Goal: Task Accomplishment & Management: Manage account settings

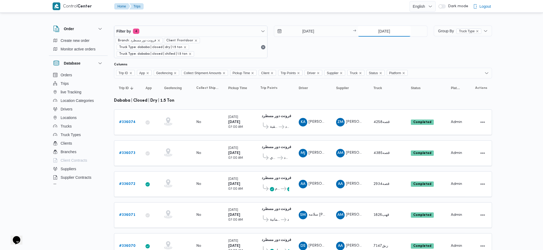
click at [377, 33] on input "[DATE]" at bounding box center [384, 31] width 53 height 11
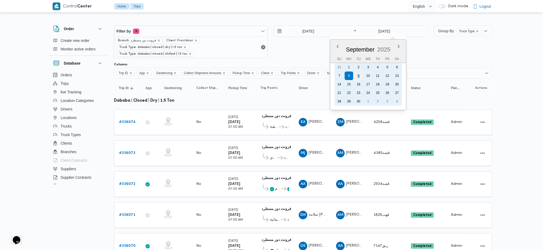
click at [359, 77] on div "9" at bounding box center [358, 76] width 10 height 10
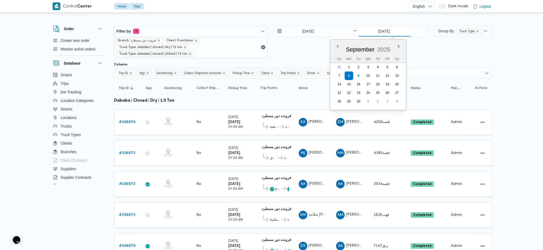
type input "[DATE]"
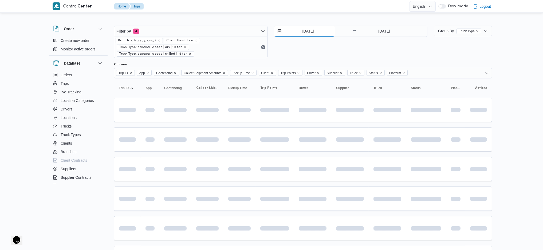
click at [301, 32] on input "[DATE]" at bounding box center [304, 31] width 61 height 11
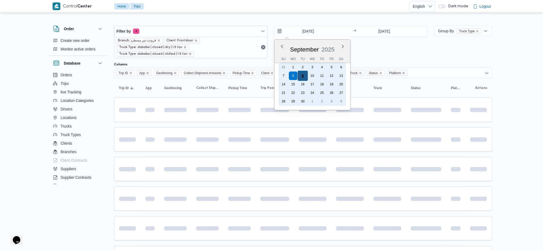
click at [302, 76] on div "9" at bounding box center [303, 76] width 10 height 10
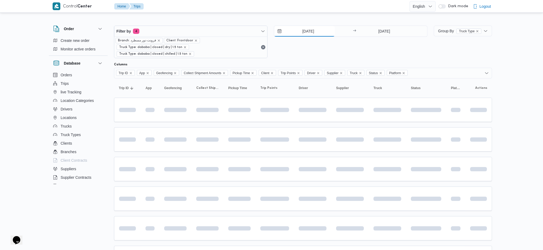
type input "[DATE]"
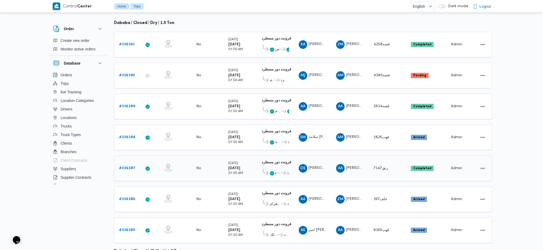
scroll to position [107, 0]
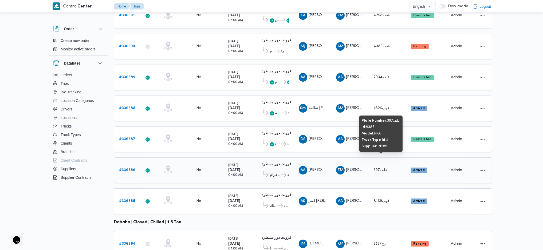
click at [380, 166] on span "علف397" at bounding box center [381, 170] width 14 height 3
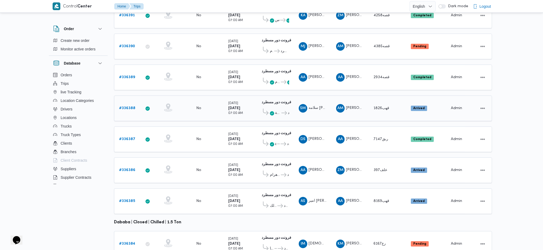
click at [380, 107] on span "قهب1826" at bounding box center [382, 108] width 16 height 3
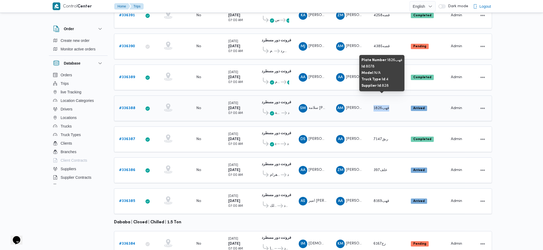
click at [380, 107] on span "قهب1826" at bounding box center [382, 108] width 16 height 3
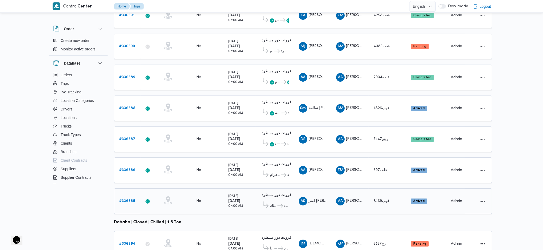
click at [382, 166] on span "قهب8169" at bounding box center [382, 201] width 16 height 3
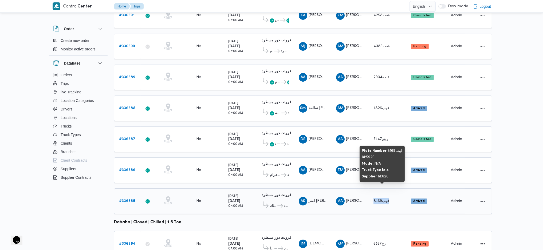
click at [382, 166] on span "قهب8169" at bounding box center [382, 201] width 16 height 3
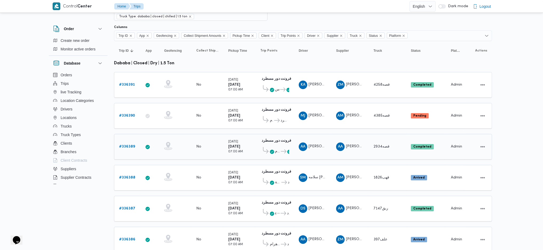
scroll to position [71, 0]
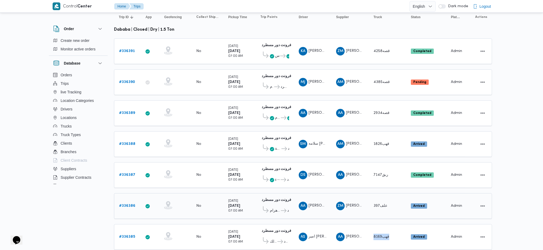
click at [131, 166] on b "# 336386" at bounding box center [127, 205] width 16 height 3
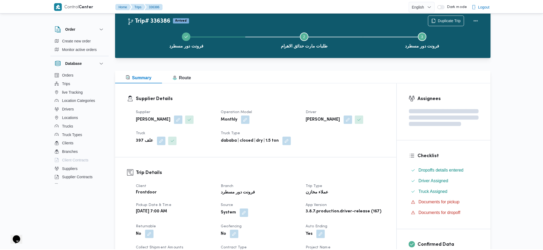
scroll to position [285, 0]
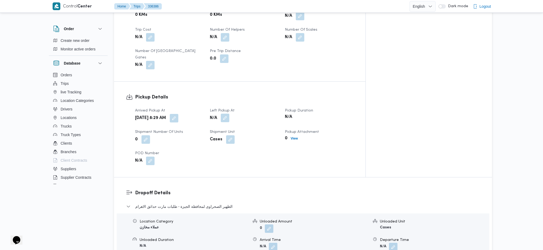
drag, startPoint x: 231, startPoint y: 105, endPoint x: 237, endPoint y: 104, distance: 6.1
click at [229, 114] on span at bounding box center [223, 118] width 11 height 9
click at [229, 114] on button "button" at bounding box center [225, 118] width 9 height 9
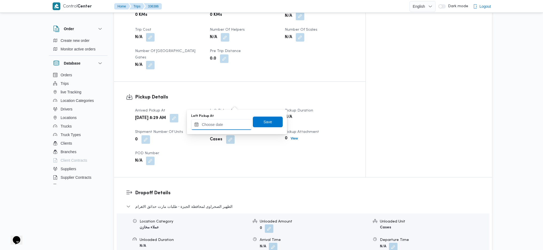
click at [223, 121] on input "Left Pickup At" at bounding box center [221, 124] width 61 height 11
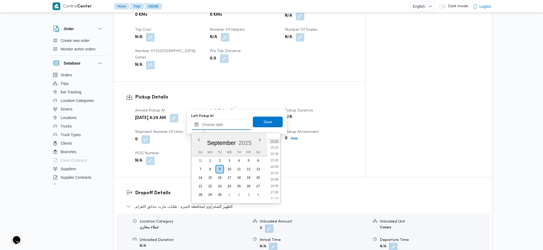
scroll to position [372, 0]
drag, startPoint x: 276, startPoint y: 153, endPoint x: 274, endPoint y: 147, distance: 6.1
click at [276, 153] on li "15:00" at bounding box center [274, 152] width 12 height 5
type input "09/09/2025 15:00"
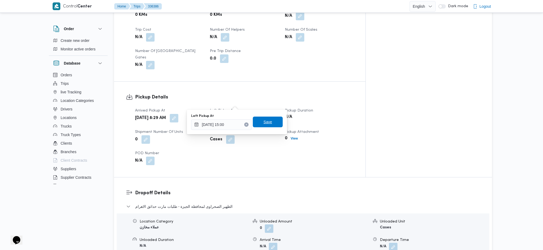
click at [268, 121] on span "Save" at bounding box center [268, 122] width 30 height 11
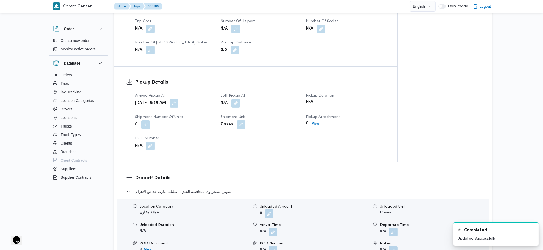
scroll to position [0, 0]
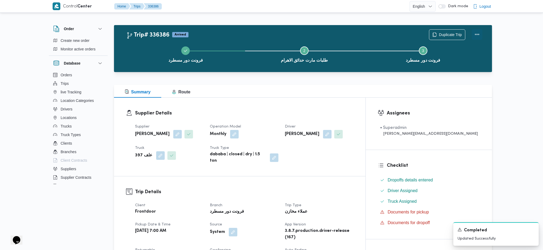
click at [447, 32] on button "Actions" at bounding box center [477, 34] width 11 height 11
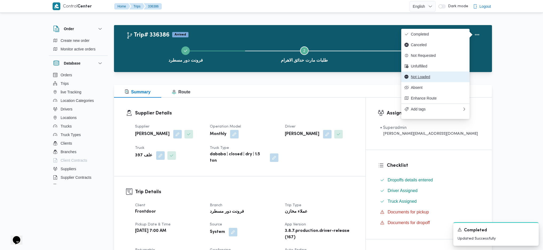
click at [429, 79] on span "Not Loaded" at bounding box center [439, 77] width 56 height 4
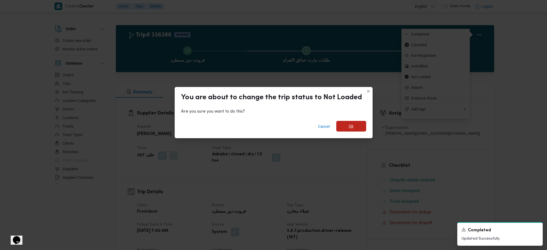
click at [362, 128] on span "Ok" at bounding box center [351, 126] width 30 height 11
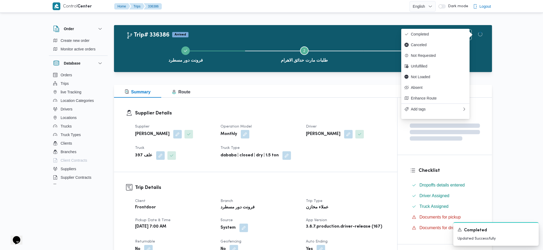
click at [356, 155] on div "Supplier زياد محمد سيد عتريس Operation Model Monthly Driver عبدالرحمن عماد غريب…" at bounding box center [260, 141] width 257 height 43
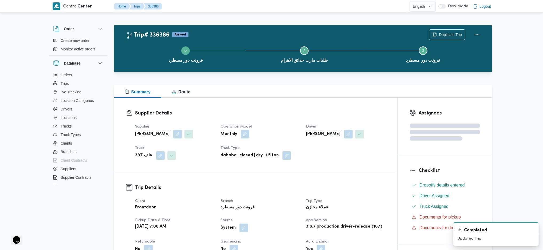
click at [327, 106] on div "Supplier Details Supplier زياد محمد سيد عتريس Operation Model Monthly Driver عب…" at bounding box center [255, 135] width 283 height 74
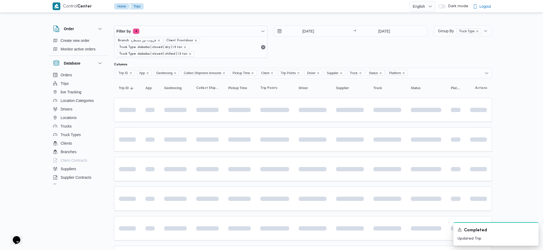
scroll to position [78, 0]
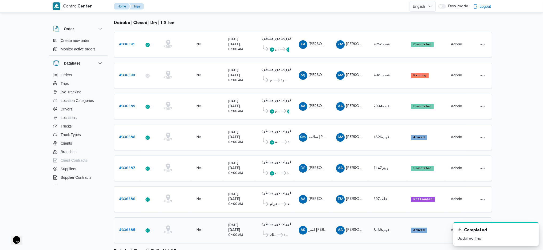
click at [130, 166] on link "# 336385" at bounding box center [127, 230] width 16 height 6
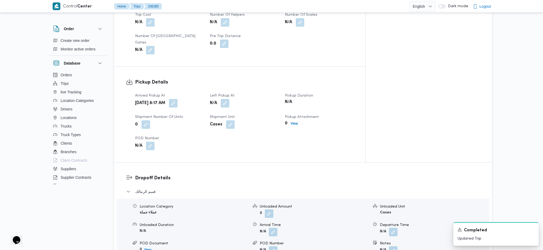
scroll to position [356, 0]
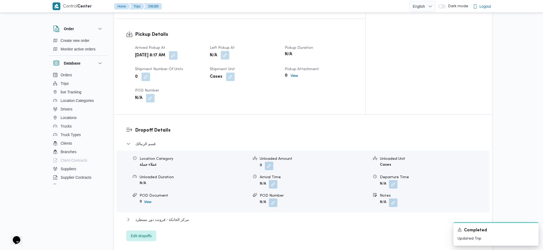
click at [229, 51] on button "button" at bounding box center [225, 55] width 9 height 9
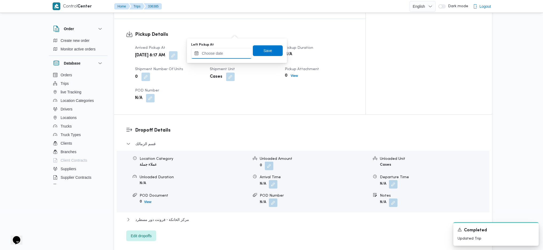
click at [220, 56] on input "Left Pickup At" at bounding box center [221, 53] width 61 height 11
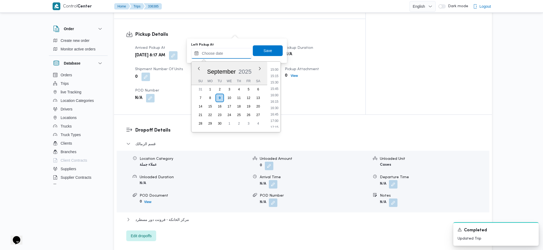
scroll to position [372, 0]
click at [275, 81] on li "15:00" at bounding box center [274, 81] width 12 height 5
type input "09/09/2025 15:00"
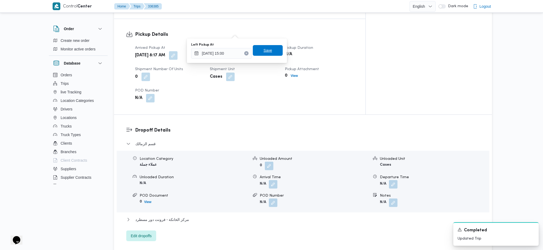
click at [268, 53] on span "Save" at bounding box center [268, 50] width 30 height 11
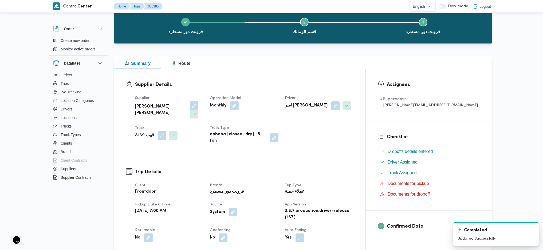
scroll to position [0, 0]
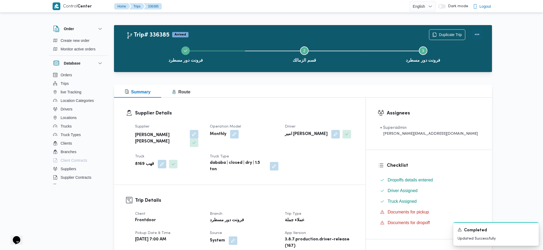
click at [447, 34] on button "Actions" at bounding box center [477, 34] width 11 height 11
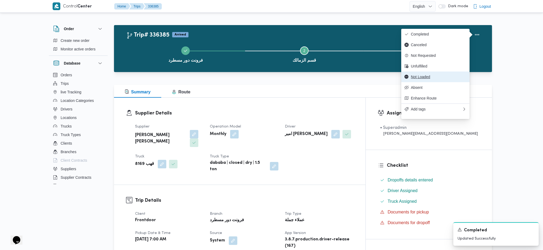
click at [426, 77] on span "Not Loaded" at bounding box center [439, 77] width 56 height 4
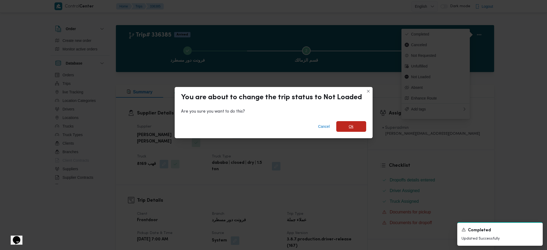
drag, startPoint x: 356, startPoint y: 122, endPoint x: 356, endPoint y: 130, distance: 8.3
click at [356, 123] on span "Ok" at bounding box center [351, 126] width 30 height 11
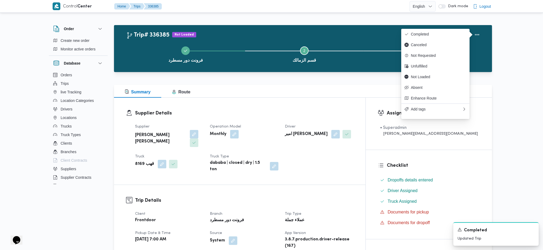
click at [319, 113] on h3 "Supplier Details" at bounding box center [244, 113] width 219 height 7
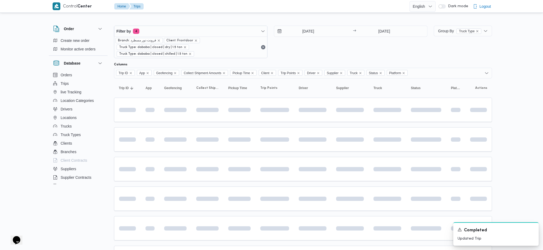
scroll to position [84, 0]
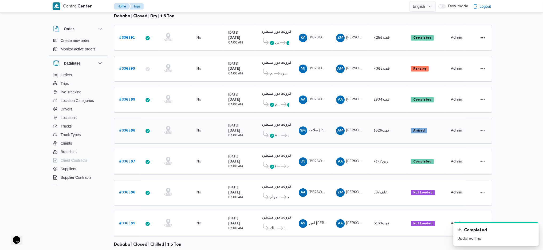
click at [131, 129] on b "# 336388" at bounding box center [127, 130] width 16 height 3
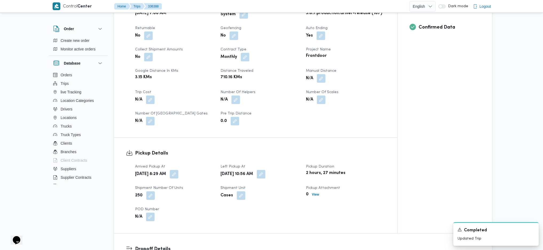
scroll to position [249, 0]
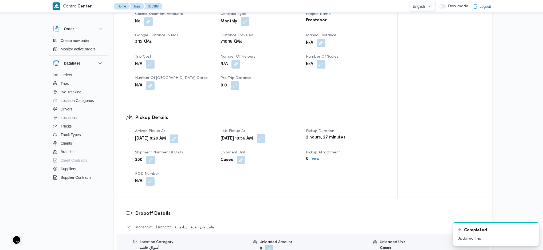
click at [266, 141] on button "button" at bounding box center [261, 138] width 9 height 9
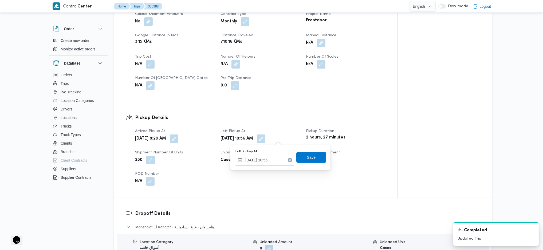
click at [261, 164] on input "09/09/2025 10:56" at bounding box center [265, 160] width 61 height 11
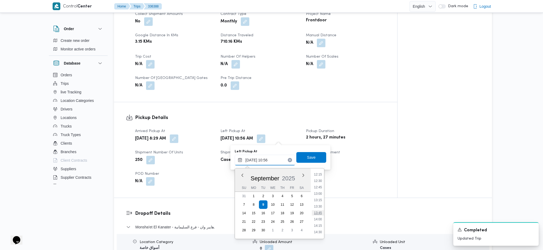
scroll to position [351, 0]
click at [320, 166] on li "15:00" at bounding box center [318, 209] width 12 height 5
type input "09/09/2025 15:00"
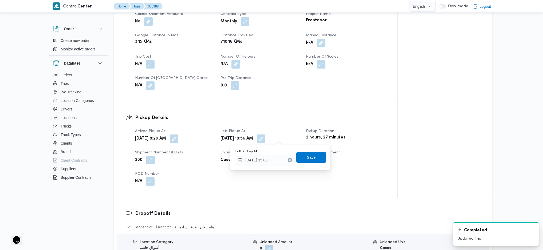
click at [309, 161] on span "Save" at bounding box center [312, 157] width 30 height 11
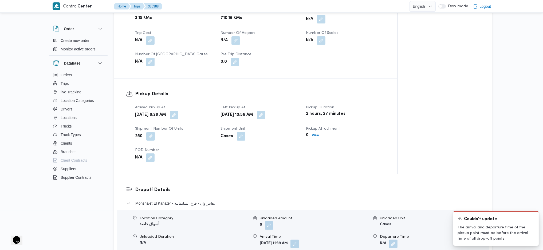
scroll to position [321, 0]
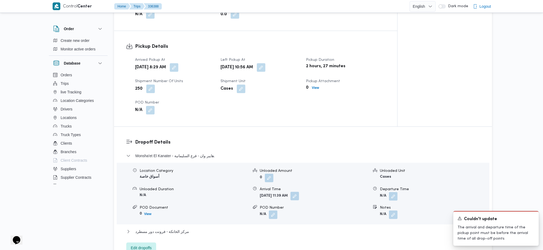
click at [299, 166] on button "button" at bounding box center [295, 196] width 9 height 9
click at [320, 166] on icon "Clear input" at bounding box center [320, 217] width 1 height 1
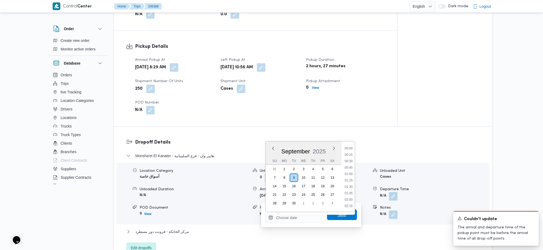
scroll to position [0, 0]
click at [338, 166] on span "Save" at bounding box center [342, 215] width 9 height 6
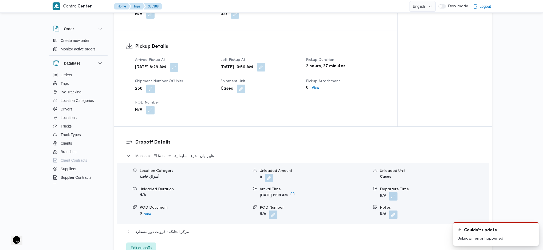
click at [266, 67] on button "button" at bounding box center [261, 67] width 9 height 9
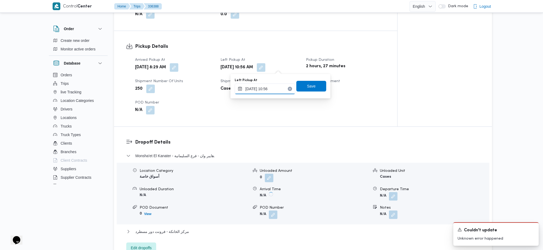
click at [266, 90] on input "09/09/2025 10:56" at bounding box center [265, 89] width 61 height 11
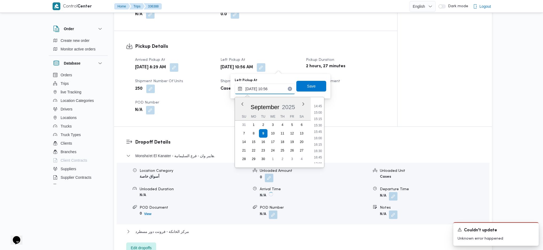
scroll to position [386, 0]
click at [318, 103] on li "15:00" at bounding box center [318, 102] width 12 height 5
type input "09/09/2025 10:56"
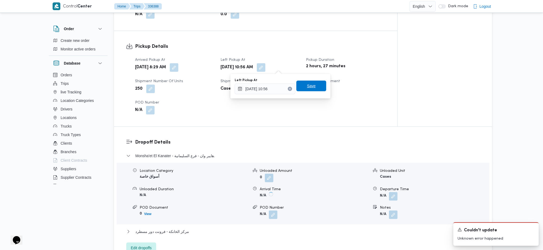
click at [307, 86] on span "Save" at bounding box center [311, 86] width 9 height 6
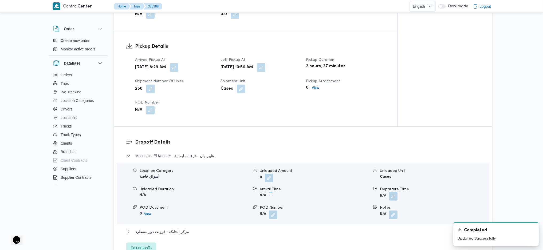
scroll to position [0, 0]
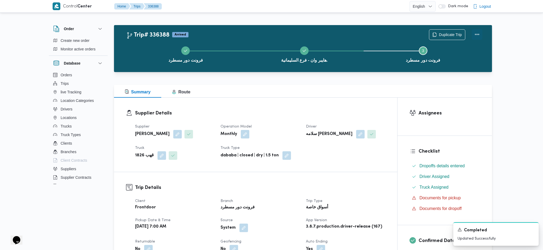
click at [447, 30] on button "Actions" at bounding box center [477, 34] width 11 height 11
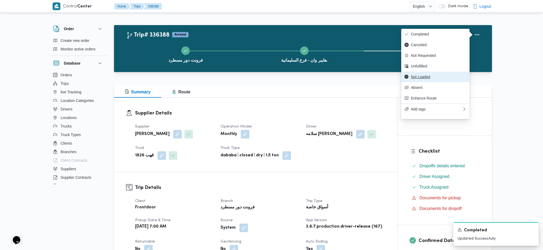
click at [425, 77] on span "Not Loaded" at bounding box center [439, 77] width 56 height 4
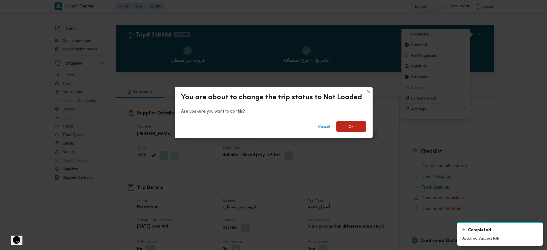
drag, startPoint x: 354, startPoint y: 125, endPoint x: 357, endPoint y: 137, distance: 12.4
click at [353, 126] on span "Ok" at bounding box center [351, 126] width 30 height 11
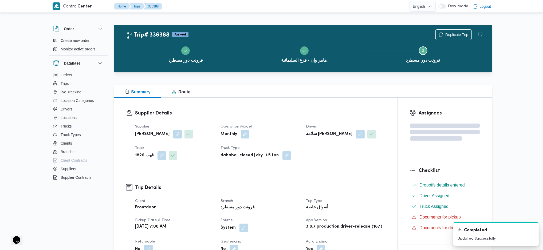
click at [355, 161] on div "Supplier عبدالواحد محمد احمد مسعد Operation Model Monthly Driver سلامه محمود يو…" at bounding box center [260, 141] width 257 height 43
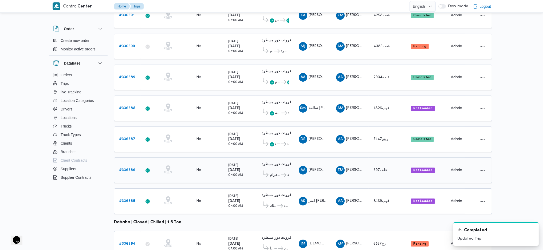
scroll to position [36, 0]
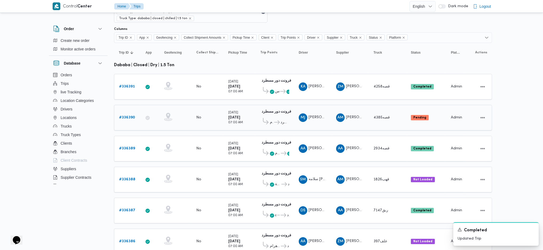
click at [137, 112] on div "# 336390" at bounding box center [127, 117] width 21 height 11
click at [129, 116] on b "# 336390" at bounding box center [127, 117] width 16 height 3
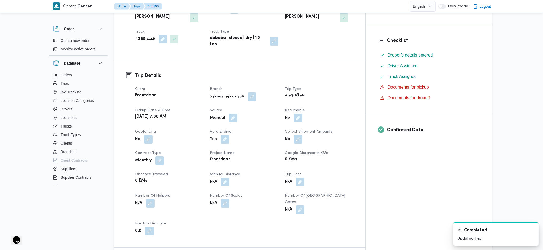
scroll to position [178, 0]
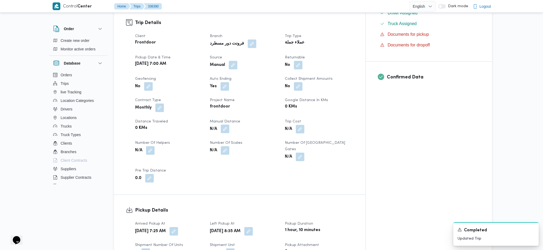
click at [229, 125] on button "button" at bounding box center [225, 129] width 9 height 9
click at [206, 137] on input "Manual Distance" at bounding box center [221, 138] width 53 height 11
type input "105"
click button "Save" at bounding box center [264, 135] width 30 height 11
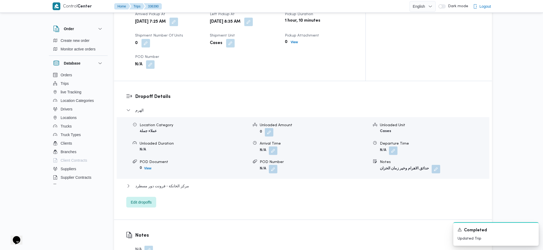
scroll to position [427, 0]
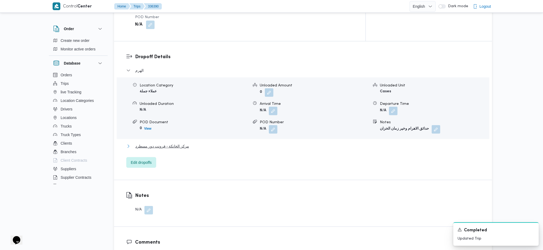
click at [178, 143] on span "مركز الخانكة - فرونت دور مسطرد" at bounding box center [162, 146] width 54 height 6
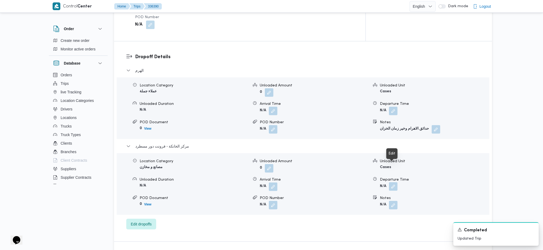
click at [398, 166] on button "button" at bounding box center [393, 186] width 9 height 9
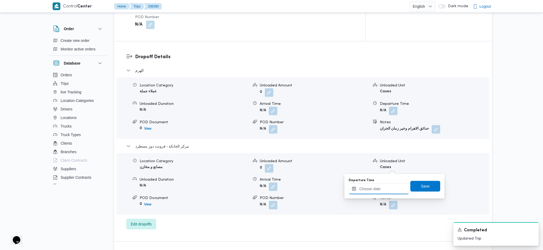
click at [378, 166] on input "Departure Time" at bounding box center [379, 189] width 61 height 11
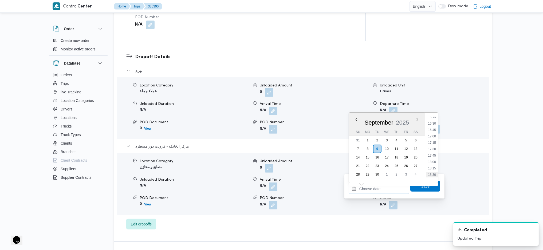
scroll to position [407, 0]
click at [433, 133] on li "16:30" at bounding box center [432, 135] width 12 height 5
type input "09/09/2025 16:30"
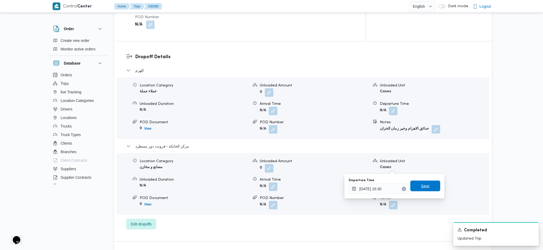
click at [423, 166] on span "Save" at bounding box center [425, 186] width 9 height 6
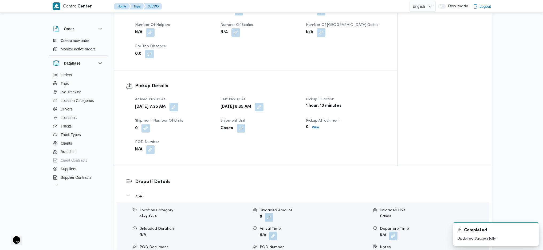
scroll to position [249, 0]
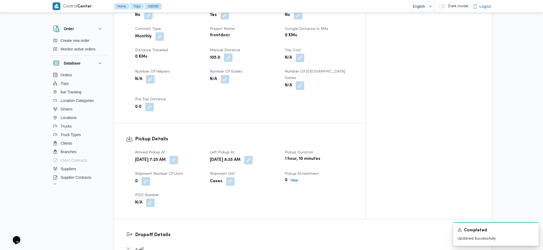
click at [233, 53] on button "button" at bounding box center [228, 57] width 9 height 9
click at [241, 65] on input "114" at bounding box center [224, 66] width 53 height 11
click at [241, 65] on input "115" at bounding box center [224, 66] width 53 height 11
click at [241, 65] on input "116" at bounding box center [224, 66] width 53 height 11
click at [241, 65] on input "117" at bounding box center [224, 66] width 53 height 11
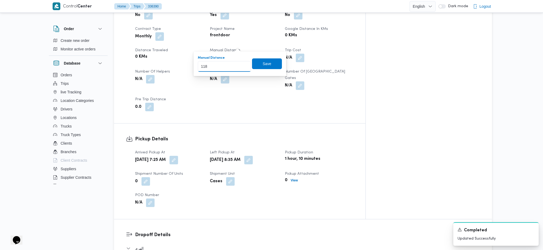
click at [241, 65] on input "118" at bounding box center [224, 66] width 53 height 11
click at [241, 65] on input "119" at bounding box center [224, 66] width 53 height 11
type input "120"
click at [241, 65] on input "120" at bounding box center [224, 66] width 53 height 11
click at [267, 65] on span "Save" at bounding box center [267, 64] width 30 height 11
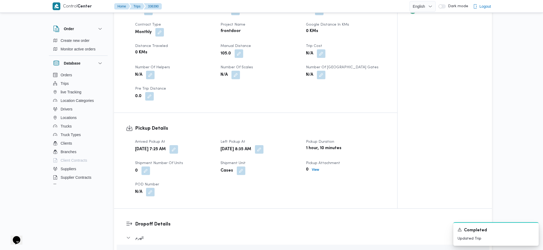
scroll to position [0, 0]
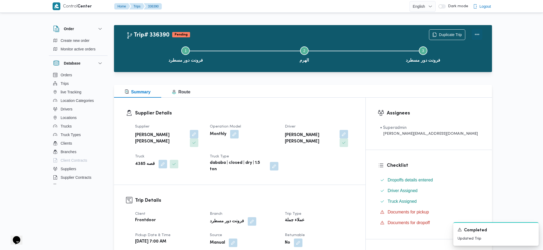
click at [447, 32] on button "Actions" at bounding box center [477, 34] width 11 height 11
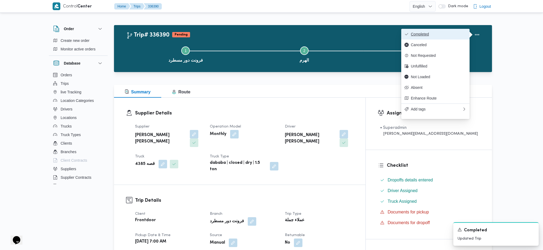
click at [447, 32] on button "Completed" at bounding box center [436, 34] width 68 height 11
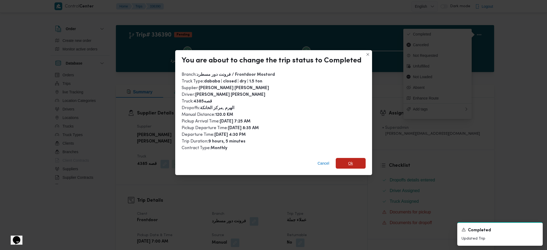
click at [355, 160] on span "Ok" at bounding box center [351, 163] width 30 height 11
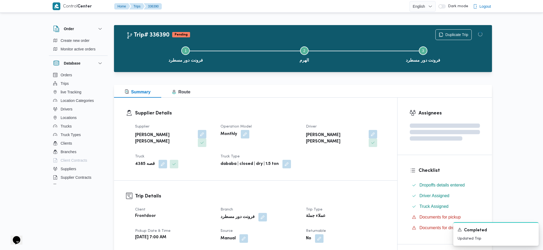
click at [330, 85] on div "Summary Route" at bounding box center [303, 91] width 378 height 13
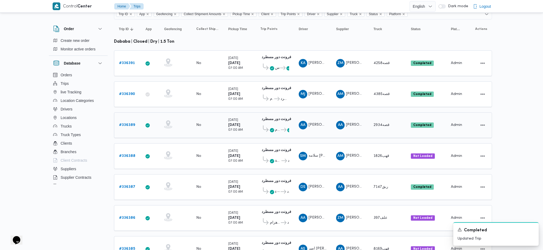
scroll to position [71, 0]
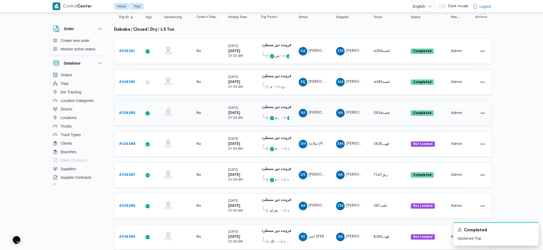
click at [122, 111] on b "# 336389" at bounding box center [127, 112] width 16 height 3
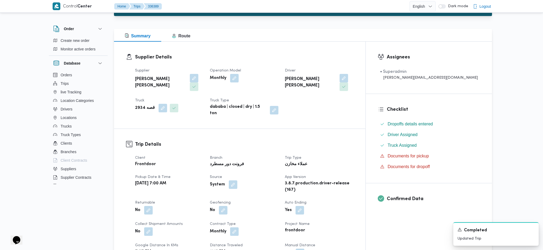
scroll to position [142, 0]
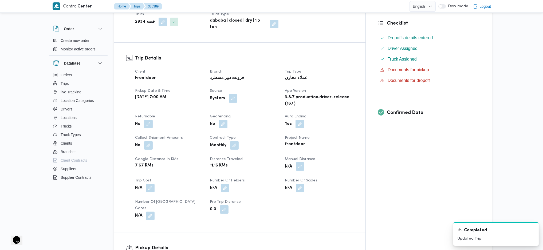
click at [305, 162] on button "button" at bounding box center [300, 166] width 9 height 9
click at [303, 166] on input "Manual Distance" at bounding box center [307, 171] width 53 height 11
type input "121"
drag, startPoint x: 345, startPoint y: 171, endPoint x: 335, endPoint y: 167, distance: 10.6
click at [345, 166] on span "Save" at bounding box center [350, 168] width 30 height 11
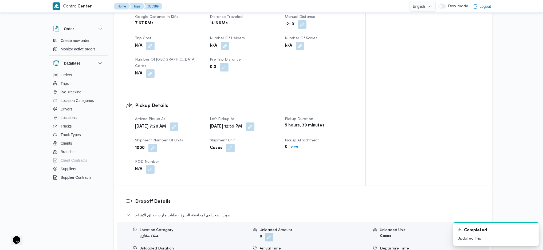
scroll to position [427, 0]
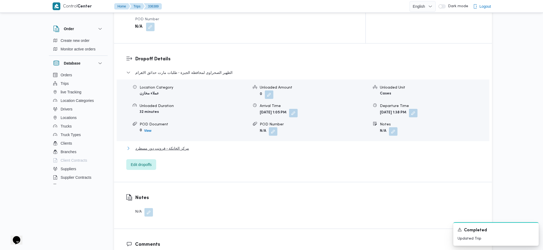
click at [173, 145] on span "مركز الخانكة - فرونت دور مسطرد" at bounding box center [162, 148] width 54 height 6
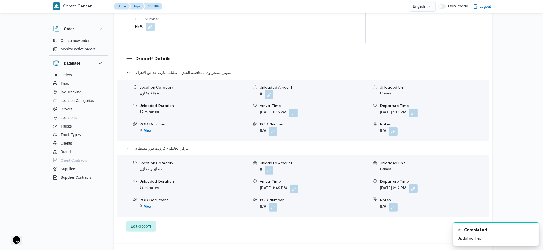
click at [418, 166] on button "button" at bounding box center [413, 189] width 9 height 9
drag, startPoint x: 412, startPoint y: 194, endPoint x: 419, endPoint y: 192, distance: 7.2
click at [412, 166] on div "You are in a dialog. To close this dialog, hit escape. Departure Time 09/09/202…" at bounding box center [430, 184] width 100 height 25
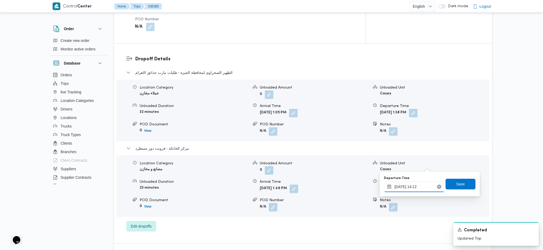
click at [424, 166] on input "09/09/2025 14:12" at bounding box center [414, 187] width 61 height 11
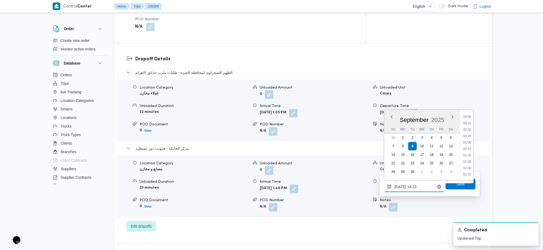
scroll to position [327, 0]
click at [447, 166] on li "15:00" at bounding box center [467, 174] width 12 height 5
type input "09/09/2025 15:00"
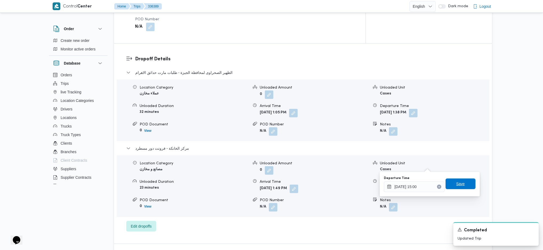
click at [447, 166] on span "Save" at bounding box center [461, 184] width 30 height 11
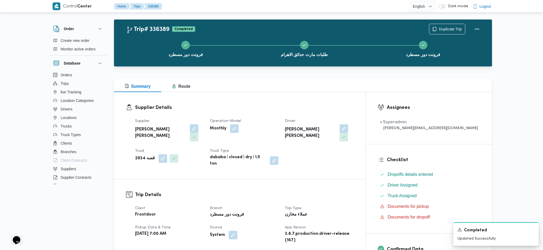
scroll to position [0, 0]
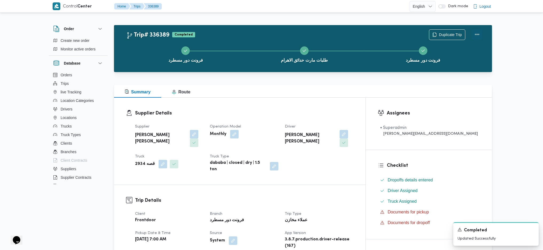
click at [447, 37] on button "Actions" at bounding box center [477, 34] width 11 height 11
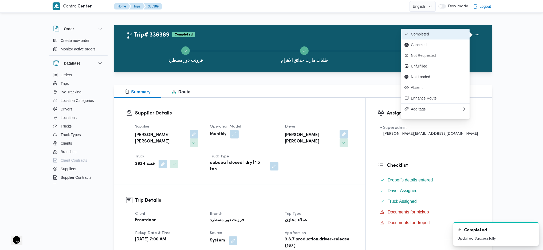
click at [433, 36] on span "Completed" at bounding box center [439, 34] width 56 height 4
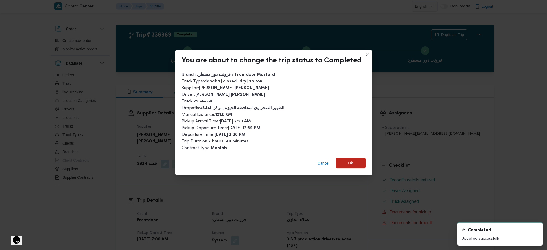
click at [357, 160] on span "Ok" at bounding box center [351, 163] width 30 height 11
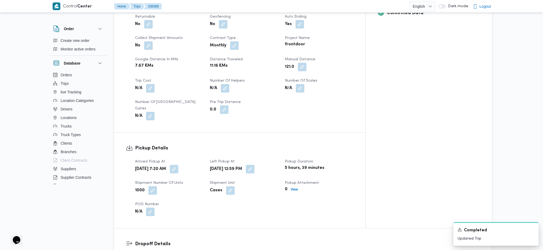
scroll to position [285, 0]
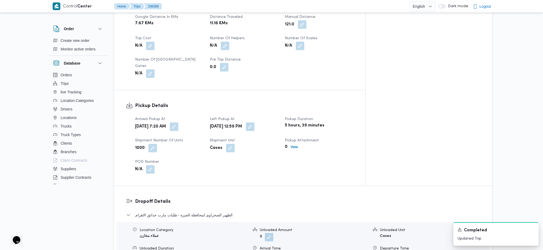
click at [255, 123] on button "button" at bounding box center [250, 127] width 9 height 9
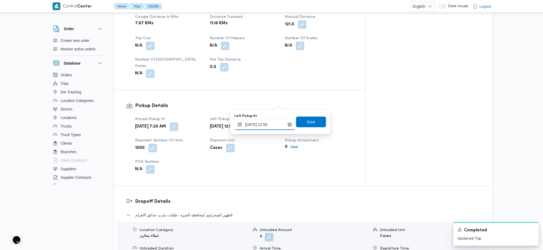
click at [270, 123] on input "09/09/2025 12:59" at bounding box center [265, 124] width 61 height 11
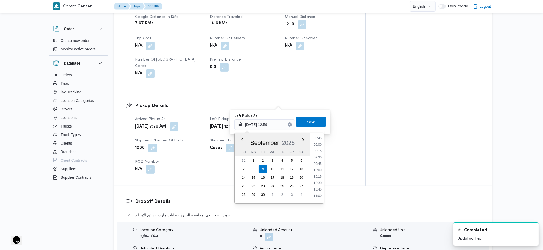
scroll to position [224, 0]
click at [318, 149] on li "09:00" at bounding box center [318, 146] width 12 height 5
type input "09/09/2025 09:00"
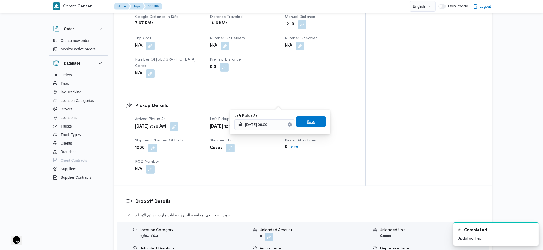
click at [313, 124] on span "Save" at bounding box center [311, 121] width 30 height 11
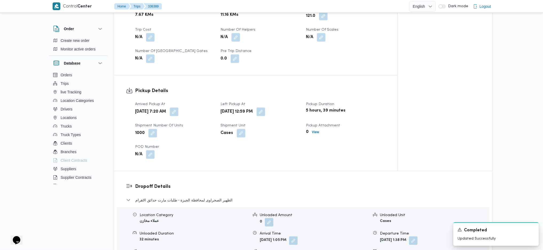
scroll to position [0, 0]
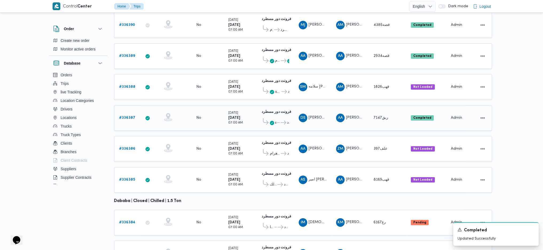
scroll to position [149, 0]
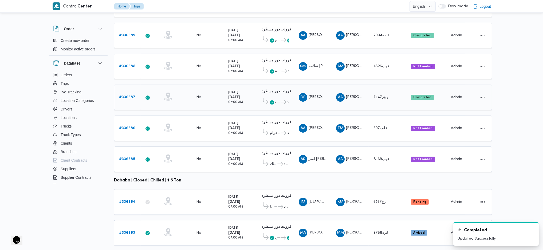
click at [131, 96] on b "# 336387" at bounding box center [127, 97] width 16 height 3
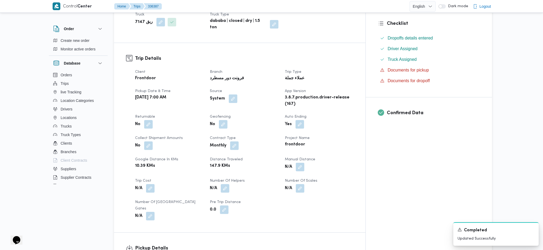
scroll to position [249, 0]
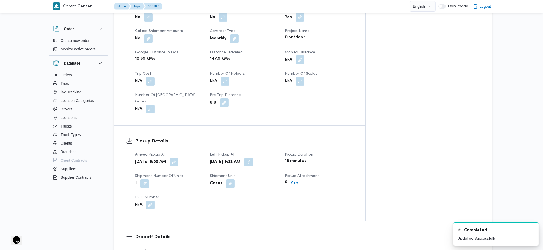
click at [305, 56] on button "button" at bounding box center [300, 60] width 9 height 9
click at [306, 64] on input "Manual Distance" at bounding box center [307, 64] width 53 height 11
type input "95"
click button "Save" at bounding box center [350, 61] width 30 height 11
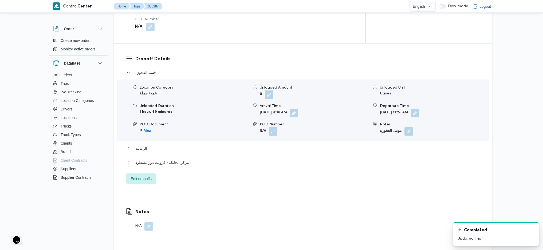
scroll to position [285, 0]
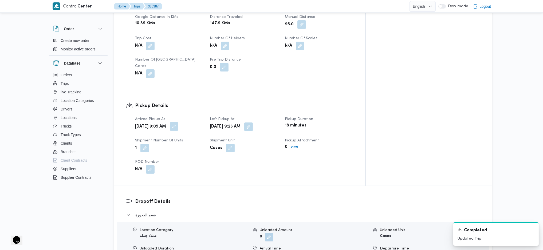
click at [178, 122] on button "button" at bounding box center [174, 126] width 9 height 9
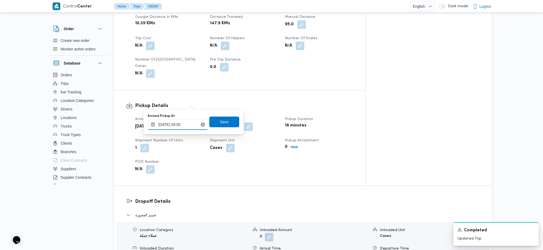
click at [178, 123] on input "09/09/2025 09:05" at bounding box center [178, 124] width 61 height 11
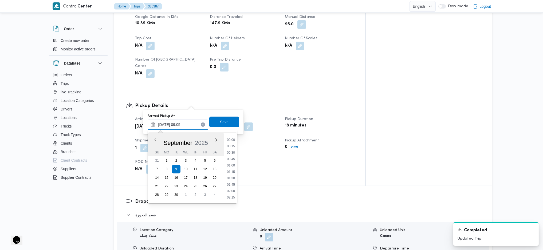
scroll to position [199, 0]
click at [234, 141] on li "07:45" at bounding box center [231, 139] width 12 height 5
type input "09/09/2025 07:45"
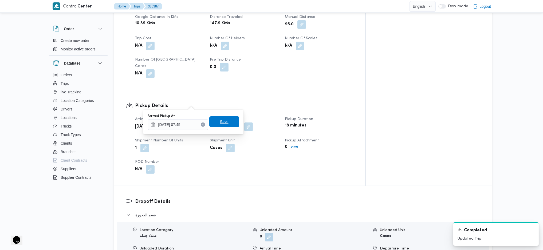
click at [225, 122] on span "Save" at bounding box center [224, 121] width 30 height 11
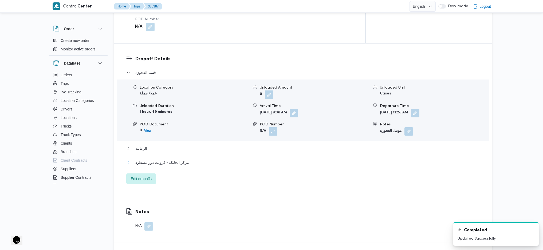
click at [170, 159] on span "مركز الخانكة - فرونت دور مسطرد" at bounding box center [162, 162] width 54 height 6
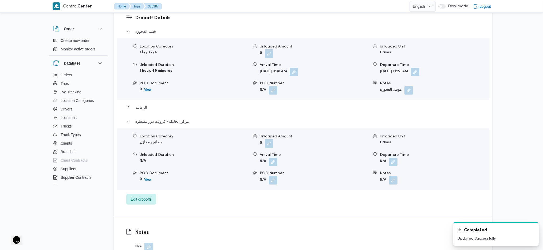
scroll to position [499, 0]
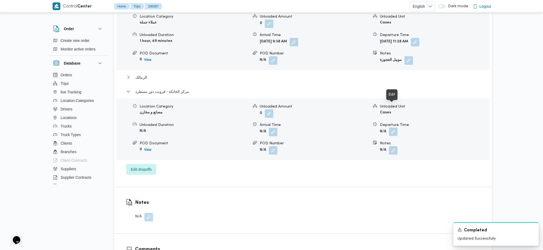
click at [395, 128] on button "button" at bounding box center [393, 132] width 9 height 9
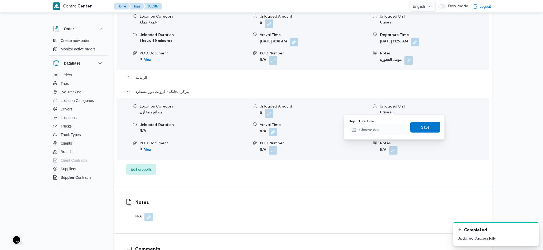
click at [378, 137] on div "You are in a dialog. To close this dialog, hit escape. Departure Time Save" at bounding box center [395, 127] width 100 height 25
click at [378, 132] on input "Departure Time" at bounding box center [379, 130] width 61 height 11
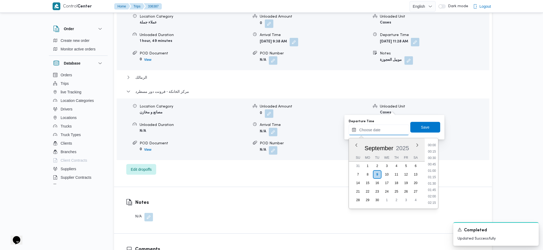
scroll to position [443, 0]
click at [432, 161] on ul "00:00 00:15 00:30 00:45 01:00 01:15 01:30 01:45 02:00 02:15 02:30 02:45 03:00 0…" at bounding box center [432, 174] width 12 height 62
click at [433, 163] on li "18:00" at bounding box center [432, 163] width 12 height 5
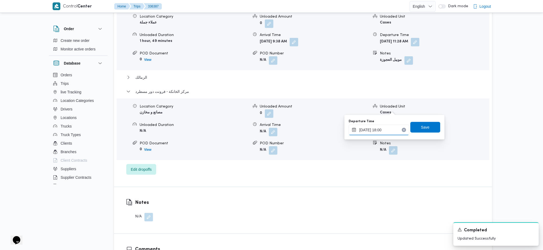
click at [378, 131] on input "09/09/2025 18:00" at bounding box center [379, 130] width 61 height 11
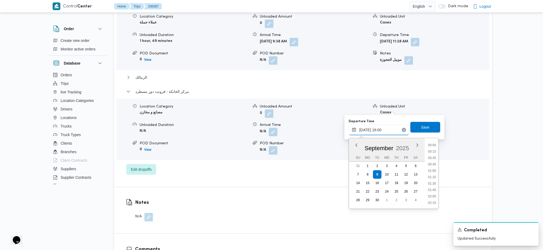
scroll to position [430, 0]
click at [429, 142] on div "Time 00:00 00:15 00:30 00:45 01:00 01:15 01:30 01:45 02:00 02:15 02:30 02:45 03…" at bounding box center [432, 173] width 14 height 71
click at [431, 150] on li "17:00" at bounding box center [432, 151] width 12 height 5
type input "09/09/2025 17:00"
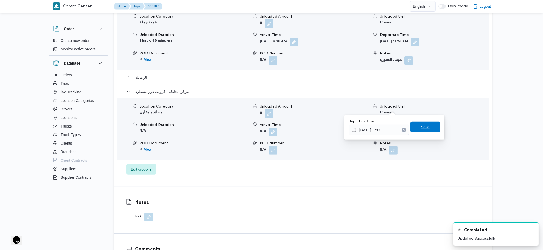
click at [423, 129] on span "Save" at bounding box center [425, 127] width 9 height 6
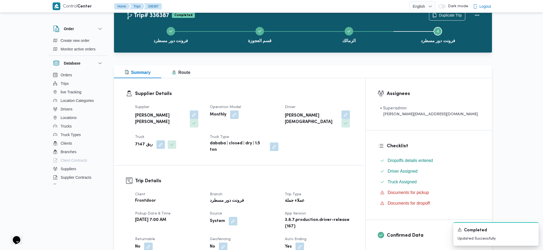
scroll to position [0, 0]
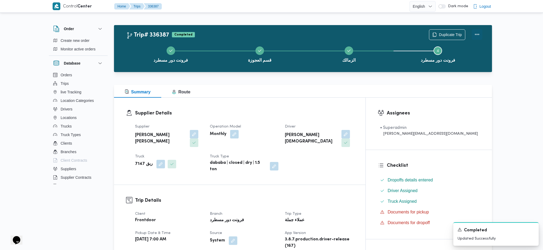
click at [447, 34] on button "Actions" at bounding box center [477, 34] width 11 height 11
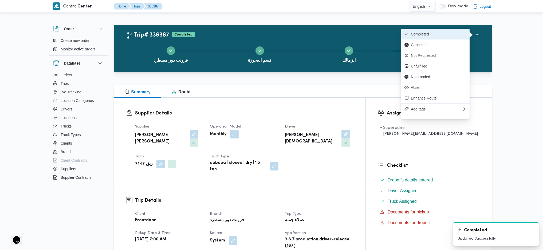
click at [439, 37] on button "Completed" at bounding box center [436, 34] width 68 height 11
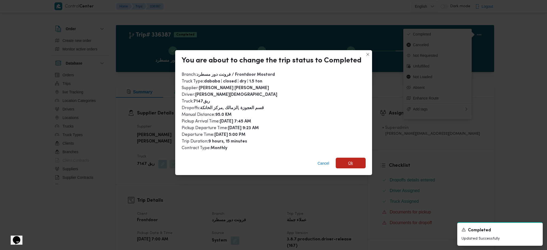
click at [348, 160] on span "Ok" at bounding box center [350, 163] width 5 height 6
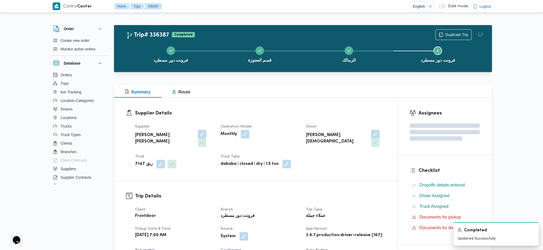
click at [321, 104] on div "Supplier Details Supplier عبدالله عيد عبدالسلام عبدالحافظ Operation Model Month…" at bounding box center [255, 139] width 283 height 83
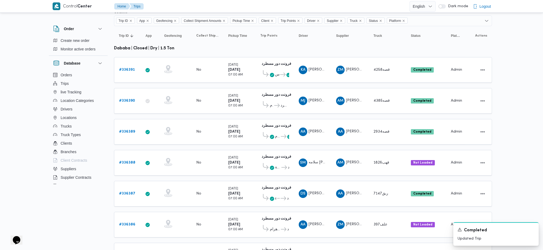
scroll to position [42, 0]
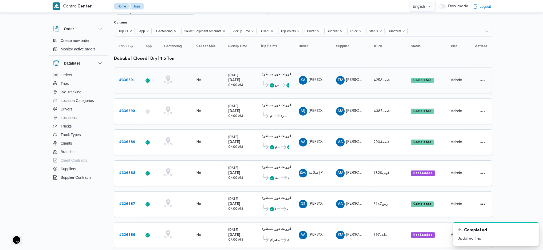
click at [127, 79] on b "# 336391" at bounding box center [127, 80] width 16 height 3
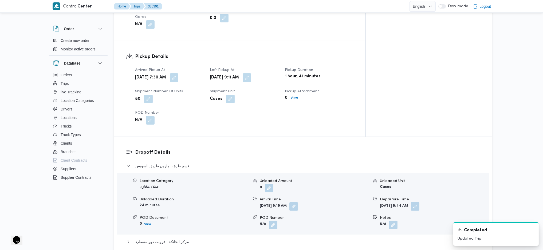
scroll to position [427, 0]
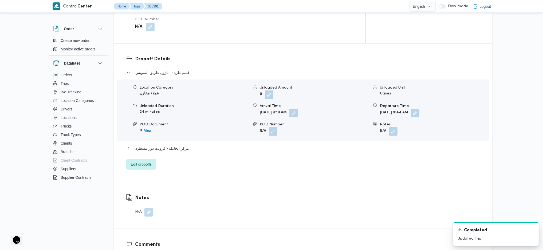
click at [147, 159] on span "Edit dropoffs" at bounding box center [141, 164] width 30 height 11
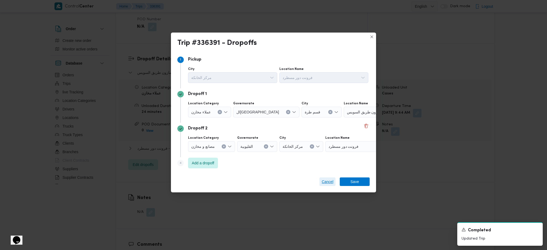
click at [328, 166] on span "Cancel" at bounding box center [328, 182] width 12 height 6
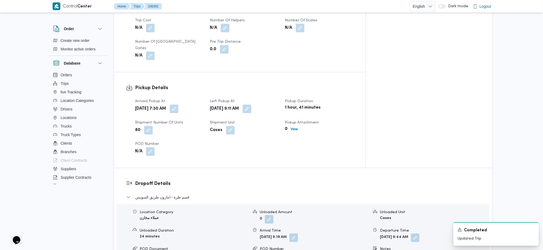
scroll to position [214, 0]
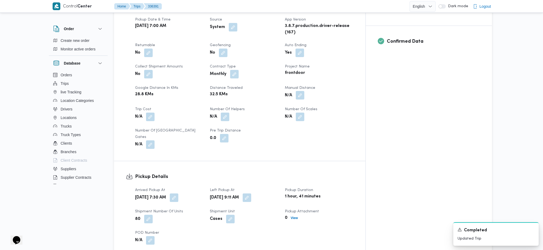
click at [305, 91] on button "button" at bounding box center [300, 95] width 9 height 9
click at [294, 105] on input "Manual Distance" at bounding box center [307, 100] width 53 height 11
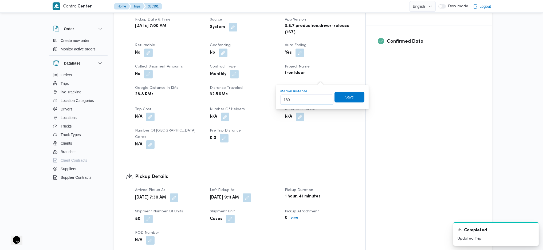
type input "180"
click at [361, 98] on div "You are in a dialog. To close this dialog, hit escape. Manual Distance 180 Save" at bounding box center [322, 97] width 93 height 25
click at [352, 99] on span "Save" at bounding box center [350, 97] width 30 height 11
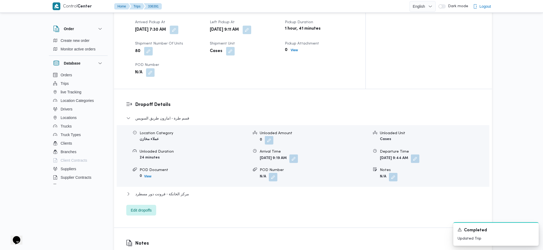
scroll to position [394, 0]
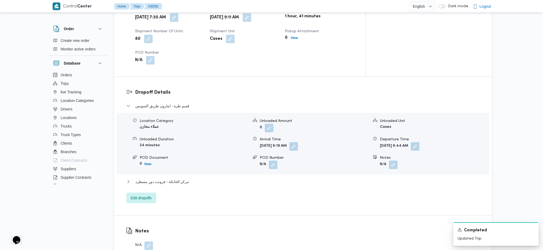
click at [172, 166] on div "مركز الخانكة - فرونت دور مسطرد" at bounding box center [303, 184] width 354 height 10
click at [193, 166] on button "مركز الخانكة - فرونت دور مسطرد" at bounding box center [303, 182] width 354 height 6
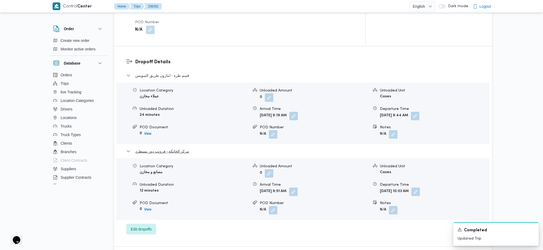
scroll to position [465, 0]
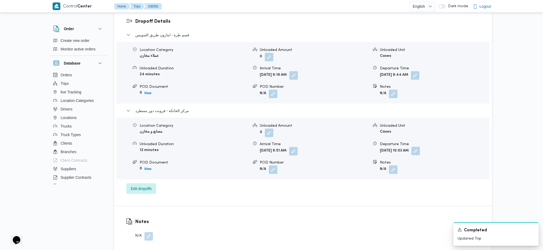
click at [420, 147] on button "button" at bounding box center [416, 151] width 9 height 9
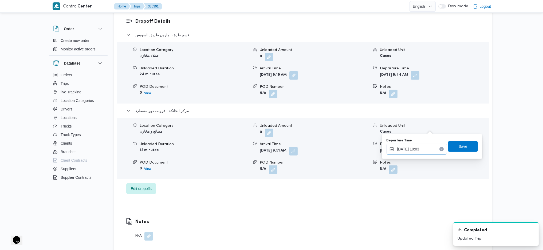
click at [414, 150] on input "09/09/2025 10:03" at bounding box center [417, 149] width 61 height 11
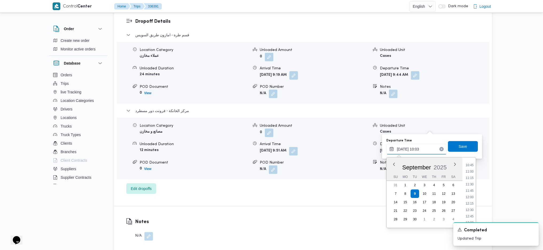
scroll to position [332, 0]
click at [447, 166] on li "14:15" at bounding box center [470, 198] width 12 height 5
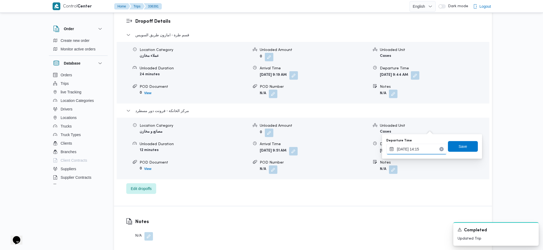
click at [424, 146] on input "09/09/2025 14:15" at bounding box center [417, 149] width 61 height 11
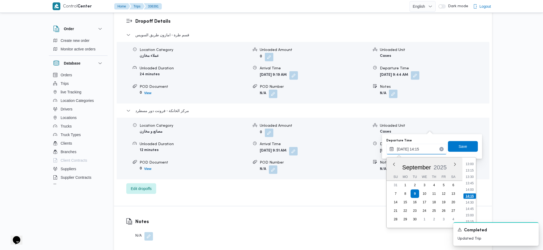
scroll to position [369, 0]
click at [447, 166] on ul "00:00 00:15 00:30 00:45 01:00 01:15 01:30 01:45 02:00 02:15 02:30 02:45 03:00 0…" at bounding box center [470, 193] width 13 height 62
click at [447, 166] on li "15:30" at bounding box center [470, 192] width 12 height 5
type input "09/09/2025 15:30"
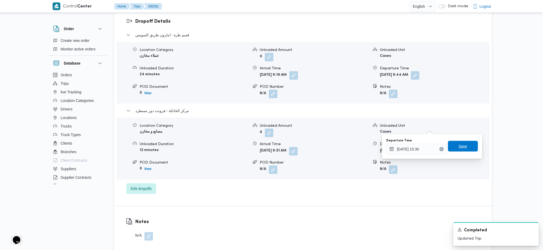
click at [447, 147] on span "Save" at bounding box center [463, 146] width 9 height 6
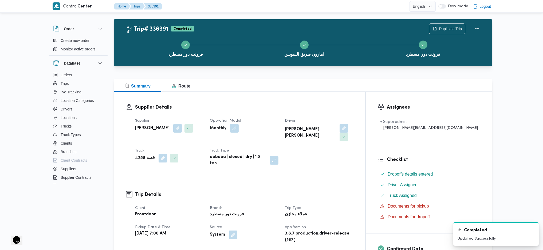
scroll to position [0, 0]
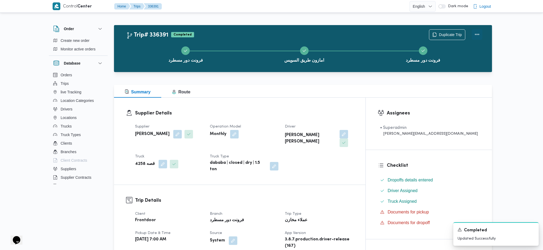
click at [447, 36] on button "Actions" at bounding box center [477, 34] width 11 height 11
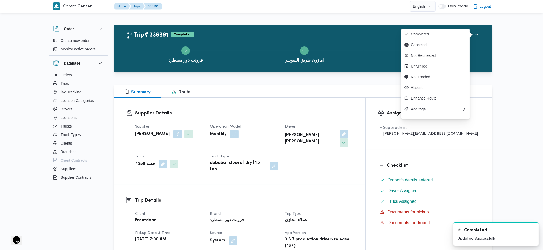
click at [437, 33] on span "Completed" at bounding box center [439, 34] width 56 height 4
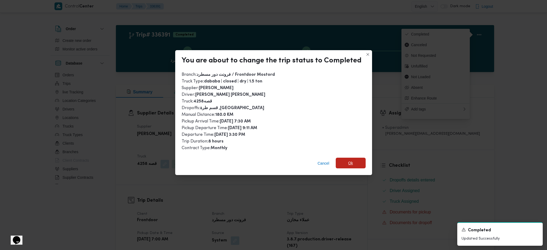
click at [353, 161] on span "Ok" at bounding box center [351, 163] width 30 height 11
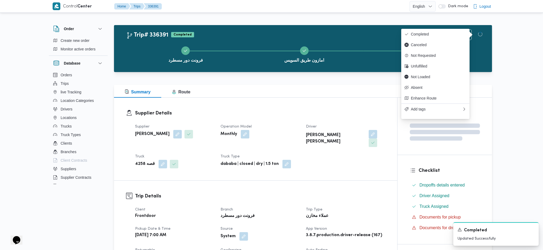
click at [355, 166] on div "عملاء مخازن" at bounding box center [346, 216] width 80 height 7
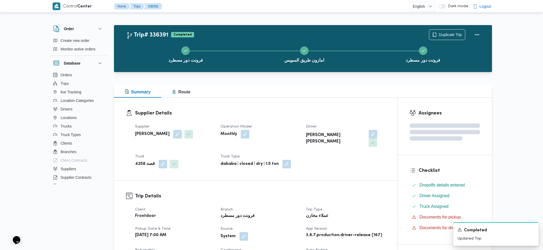
click at [288, 80] on div at bounding box center [303, 82] width 378 height 6
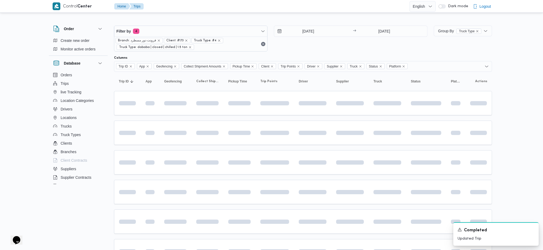
scroll to position [42, 0]
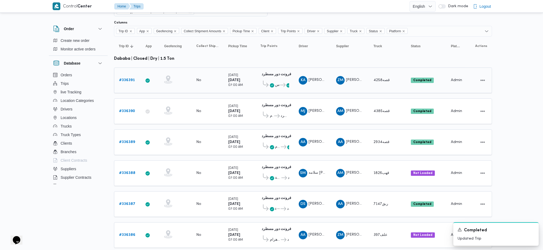
click at [369, 77] on td "Truck قصه4258" at bounding box center [387, 81] width 37 height 26
click at [375, 107] on div "قصه4385" at bounding box center [388, 111] width 32 height 11
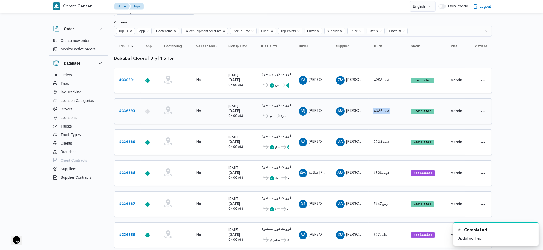
click at [375, 107] on div "قصه4385" at bounding box center [388, 111] width 32 height 11
click at [383, 79] on span "قصه4258" at bounding box center [382, 80] width 16 height 3
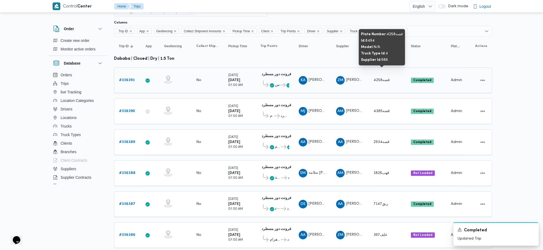
click at [383, 79] on span "قصه4258" at bounding box center [382, 80] width 16 height 3
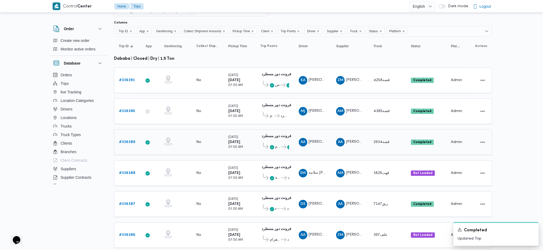
click at [383, 137] on div "قصه2934" at bounding box center [388, 142] width 32 height 11
click at [382, 141] on span "قصه2934" at bounding box center [382, 142] width 16 height 3
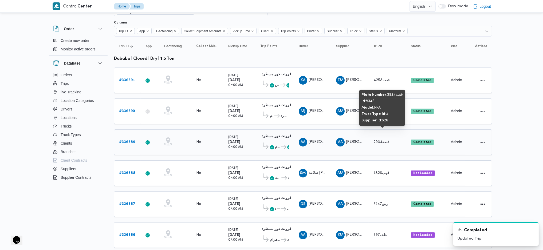
click at [382, 141] on span "قصه2934" at bounding box center [382, 142] width 16 height 3
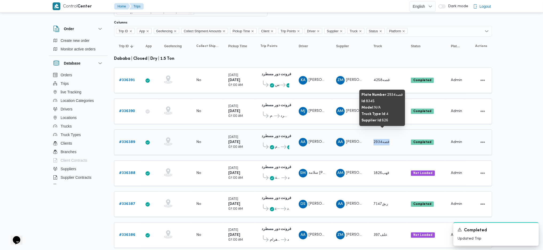
click at [382, 141] on span "قصه2934" at bounding box center [382, 142] width 16 height 3
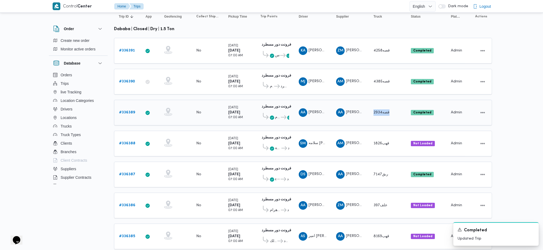
scroll to position [113, 0]
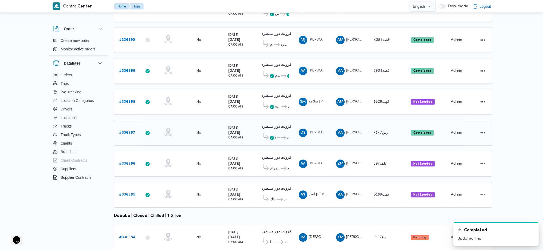
click at [378, 131] on span "ربق7147" at bounding box center [381, 132] width 15 height 3
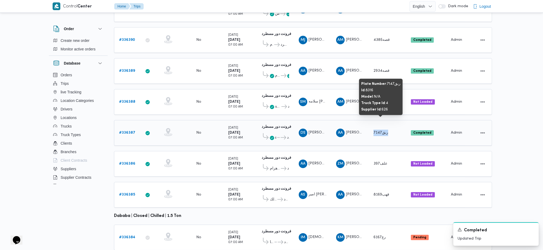
click at [378, 131] on span "ربق7147" at bounding box center [381, 132] width 15 height 3
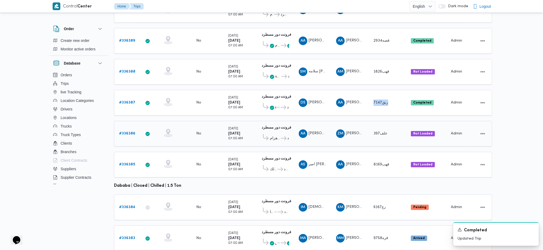
scroll to position [149, 0]
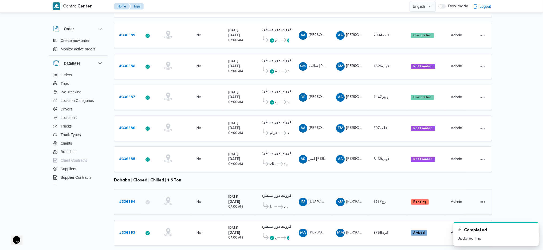
click at [116, 166] on td "Trip ID # 336384" at bounding box center [127, 202] width 27 height 26
click at [129, 166] on b "# 336384" at bounding box center [127, 201] width 16 height 3
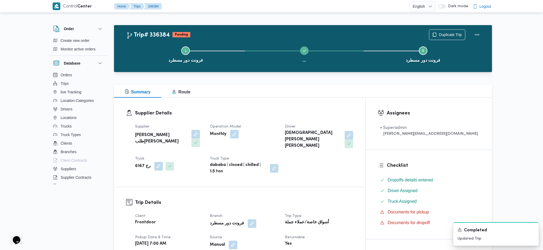
click at [357, 140] on div "Supplier خضر محمد طلبه حامد Operation Model Monthly Driver اسلام محمد اسماعيل ع…" at bounding box center [244, 149] width 225 height 58
click at [353, 135] on button "button" at bounding box center [349, 135] width 9 height 9
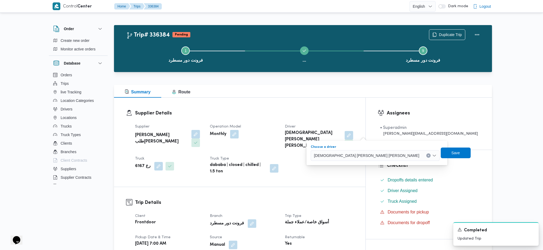
click at [345, 158] on span "اسلام محمد اسماعيل عيد سليمان" at bounding box center [367, 156] width 106 height 6
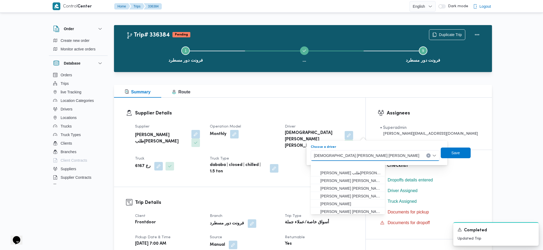
scroll to position [16, 0]
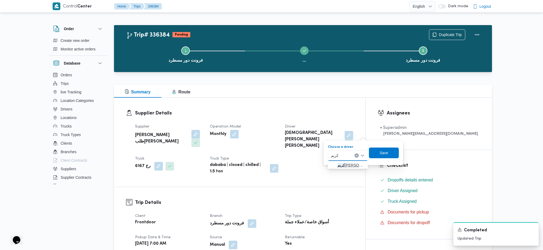
type input "كريم"
click at [349, 162] on span "كريم صلاح محمد عبدالعزيز" at bounding box center [351, 165] width 27 height 6
click at [390, 152] on span "Save" at bounding box center [386, 153] width 9 height 6
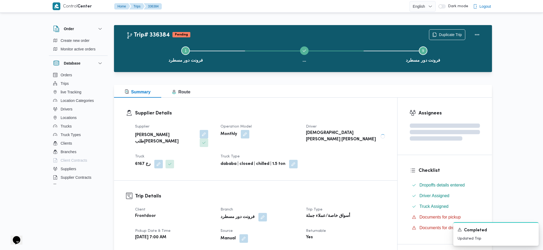
click at [345, 102] on div "Supplier Details Supplier خضر محمد طلبه حامد Operation Model Monthly Driver اسل…" at bounding box center [255, 139] width 283 height 83
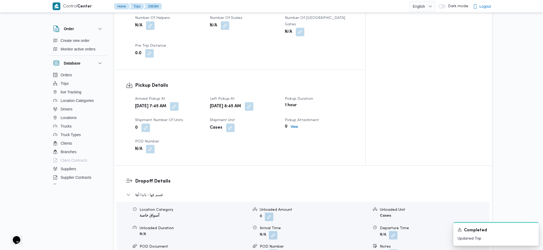
scroll to position [214, 0]
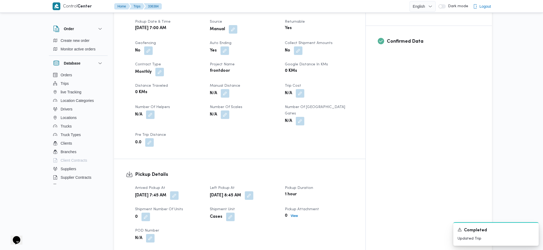
click at [235, 84] on span "Manual Distance" at bounding box center [225, 85] width 30 height 3
click at [229, 89] on button "button" at bounding box center [225, 93] width 9 height 9
click at [213, 102] on input "Manual Distance" at bounding box center [221, 102] width 53 height 11
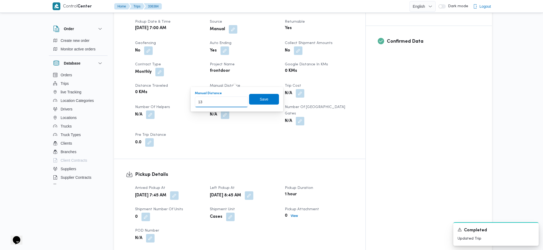
type input "133"
click at [270, 98] on span "Save" at bounding box center [264, 99] width 30 height 11
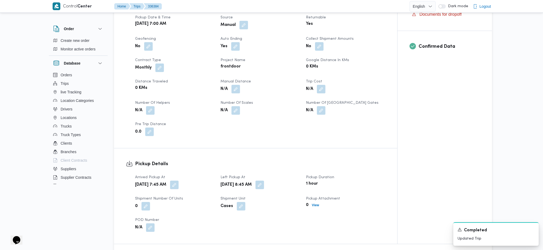
scroll to position [534, 0]
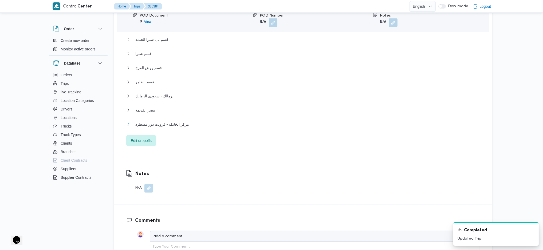
drag, startPoint x: 173, startPoint y: 107, endPoint x: 229, endPoint y: 117, distance: 57.6
click at [173, 121] on span "مركز الخانكة - فرونت دور مسطرد" at bounding box center [162, 124] width 54 height 6
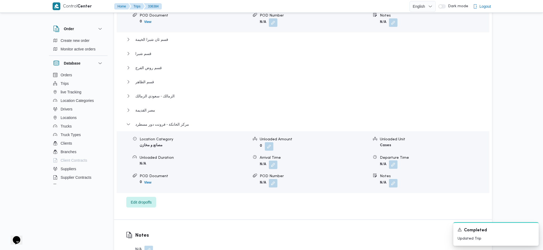
click at [391, 161] on button "button" at bounding box center [393, 165] width 9 height 9
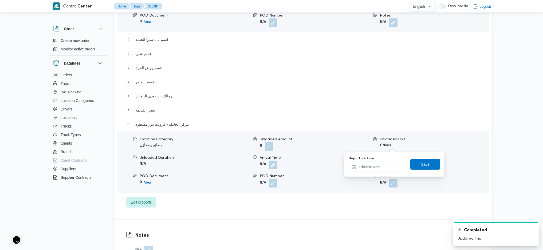
click at [380, 166] on input "Departure Time" at bounding box center [379, 167] width 61 height 11
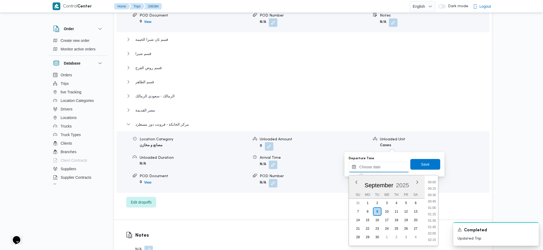
scroll to position [443, 0]
click at [432, 166] on li "17:15" at bounding box center [432, 181] width 12 height 5
type input "09/09/2025 17:15"
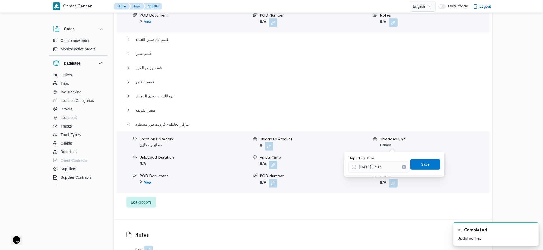
click at [428, 166] on div "Departure Time 09/09/2025 17:15 Save" at bounding box center [394, 164] width 93 height 17
click at [425, 165] on span "Save" at bounding box center [426, 164] width 30 height 11
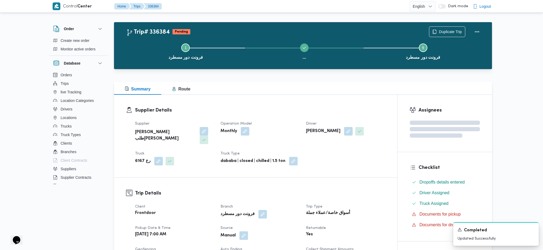
scroll to position [0, 0]
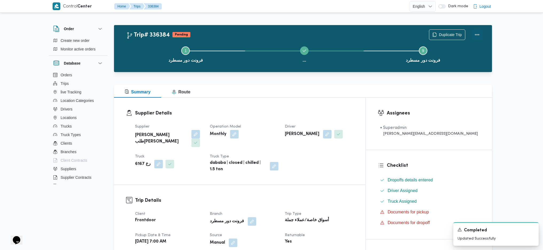
drag, startPoint x: 479, startPoint y: 31, endPoint x: 471, endPoint y: 33, distance: 8.0
click at [447, 31] on button "Actions" at bounding box center [477, 34] width 11 height 11
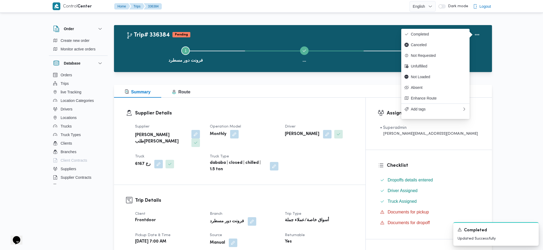
click at [422, 30] on button "Completed" at bounding box center [436, 34] width 68 height 11
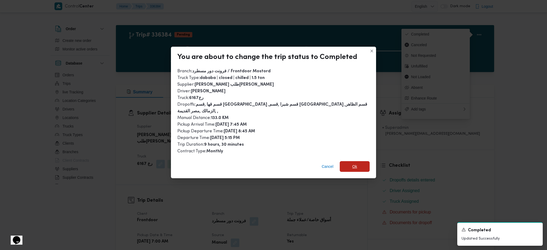
drag, startPoint x: 343, startPoint y: 166, endPoint x: 349, endPoint y: 171, distance: 8.0
click at [344, 166] on div "Cancel Ok" at bounding box center [273, 167] width 205 height 21
click at [355, 158] on div "Cancel Ok" at bounding box center [273, 167] width 205 height 21
drag, startPoint x: 356, startPoint y: 166, endPoint x: 355, endPoint y: 164, distance: 2.9
click at [356, 165] on span "Ok" at bounding box center [355, 166] width 30 height 11
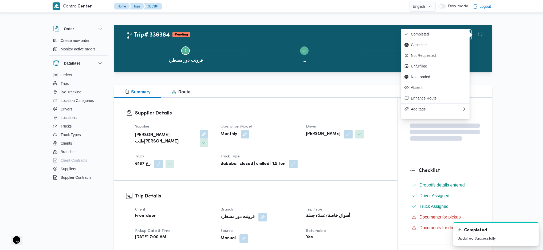
click at [355, 164] on div "Supplier Details Supplier خضر محمد طلبه حامد Operation Model Monthly Driver كري…" at bounding box center [255, 139] width 283 height 83
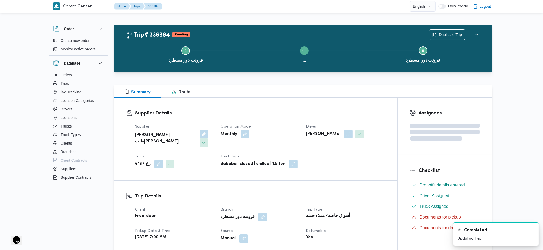
click at [310, 101] on div "Supplier Details Supplier خضر محمد طلبه حامد Operation Model Monthly Driver كري…" at bounding box center [255, 139] width 283 height 83
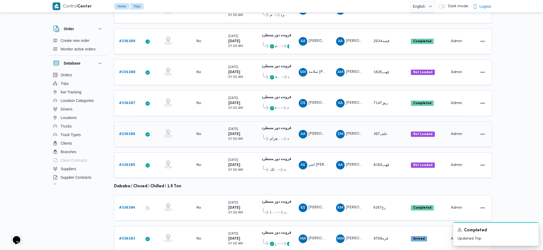
scroll to position [149, 0]
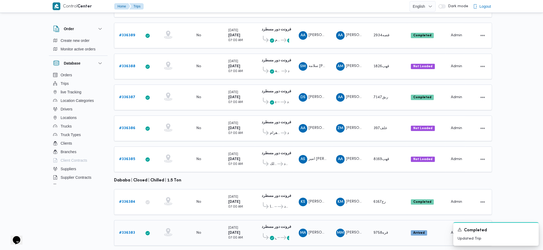
click at [127, 166] on div "# 336383" at bounding box center [127, 233] width 21 height 11
click at [128, 166] on b "# 336383" at bounding box center [127, 232] width 16 height 3
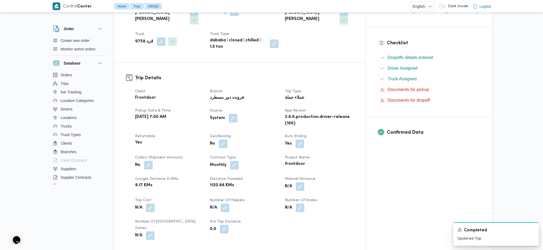
scroll to position [178, 0]
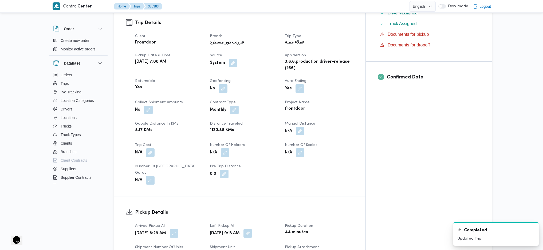
click at [305, 127] on button "button" at bounding box center [300, 131] width 9 height 9
click at [300, 141] on div "Manual Distance Save" at bounding box center [322, 132] width 85 height 17
click at [301, 132] on input "Manual Distance" at bounding box center [307, 135] width 53 height 11
type input "121"
click at [345, 133] on span "Save" at bounding box center [349, 133] width 9 height 6
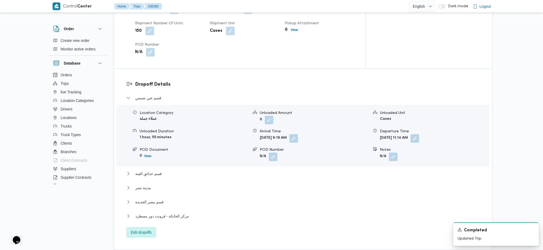
scroll to position [463, 0]
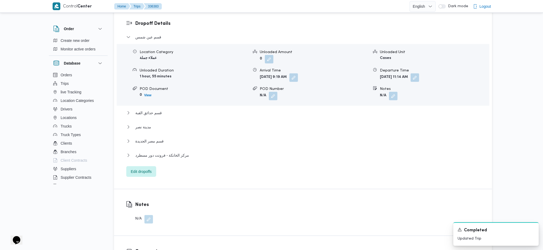
click at [172, 152] on div "مركز الخانكة - فرونت دور مسطرد" at bounding box center [303, 157] width 354 height 10
click at [181, 152] on span "مركز الخانكة - فرونت دور مسطرد" at bounding box center [162, 155] width 54 height 6
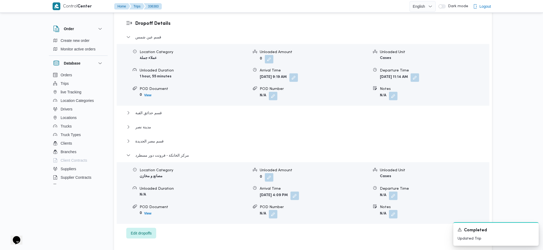
scroll to position [534, 0]
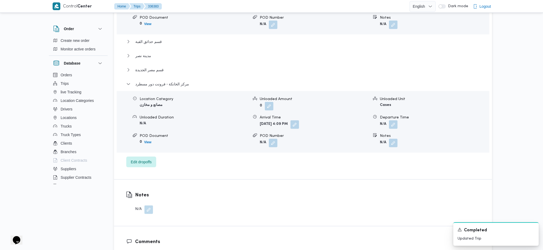
click at [390, 115] on div "Departure Time" at bounding box center [434, 118] width 109 height 6
drag, startPoint x: 396, startPoint y: 98, endPoint x: 395, endPoint y: 104, distance: 5.6
click at [396, 120] on button "button" at bounding box center [393, 124] width 9 height 9
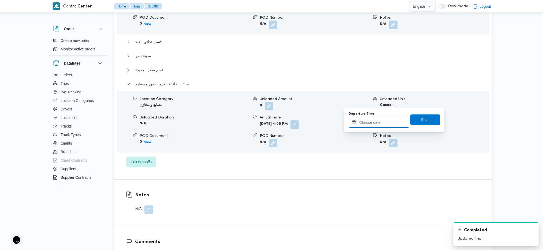
click at [382, 123] on input "Departure Time" at bounding box center [379, 122] width 61 height 11
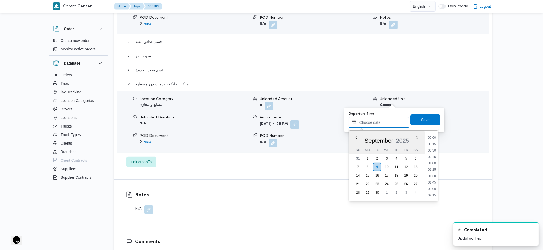
scroll to position [443, 0]
click at [432, 146] on li "17:30" at bounding box center [432, 143] width 12 height 5
type input "09/09/2025 17:30"
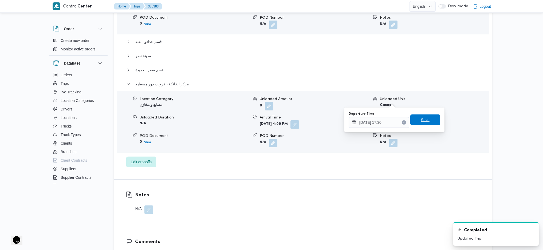
drag, startPoint x: 423, startPoint y: 123, endPoint x: 425, endPoint y: 118, distance: 5.0
click at [423, 123] on span "Save" at bounding box center [426, 120] width 30 height 11
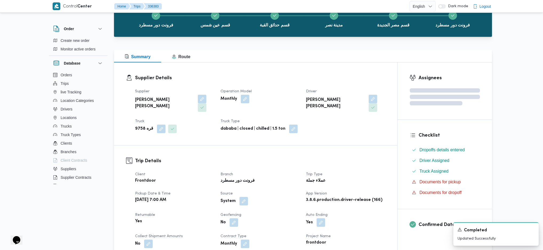
scroll to position [0, 0]
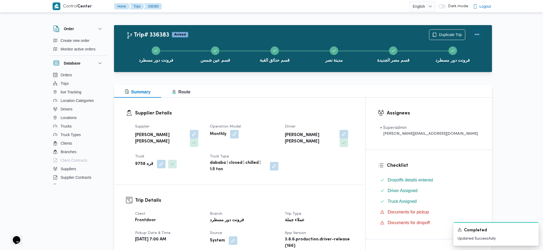
click at [447, 33] on button "Actions" at bounding box center [477, 34] width 11 height 11
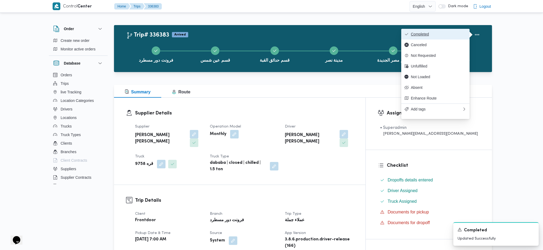
click at [447, 29] on button "Completed" at bounding box center [436, 34] width 68 height 11
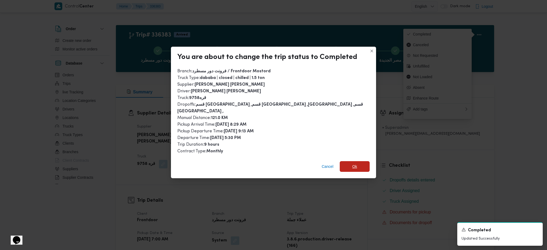
click at [356, 161] on span "Ok" at bounding box center [355, 166] width 30 height 11
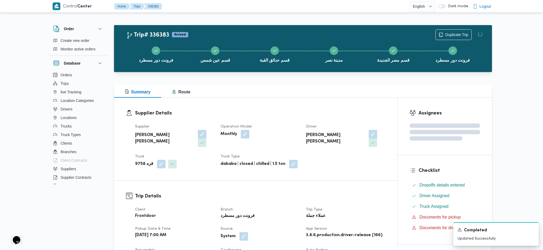
click at [358, 166] on div "Supplier Details Supplier محمد محمود احمد مسعود Operation Model Monthly Driver …" at bounding box center [255, 139] width 283 height 83
click at [358, 166] on h3 "Trip Details" at bounding box center [260, 196] width 250 height 7
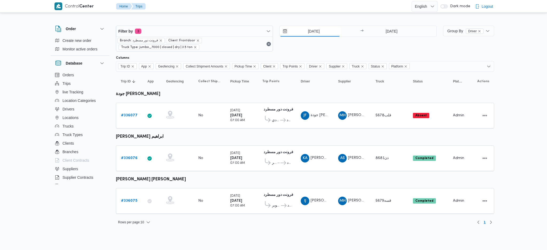
click at [320, 30] on input "[DATE]" at bounding box center [310, 31] width 61 height 11
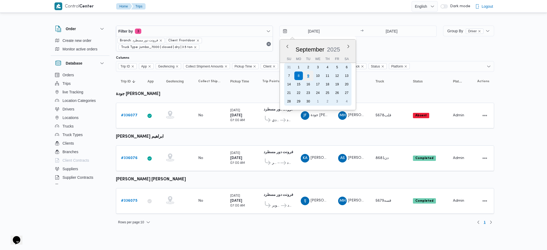
click at [306, 77] on div "9" at bounding box center [308, 76] width 10 height 10
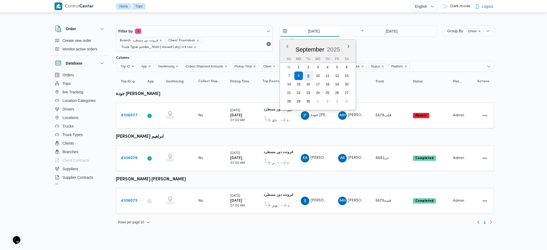
type input "[DATE]"
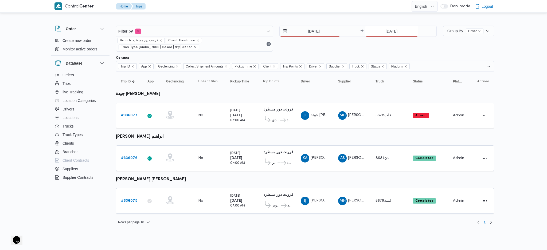
click at [397, 36] on input "[DATE]" at bounding box center [391, 31] width 53 height 11
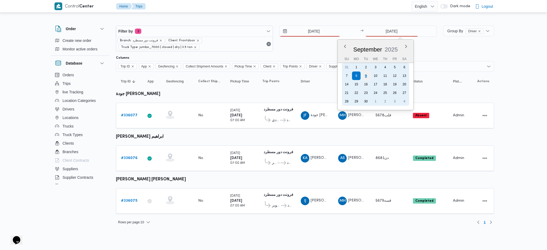
click at [362, 76] on div "9" at bounding box center [366, 76] width 10 height 10
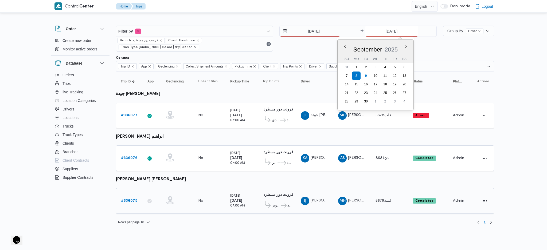
type input "[DATE]"
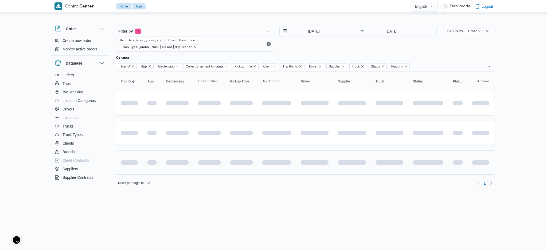
click at [308, 151] on td at bounding box center [314, 162] width 37 height 24
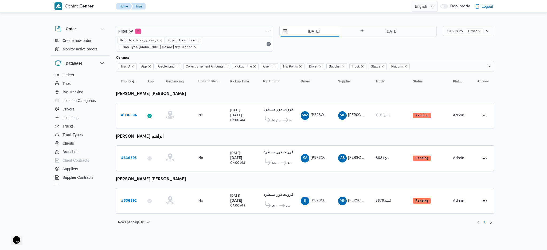
click at [317, 31] on input "[DATE]" at bounding box center [310, 31] width 61 height 11
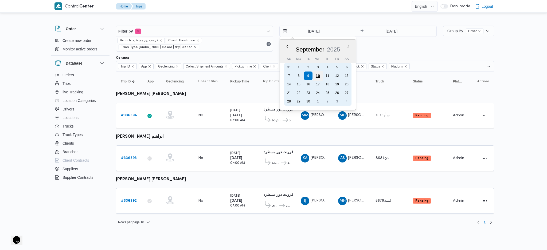
click at [317, 73] on div "10" at bounding box center [318, 76] width 10 height 10
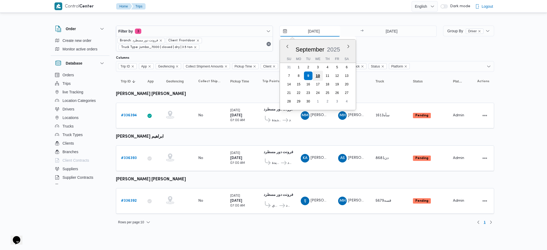
type input "10/9/2025"
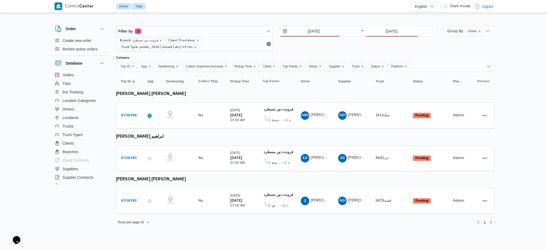
click at [379, 30] on input "[DATE]" at bounding box center [391, 31] width 53 height 11
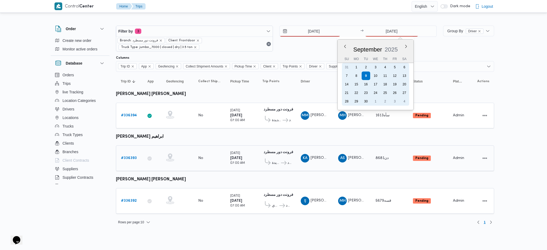
drag, startPoint x: 372, startPoint y: 76, endPoint x: 317, endPoint y: 135, distance: 81.5
click at [373, 76] on div "10" at bounding box center [375, 76] width 9 height 9
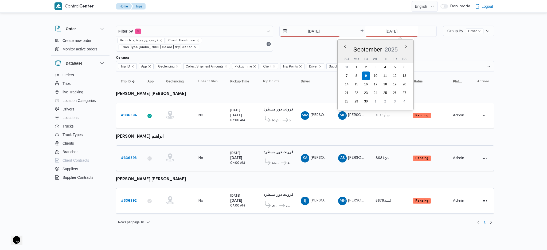
type input "10/9/2025"
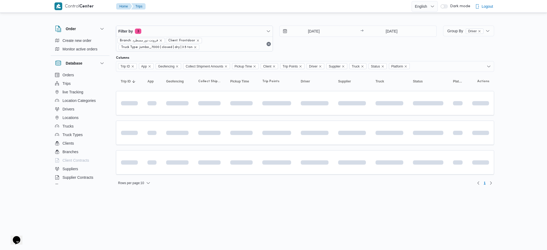
click at [298, 148] on table "Trip ID Click to sort in ascending order App Click to sort in ascending order G…" at bounding box center [305, 126] width 378 height 108
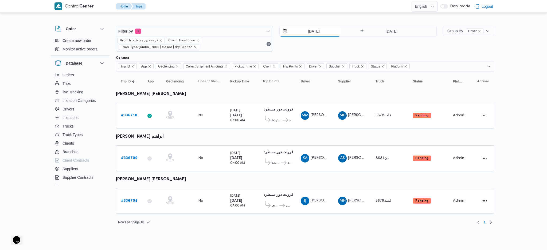
click at [318, 30] on input "10/9/2025" at bounding box center [310, 31] width 61 height 11
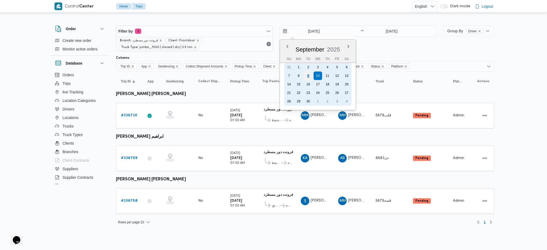
click at [306, 75] on div "9" at bounding box center [308, 76] width 10 height 10
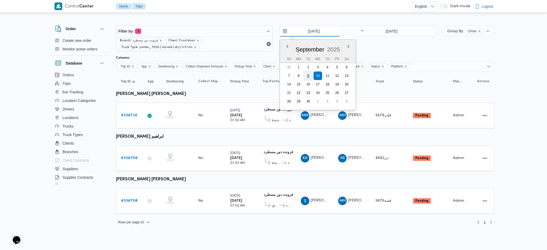
type input "[DATE]"
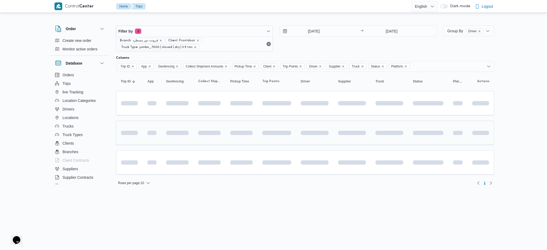
click at [277, 131] on span at bounding box center [261, 133] width 64 height 4
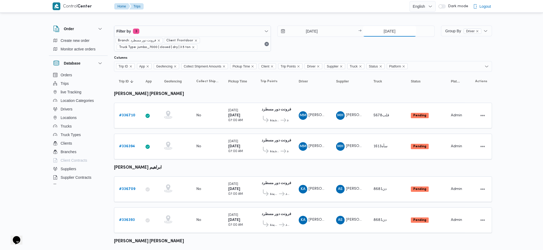
click at [392, 32] on input "10/9/2025" at bounding box center [389, 31] width 53 height 11
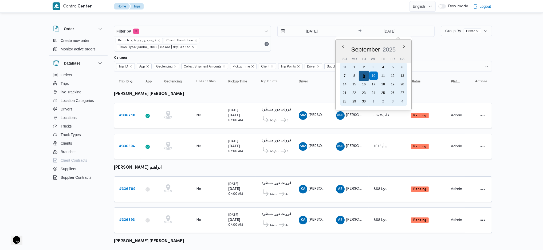
click at [366, 73] on div "9" at bounding box center [364, 76] width 10 height 10
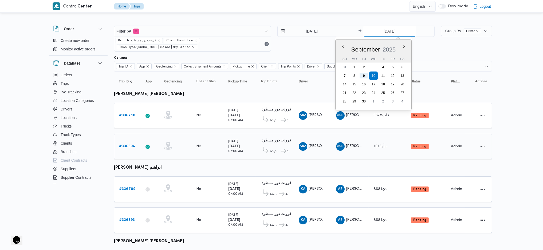
type input "[DATE]"
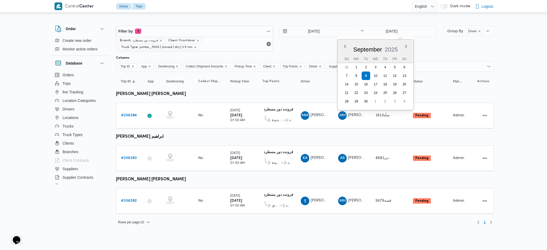
click at [297, 166] on table "Trip ID Click to sort in ascending order App Click to sort in ascending order G…" at bounding box center [305, 145] width 378 height 147
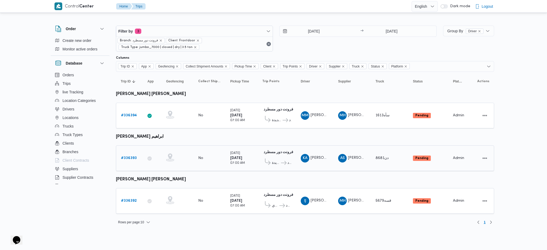
click at [125, 157] on b "# 336393" at bounding box center [129, 158] width 16 height 3
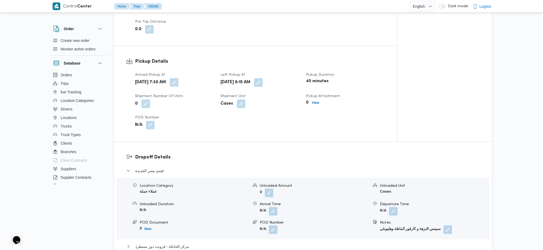
scroll to position [142, 0]
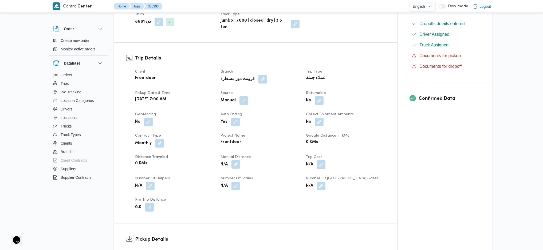
click at [240, 160] on button "button" at bounding box center [236, 164] width 9 height 9
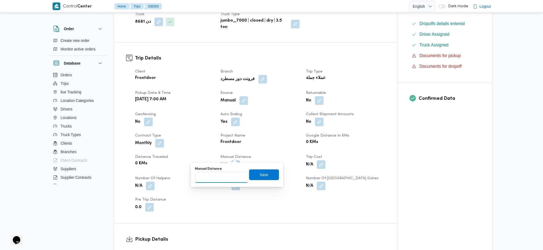
click at [224, 166] on input "Manual Distance" at bounding box center [221, 177] width 53 height 11
type input "65"
click at [269, 166] on span "Save" at bounding box center [264, 174] width 30 height 11
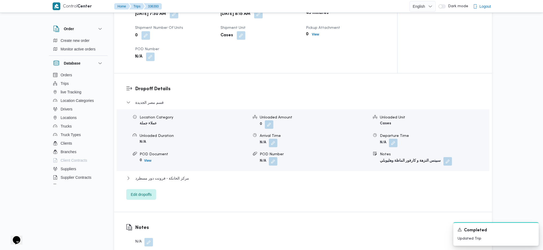
scroll to position [392, 0]
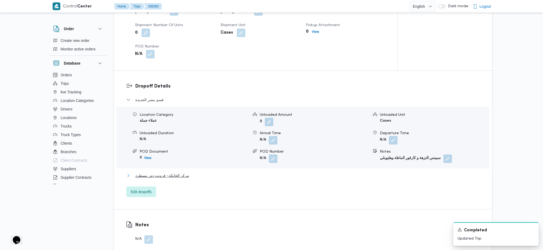
click at [180, 166] on span "مركز الخانكة - فرونت دور مسطرد" at bounding box center [162, 176] width 54 height 6
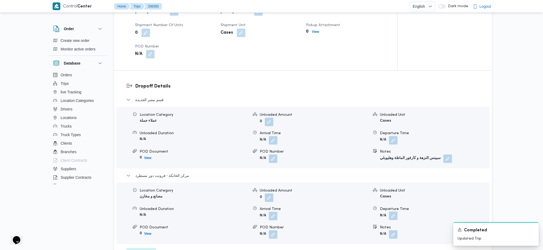
click at [398, 166] on button "button" at bounding box center [393, 216] width 9 height 9
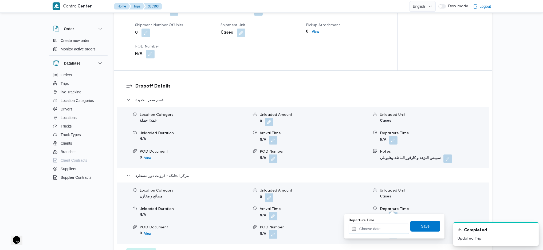
click at [372, 166] on input "Departure Time" at bounding box center [379, 229] width 61 height 11
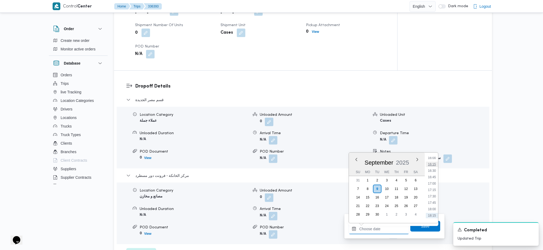
scroll to position [401, 0]
click at [431, 166] on li "16:30" at bounding box center [432, 182] width 12 height 5
type input "[DATE] 16:30"
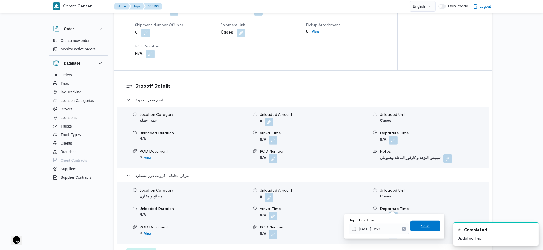
click at [420, 166] on span "Save" at bounding box center [426, 226] width 30 height 11
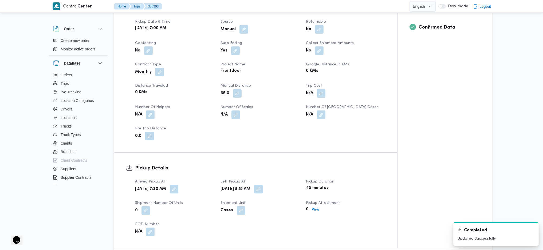
scroll to position [0, 0]
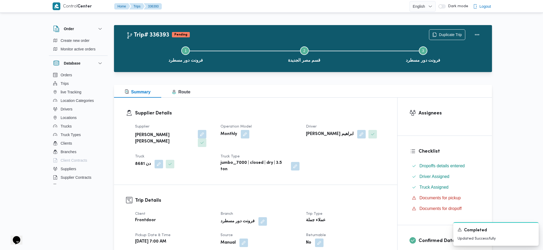
click at [451, 34] on div "Duplicate Trip" at bounding box center [456, 34] width 60 height 17
click at [451, 34] on button "Actions" at bounding box center [477, 34] width 11 height 11
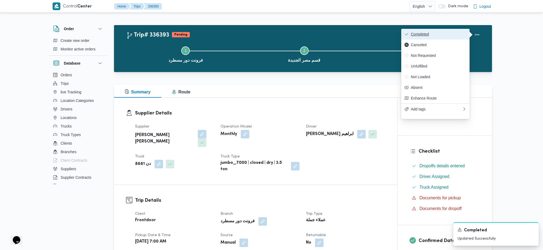
click at [412, 30] on button "Completed" at bounding box center [436, 34] width 68 height 11
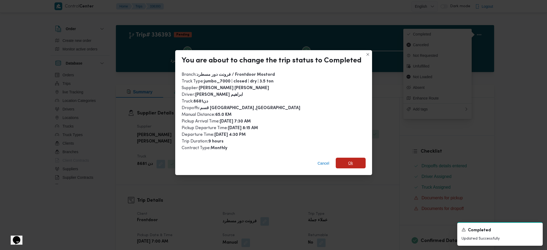
click at [351, 164] on span "Ok" at bounding box center [350, 163] width 5 height 6
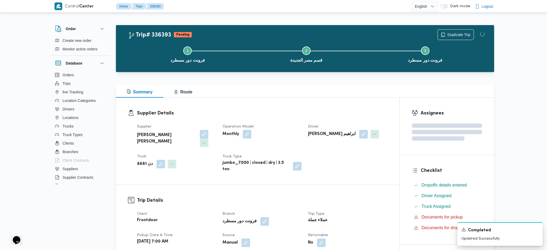
click at [348, 166] on dt "Trip Type" at bounding box center [347, 214] width 79 height 6
click at [296, 95] on div "Summary Route" at bounding box center [303, 91] width 378 height 13
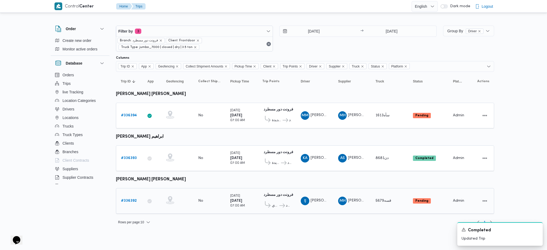
click at [131, 166] on b "# 336392" at bounding box center [129, 200] width 16 height 3
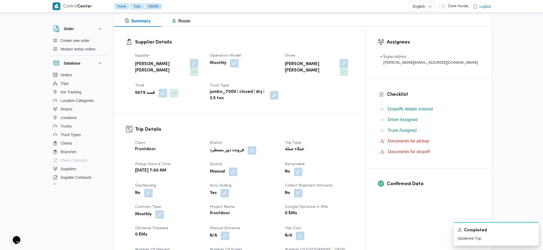
scroll to position [178, 0]
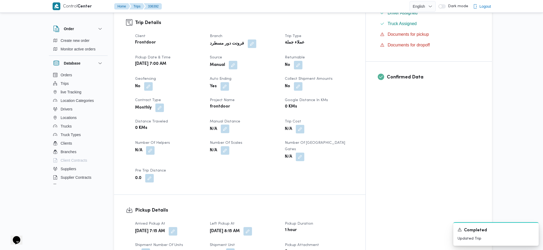
click at [229, 125] on button "button" at bounding box center [225, 129] width 9 height 9
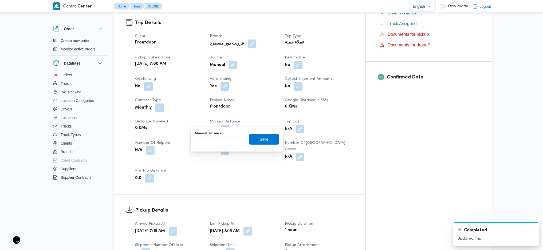
click at [222, 143] on input "Manual Distance" at bounding box center [221, 142] width 53 height 11
type input "132"
click at [264, 144] on span "Save" at bounding box center [264, 139] width 30 height 11
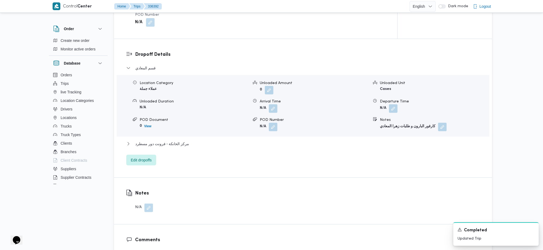
scroll to position [392, 0]
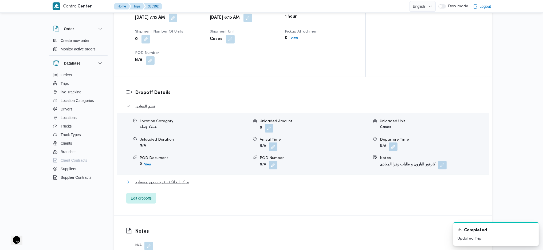
click at [176, 166] on span "مركز الخانكة - فرونت دور مسطرد" at bounding box center [162, 182] width 54 height 6
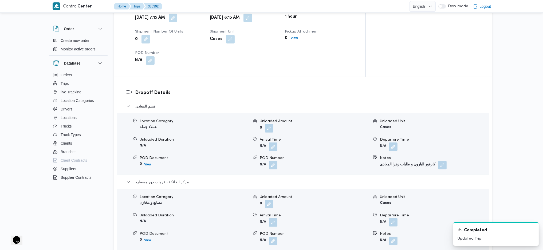
click at [394, 166] on button "button" at bounding box center [393, 222] width 9 height 9
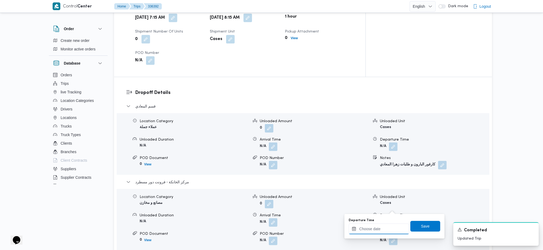
click at [377, 166] on input "Departure Time" at bounding box center [379, 229] width 61 height 11
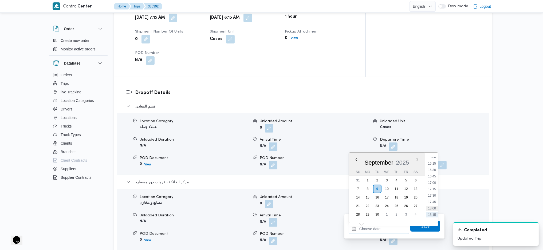
scroll to position [401, 0]
drag, startPoint x: 430, startPoint y: 167, endPoint x: 427, endPoint y: 207, distance: 40.0
click at [430, 166] on li "16:00" at bounding box center [432, 169] width 12 height 5
type input "[DATE] 16:00"
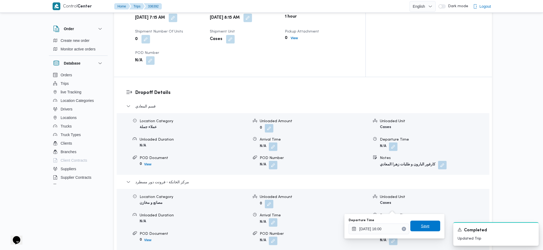
click at [423, 166] on span "Save" at bounding box center [425, 226] width 9 height 6
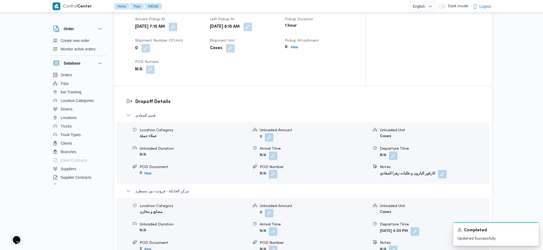
scroll to position [178, 0]
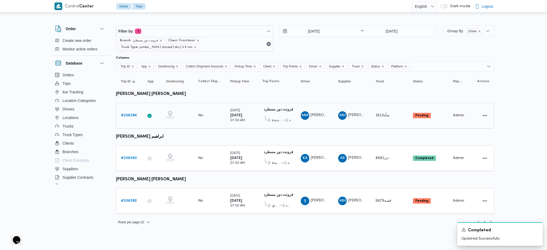
click at [129, 110] on div "# 336394" at bounding box center [129, 115] width 21 height 11
click at [127, 114] on b "# 336394" at bounding box center [129, 115] width 16 height 3
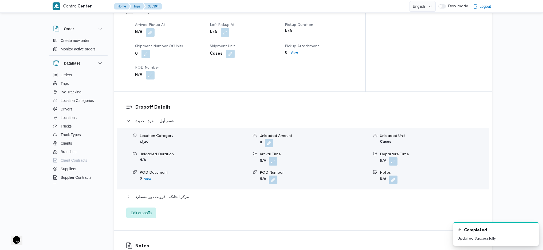
scroll to position [285, 0]
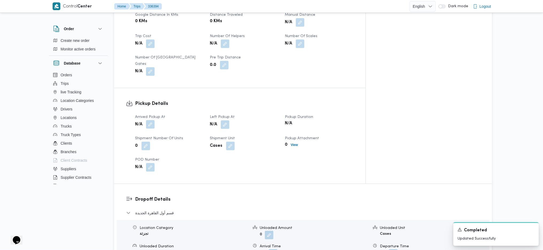
drag, startPoint x: 146, startPoint y: 104, endPoint x: 150, endPoint y: 113, distance: 8.9
click at [146, 114] on dt "Arrived Pickup At" at bounding box center [169, 117] width 68 height 6
click at [150, 120] on button "button" at bounding box center [150, 124] width 9 height 9
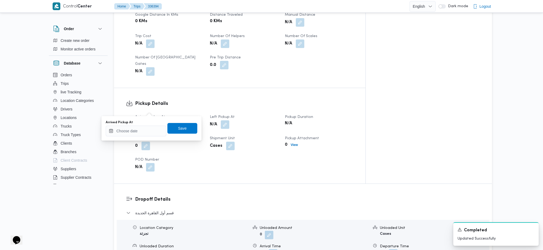
click at [129, 136] on div "Arrived Pickup At Save" at bounding box center [151, 128] width 93 height 17
click at [147, 135] on input "Arrived Pickup At" at bounding box center [136, 131] width 61 height 11
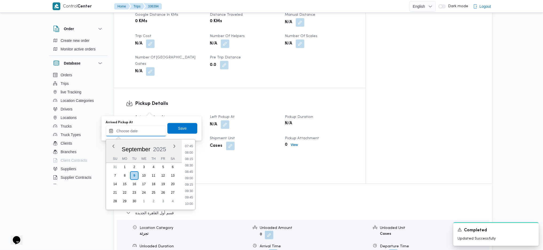
scroll to position [187, 0]
click at [190, 154] on ul "00:00 00:15 00:30 00:45 01:00 01:15 01:30 01:45 02:00 02:15 02:30 02:45 03:00 0…" at bounding box center [189, 175] width 12 height 62
click at [190, 149] on li "07:30" at bounding box center [189, 151] width 12 height 5
type input "09/09/2025 07:30"
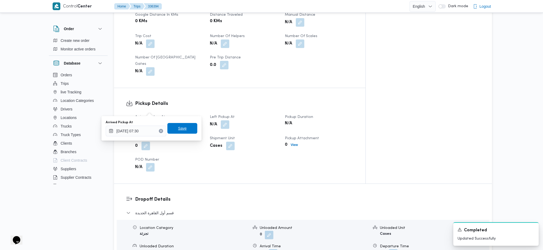
drag, startPoint x: 185, startPoint y: 130, endPoint x: 189, endPoint y: 130, distance: 4.1
click at [185, 129] on span "Save" at bounding box center [183, 128] width 30 height 11
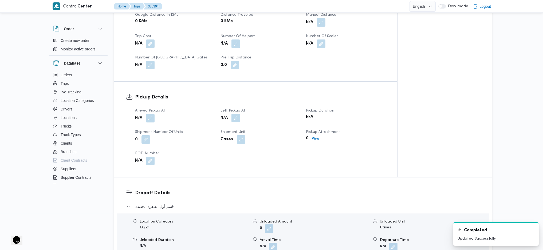
click at [233, 114] on button "button" at bounding box center [236, 118] width 9 height 9
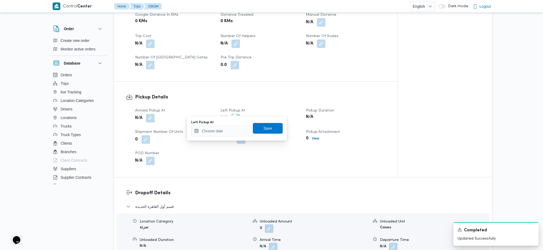
click at [221, 137] on div "You are in a dialog. To close this dialog, hit escape. Left Pickup At Save" at bounding box center [237, 128] width 100 height 25
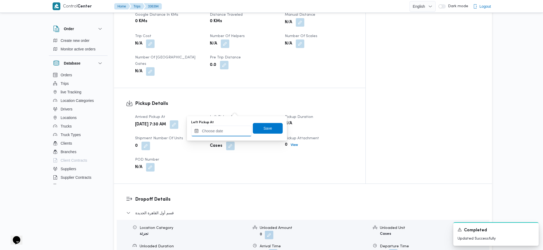
click at [237, 133] on input "Left Pickup At" at bounding box center [221, 131] width 61 height 11
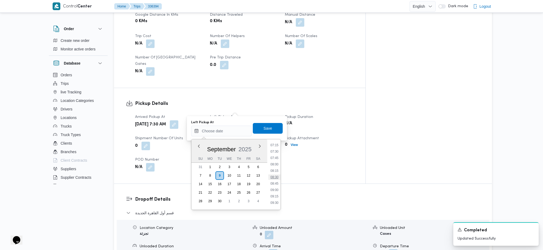
click at [274, 166] on li "08:30" at bounding box center [274, 177] width 12 height 5
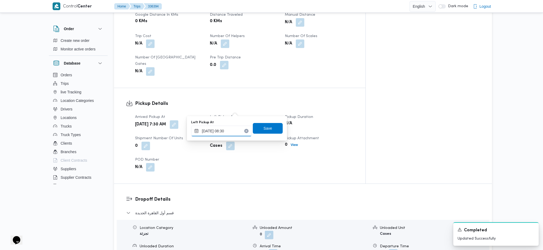
type input "09/09/2025 08:30"
click at [264, 127] on span "Save" at bounding box center [268, 128] width 9 height 6
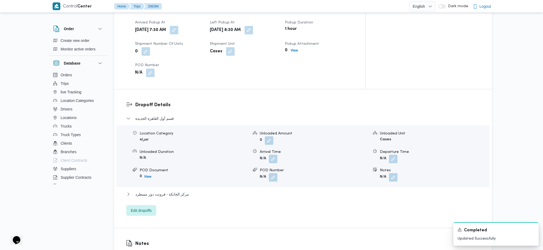
scroll to position [392, 0]
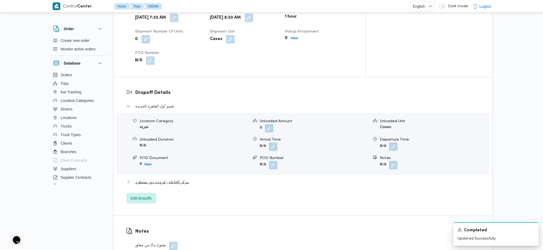
click at [173, 166] on span "مركز الخانكة - فرونت دور مسطرد" at bounding box center [162, 182] width 54 height 6
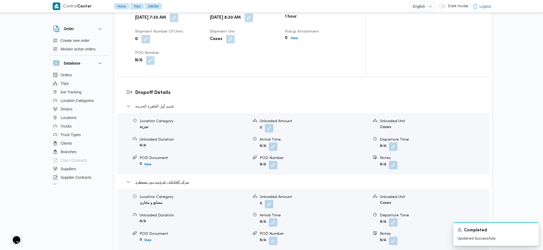
scroll to position [427, 0]
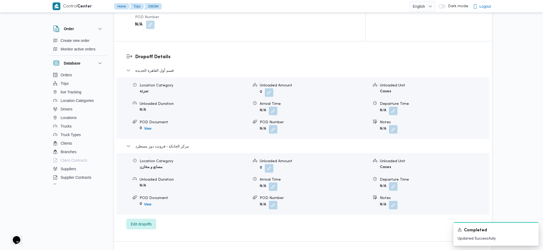
click at [398, 166] on button "button" at bounding box center [393, 186] width 9 height 9
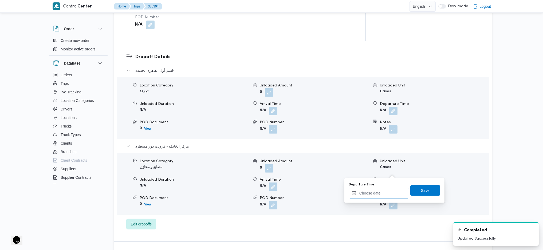
click at [378, 166] on input "Departure Time" at bounding box center [379, 193] width 61 height 11
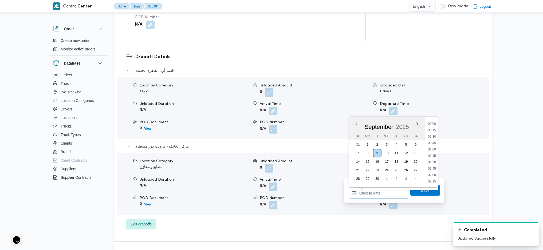
scroll to position [437, 0]
click at [432, 149] on li "18:00" at bounding box center [432, 148] width 12 height 5
type input "09/09/2025 18:00"
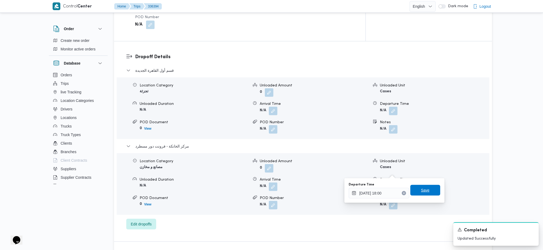
click at [424, 166] on span "Save" at bounding box center [426, 190] width 30 height 11
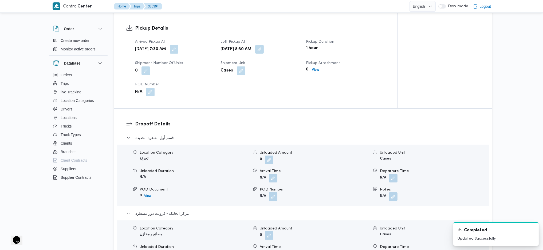
scroll to position [392, 0]
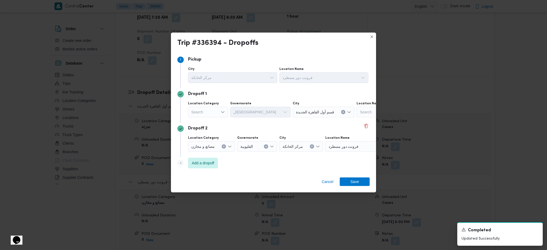
click at [209, 113] on div "Search" at bounding box center [208, 112] width 40 height 11
click at [213, 131] on span "أسواق خاصة" at bounding box center [211, 130] width 27 height 6
click at [251, 114] on div "Search" at bounding box center [254, 112] width 40 height 11
type input "جي"
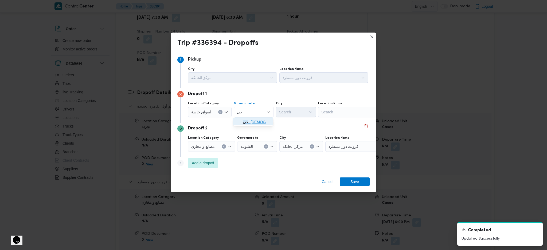
click at [241, 122] on span "ال جي زة" at bounding box center [253, 122] width 36 height 9
click at [368, 112] on div "Search" at bounding box center [351, 112] width 67 height 11
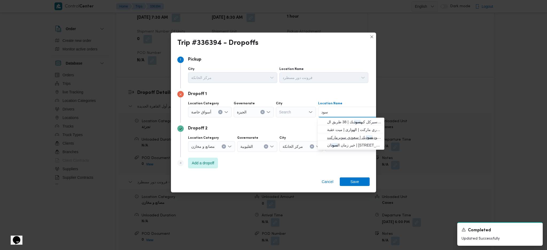
type input "سود"
click at [351, 138] on span "سعودي سود يك | سعودي سوبرماركت | null" at bounding box center [354, 137] width 54 height 6
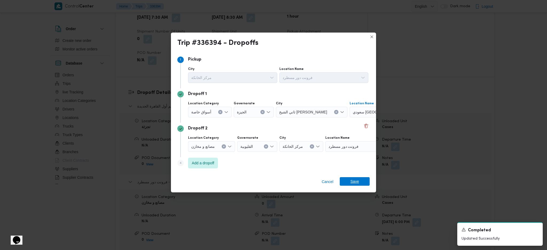
click at [351, 166] on span "Save" at bounding box center [355, 181] width 9 height 9
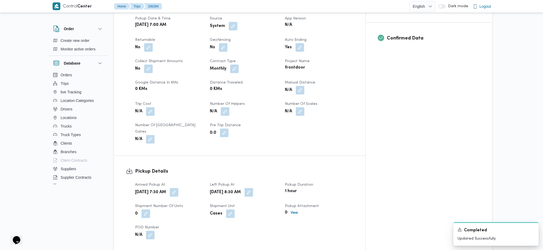
scroll to position [214, 0]
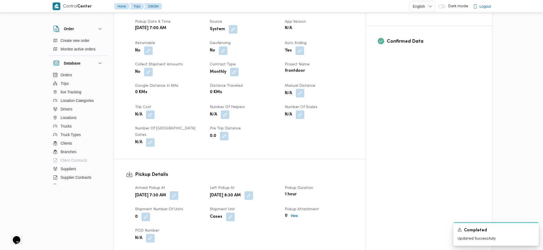
click at [305, 89] on button "button" at bounding box center [300, 93] width 9 height 9
click at [309, 103] on input "Manual Distance" at bounding box center [307, 106] width 53 height 11
type input "130"
click at [351, 103] on span "Save" at bounding box center [350, 103] width 30 height 11
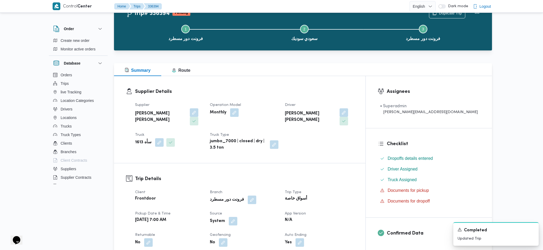
scroll to position [0, 0]
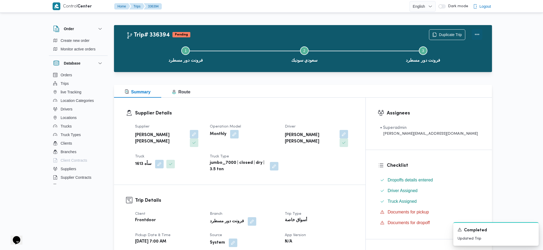
click at [451, 36] on button "Actions" at bounding box center [477, 34] width 11 height 11
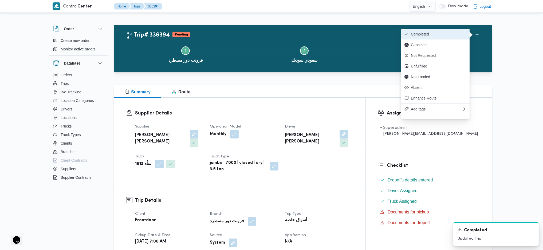
click at [451, 33] on span "Completed" at bounding box center [439, 34] width 56 height 4
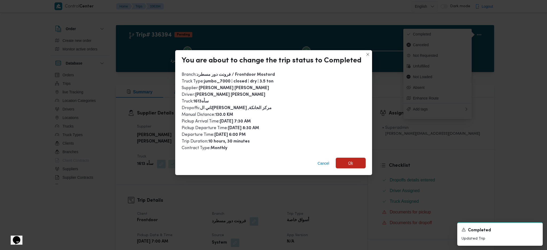
click at [354, 164] on span "Ok" at bounding box center [351, 163] width 30 height 11
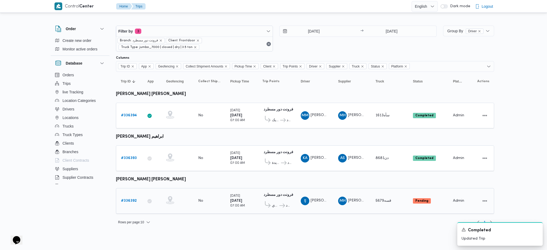
click at [127, 166] on b "# 336392" at bounding box center [129, 200] width 16 height 3
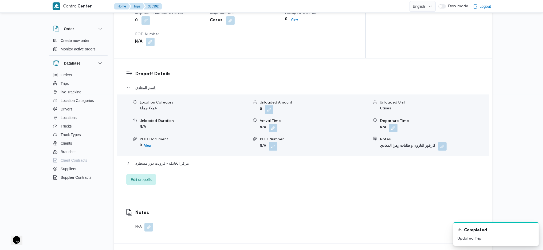
scroll to position [463, 0]
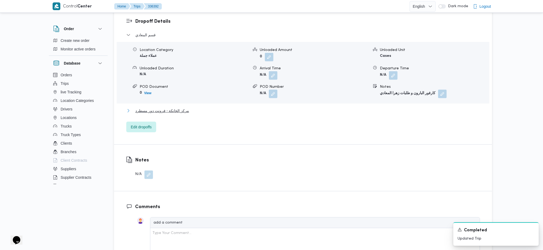
click at [210, 108] on button "مركز الخانكة - فرونت دور مسطرد" at bounding box center [303, 111] width 354 height 6
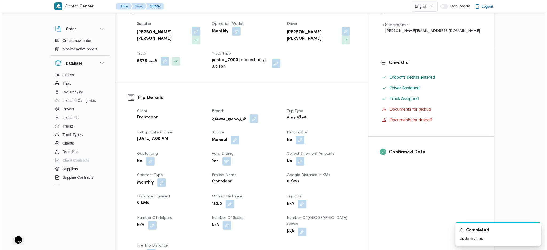
scroll to position [0, 0]
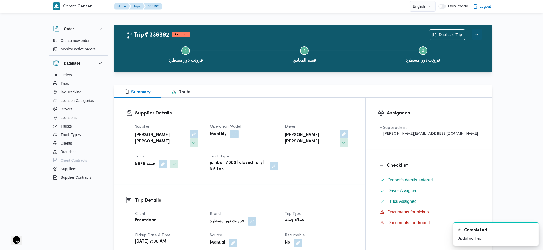
click at [451, 35] on button "Actions" at bounding box center [477, 34] width 11 height 11
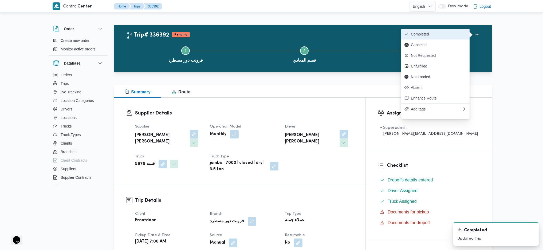
click at [451, 33] on span "Completed" at bounding box center [439, 34] width 56 height 4
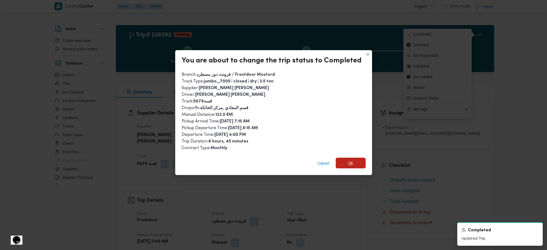
click at [356, 166] on span "Ok" at bounding box center [351, 163] width 30 height 11
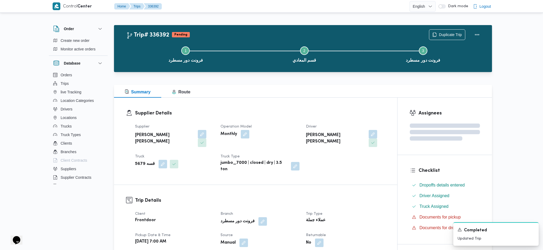
click at [355, 162] on div "Supplier محمد هاني محمد جوده محمود Operation Model Monthly Driver ابراهيم جبريل…" at bounding box center [260, 148] width 257 height 56
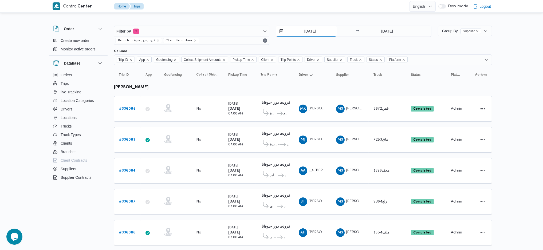
click at [313, 34] on input "8/9/2025" at bounding box center [306, 31] width 61 height 11
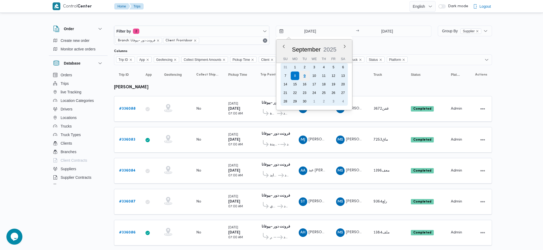
click at [306, 77] on div "9" at bounding box center [305, 76] width 10 height 10
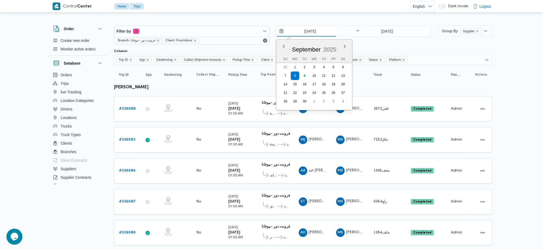
type input "[DATE]"
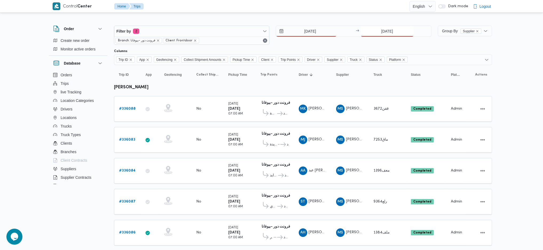
click at [383, 34] on input "8/9/2025" at bounding box center [387, 31] width 53 height 11
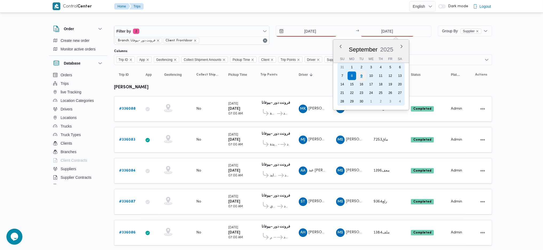
click at [360, 75] on div "9" at bounding box center [361, 76] width 10 height 10
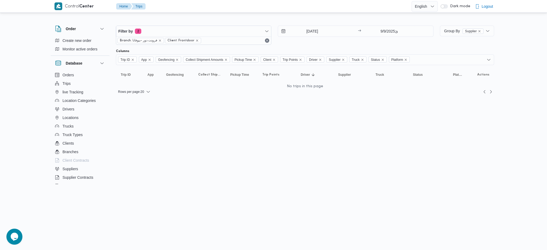
click at [231, 123] on html "Control Center Home Trips English عربي Dark mode Logout Order Create new order …" at bounding box center [273, 125] width 547 height 250
type input "[DATE]"
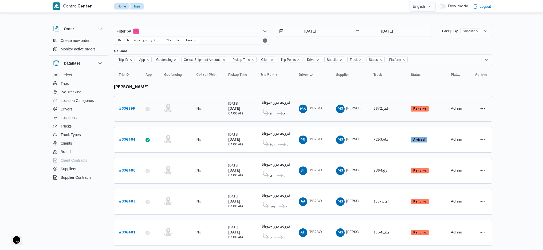
click at [130, 107] on b "# 336399" at bounding box center [127, 108] width 16 height 3
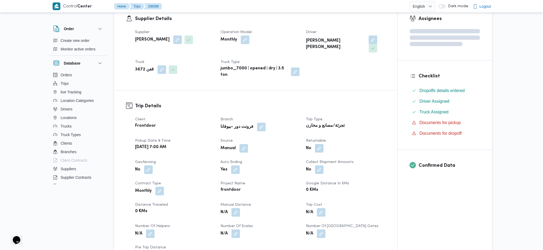
scroll to position [107, 0]
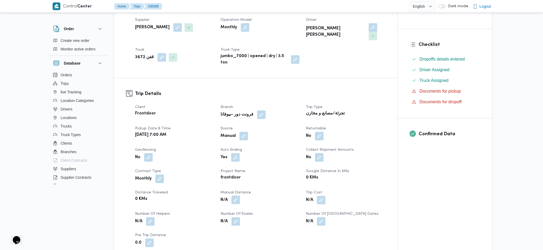
click at [237, 196] on button "button" at bounding box center [236, 200] width 9 height 9
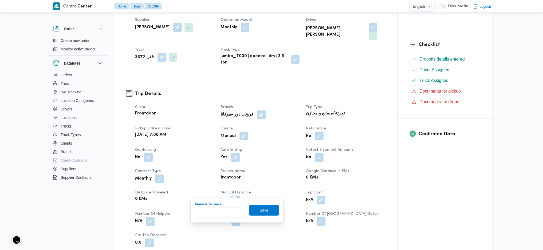
click at [225, 214] on input "Manual Distance" at bounding box center [221, 213] width 53 height 11
type input "100"
click button "Save" at bounding box center [264, 210] width 30 height 11
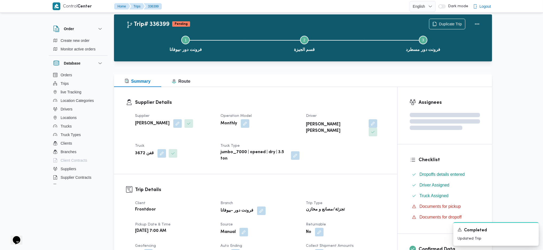
scroll to position [0, 0]
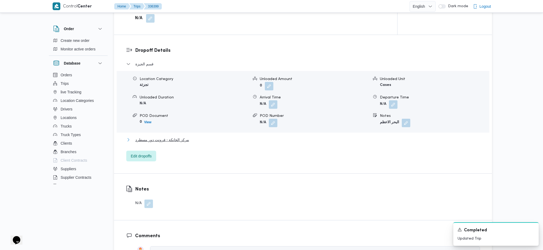
click at [178, 137] on span "مركز الخانكة - فرونت دور مسطرد" at bounding box center [162, 140] width 54 height 6
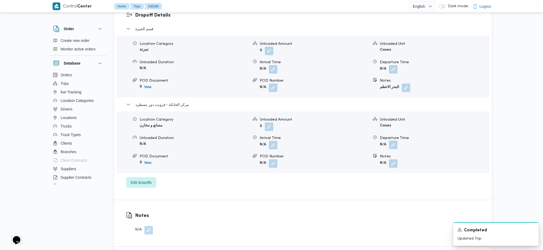
scroll to position [463, 0]
click at [396, 141] on button "button" at bounding box center [393, 145] width 9 height 9
click at [384, 160] on input "Departure Time" at bounding box center [379, 158] width 61 height 11
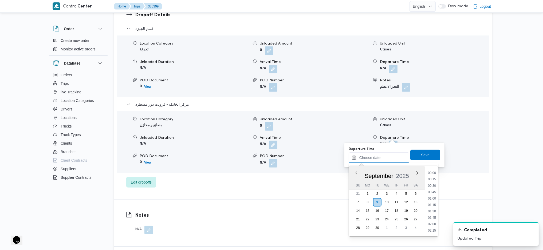
scroll to position [443, 0]
click at [433, 175] on ul "00:00 00:15 00:30 00:45 01:00 01:15 01:30 01:45 02:00 02:15 02:30 02:45 03:00 0…" at bounding box center [432, 201] width 12 height 62
click at [431, 172] on li "17:15" at bounding box center [432, 172] width 12 height 5
type input "09/09/2025 17:15"
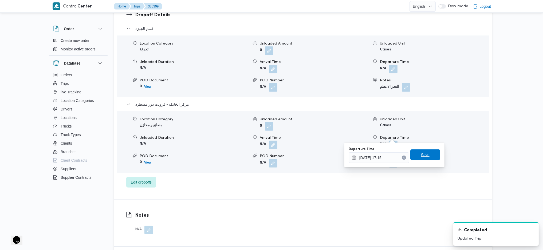
click at [426, 156] on span "Save" at bounding box center [426, 155] width 30 height 11
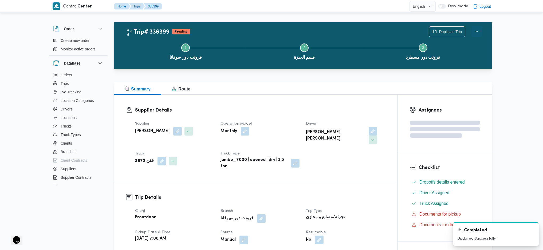
scroll to position [0, 0]
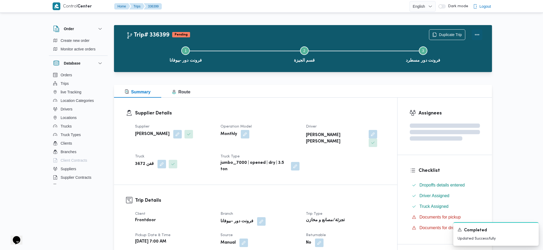
click at [478, 34] on button "Actions" at bounding box center [477, 34] width 11 height 11
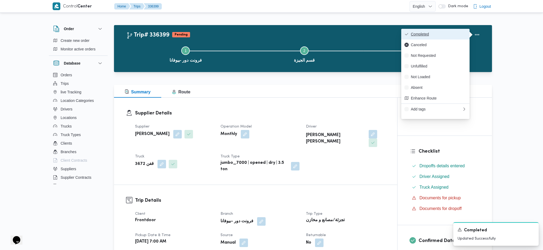
click at [447, 33] on span "Completed" at bounding box center [439, 34] width 56 height 4
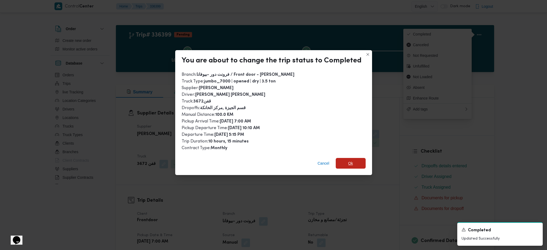
click at [344, 165] on span "Ok" at bounding box center [351, 163] width 30 height 11
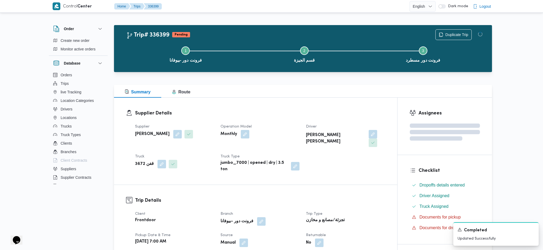
click at [352, 197] on h3 "Trip Details" at bounding box center [260, 200] width 250 height 7
click at [326, 108] on div "Supplier Details Supplier محمد صلاح عبداللطيف الشريف Operation Model Monthly Dr…" at bounding box center [255, 141] width 283 height 87
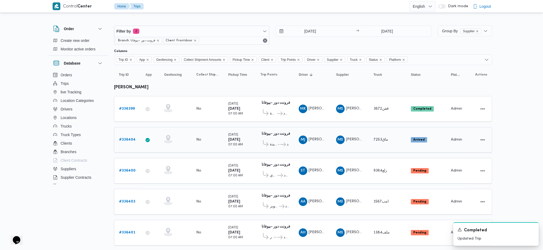
click at [129, 140] on b "# 336404" at bounding box center [127, 139] width 17 height 3
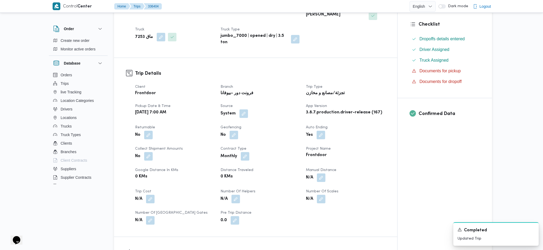
scroll to position [214, 0]
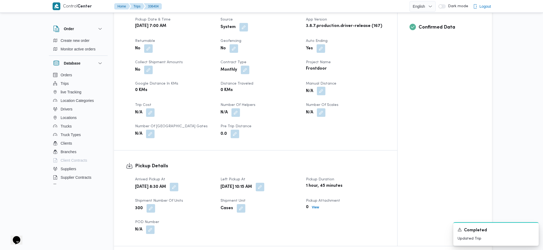
click at [318, 87] on button "button" at bounding box center [321, 91] width 9 height 9
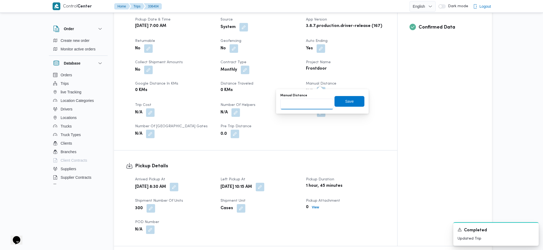
click at [307, 102] on input "Manual Distance" at bounding box center [307, 104] width 53 height 11
type input "95"
drag, startPoint x: 343, startPoint y: 100, endPoint x: 288, endPoint y: 120, distance: 58.5
click at [345, 99] on span "Save" at bounding box center [349, 101] width 9 height 6
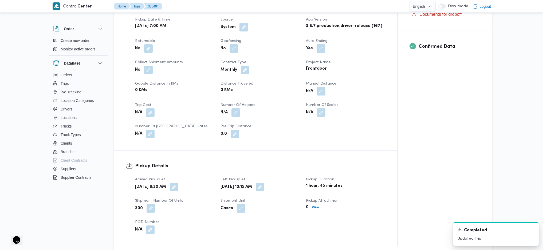
scroll to position [392, 0]
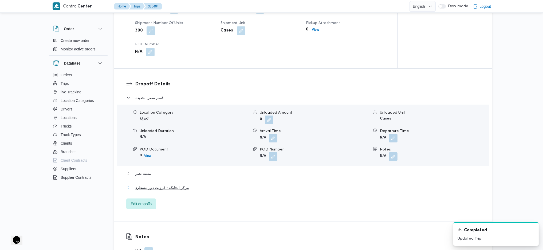
click at [161, 185] on span "مركز الخانكة - فرونت دور مسطرد" at bounding box center [162, 188] width 54 height 6
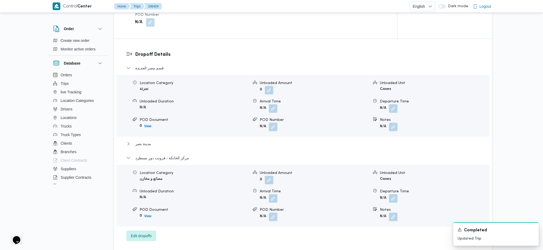
scroll to position [427, 0]
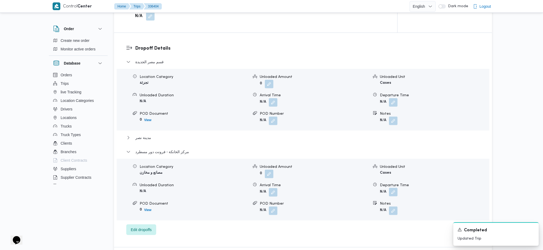
click at [396, 188] on button "button" at bounding box center [393, 192] width 9 height 9
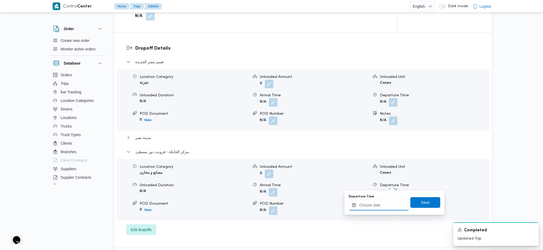
click at [380, 208] on input "Departure Time" at bounding box center [379, 205] width 61 height 11
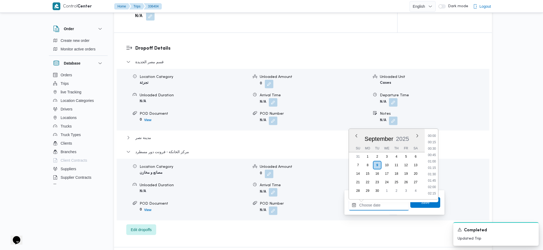
scroll to position [443, 0]
click at [433, 140] on li "17:30" at bounding box center [432, 141] width 12 height 5
type input "09/09/2025 17:30"
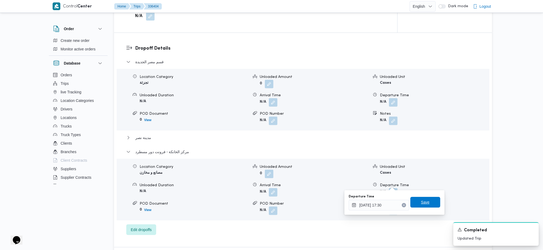
click at [421, 204] on span "Save" at bounding box center [425, 202] width 9 height 6
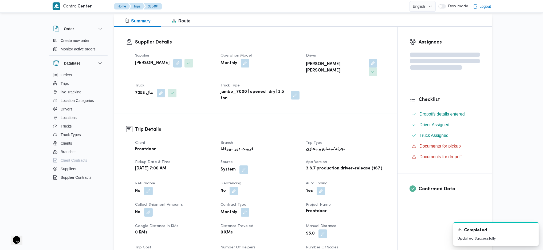
scroll to position [0, 0]
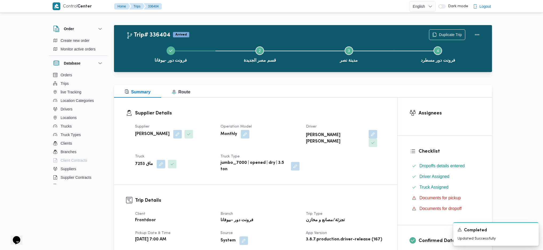
click at [484, 34] on div "Duplicate Trip" at bounding box center [456, 34] width 60 height 17
click at [477, 37] on button "Actions" at bounding box center [477, 34] width 11 height 11
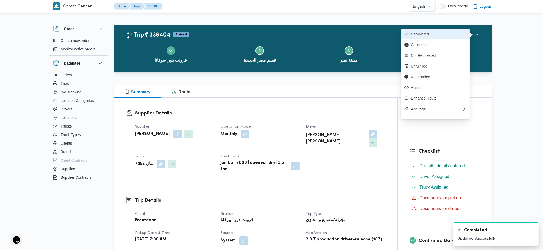
click at [440, 36] on span "Completed" at bounding box center [439, 34] width 56 height 4
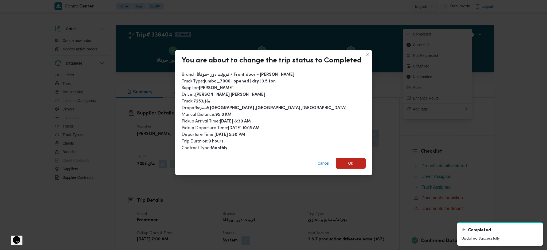
click at [338, 164] on span "Ok" at bounding box center [351, 163] width 30 height 11
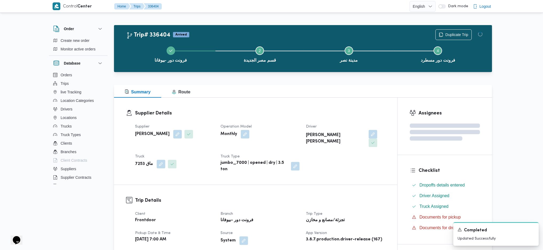
click at [265, 102] on div "Supplier Details Supplier محمد صلاح عبداللطيف الشريف Operation Model Monthly Dr…" at bounding box center [255, 141] width 283 height 87
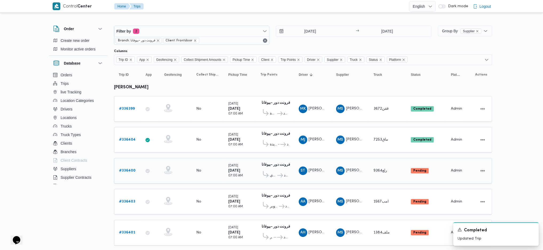
click at [130, 172] on link "# 336400" at bounding box center [127, 171] width 17 height 6
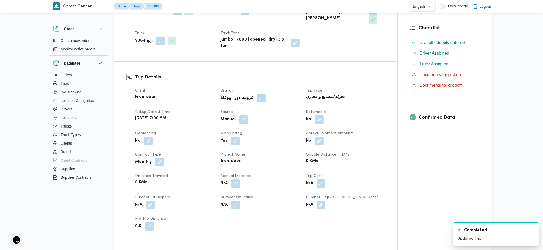
scroll to position [214, 0]
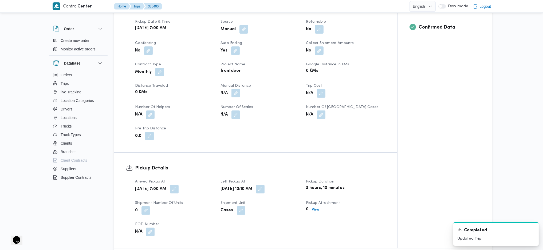
click at [238, 89] on button "button" at bounding box center [236, 93] width 9 height 9
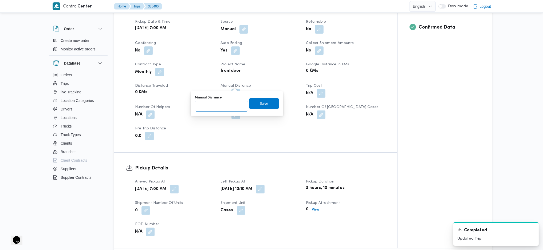
click at [227, 104] on input "Manual Distance" at bounding box center [221, 106] width 53 height 11
type input "132"
click at [260, 103] on span "Save" at bounding box center [264, 103] width 9 height 6
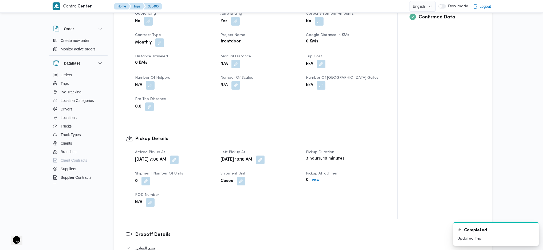
scroll to position [427, 0]
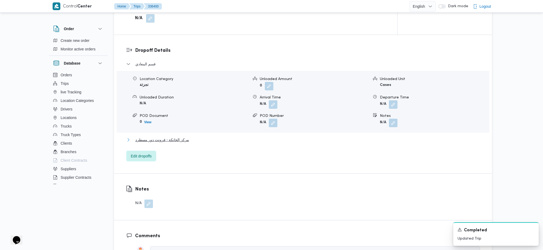
click at [178, 137] on span "مركز الخانكة - فرونت دور مسطرد" at bounding box center [162, 140] width 54 height 6
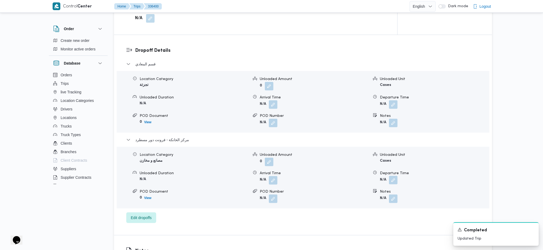
drag, startPoint x: 396, startPoint y: 166, endPoint x: 394, endPoint y: 173, distance: 6.9
click at [396, 171] on dl "Departure Time N/A" at bounding box center [434, 178] width 109 height 14
click at [394, 176] on button "button" at bounding box center [393, 180] width 9 height 9
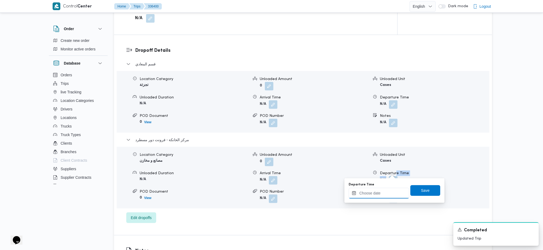
click at [370, 197] on input "Departure Time" at bounding box center [379, 193] width 61 height 11
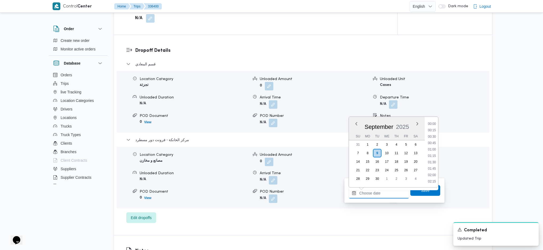
scroll to position [443, 0]
click at [432, 121] on div "Time 00:00 00:15 00:30 00:45 01:00 01:15 01:30 01:45 02:00 02:15 02:30 02:45 03…" at bounding box center [431, 152] width 13 height 71
click at [431, 123] on li "17:15" at bounding box center [432, 123] width 12 height 5
type input "09/09/2025 17:15"
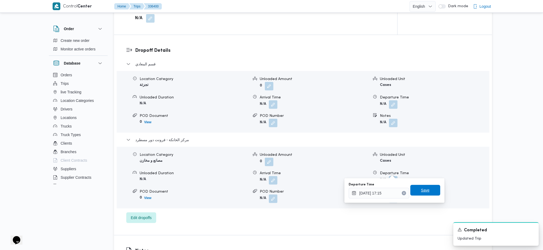
click at [426, 194] on span "Save" at bounding box center [426, 190] width 30 height 11
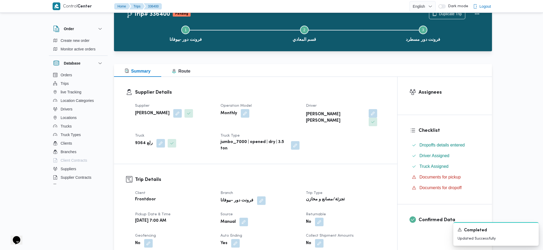
scroll to position [0, 0]
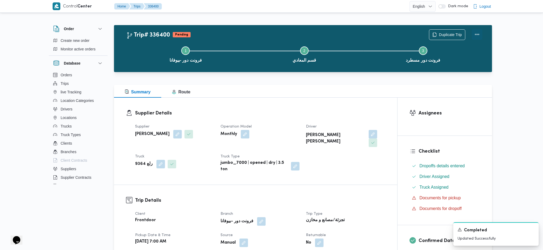
click at [475, 34] on button "Actions" at bounding box center [477, 34] width 11 height 11
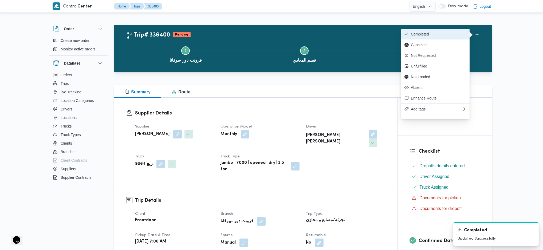
click at [446, 33] on span "Completed" at bounding box center [439, 34] width 56 height 4
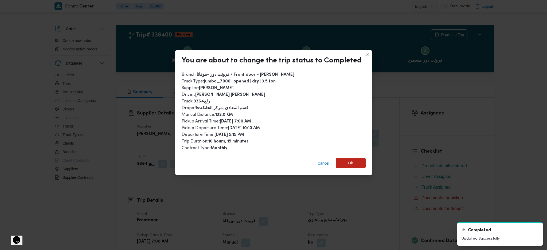
click at [345, 164] on span "Ok" at bounding box center [351, 163] width 30 height 11
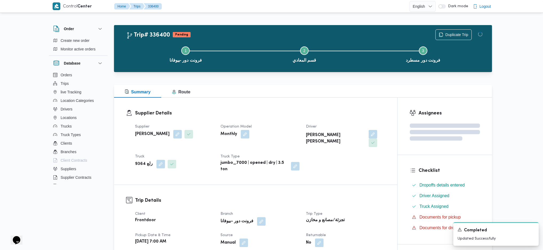
click at [350, 197] on h3 "Trip Details" at bounding box center [260, 200] width 250 height 7
click at [281, 88] on div "Summary Route" at bounding box center [303, 91] width 378 height 13
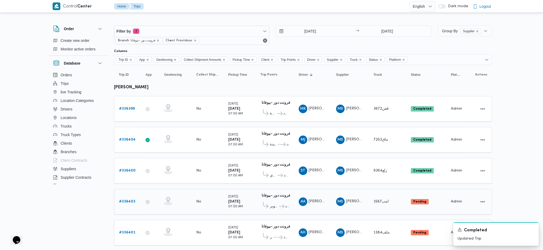
click at [124, 200] on b "# 336403" at bounding box center [127, 201] width 16 height 3
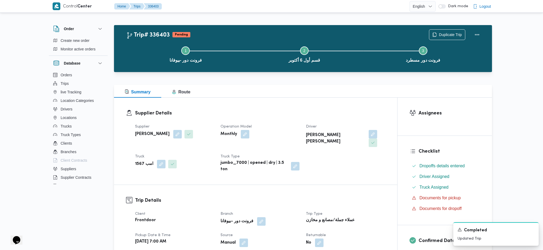
scroll to position [107, 0]
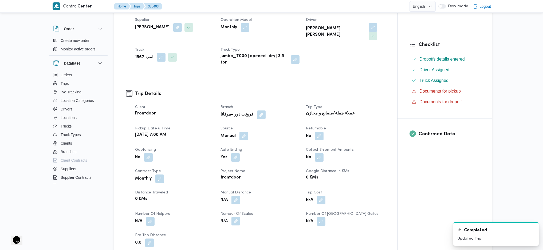
drag, startPoint x: 237, startPoint y: 192, endPoint x: 233, endPoint y: 209, distance: 17.7
click at [236, 196] on button "button" at bounding box center [236, 200] width 9 height 9
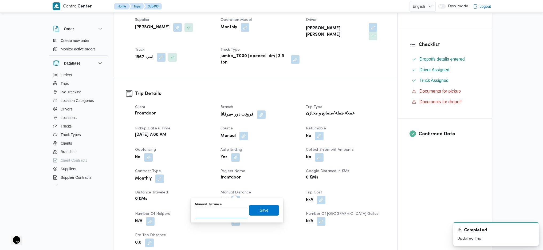
click at [223, 215] on input "Manual Distance" at bounding box center [221, 213] width 53 height 11
type input "141"
click at [261, 207] on span "Save" at bounding box center [264, 210] width 9 height 6
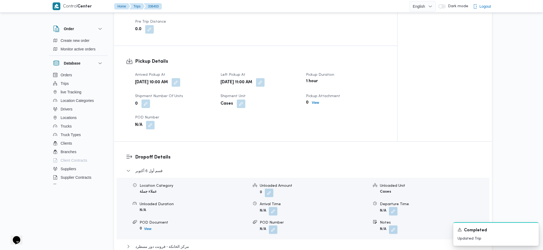
scroll to position [463, 0]
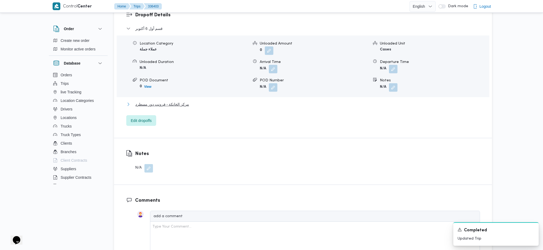
click at [181, 101] on span "مركز الخانكة - فرونت دور مسطرد" at bounding box center [162, 104] width 54 height 6
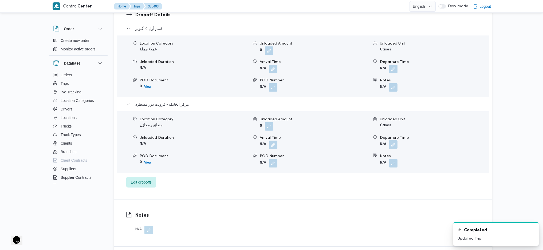
click at [396, 141] on button "button" at bounding box center [393, 145] width 9 height 9
click at [381, 161] on input "Departure Time" at bounding box center [379, 158] width 61 height 11
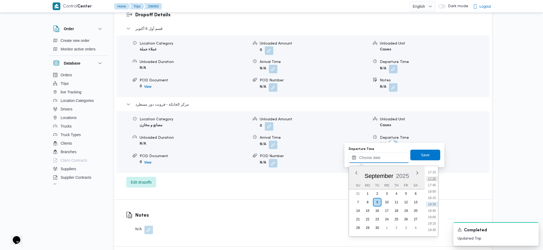
scroll to position [407, 0]
click at [436, 194] on li "16:45" at bounding box center [432, 195] width 12 height 5
type input "09/09/2025 16:45"
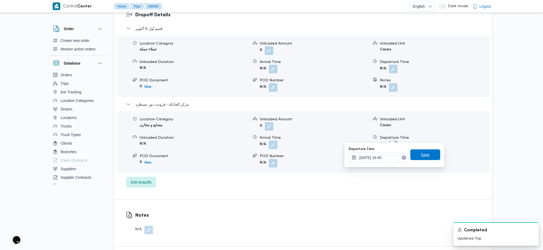
click at [421, 152] on span "Save" at bounding box center [426, 155] width 30 height 11
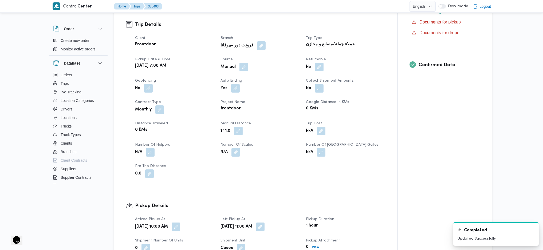
scroll to position [0, 0]
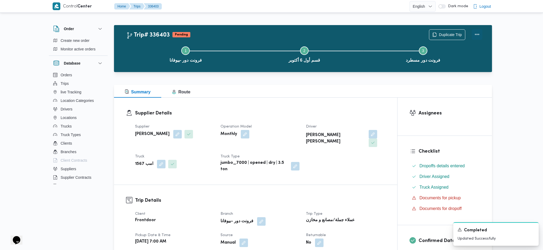
click at [480, 32] on button "Actions" at bounding box center [477, 34] width 11 height 11
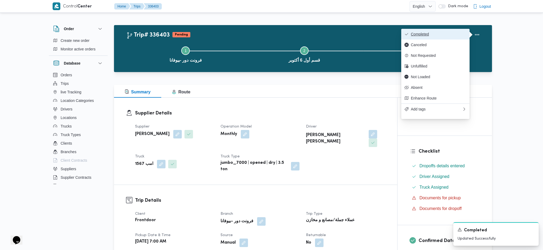
click at [442, 35] on span "Completed" at bounding box center [439, 34] width 56 height 4
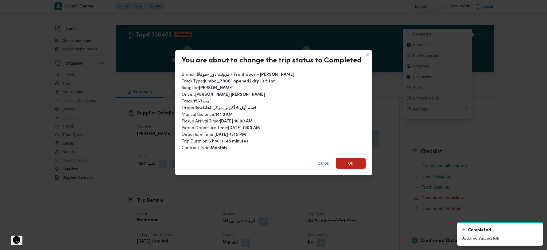
click at [357, 155] on div "Cancel Ok" at bounding box center [273, 164] width 197 height 21
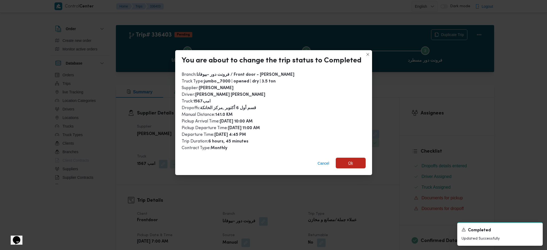
click at [353, 164] on span "Ok" at bounding box center [351, 163] width 30 height 11
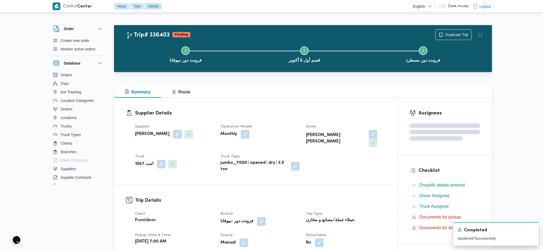
drag, startPoint x: 365, startPoint y: 191, endPoint x: 309, endPoint y: 96, distance: 110.7
click at [309, 96] on div "Summary Route" at bounding box center [303, 91] width 378 height 13
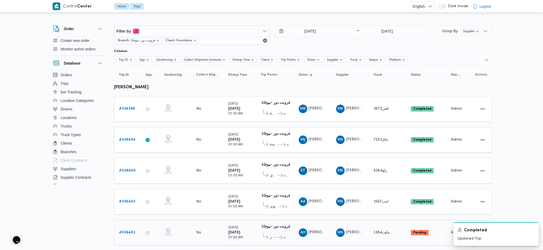
click at [130, 231] on b "# 336401" at bounding box center [127, 232] width 16 height 3
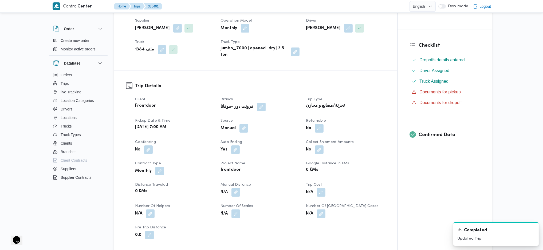
scroll to position [142, 0]
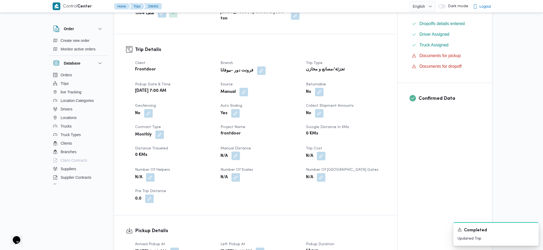
click at [234, 152] on span at bounding box center [234, 156] width 11 height 9
click at [239, 155] on button "button" at bounding box center [236, 156] width 9 height 9
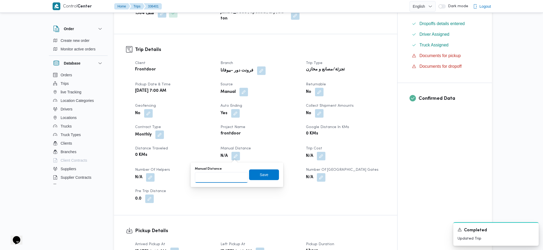
click at [216, 176] on input "Manual Distance" at bounding box center [221, 177] width 53 height 11
type input "131"
click at [262, 175] on span "Save" at bounding box center [264, 175] width 9 height 6
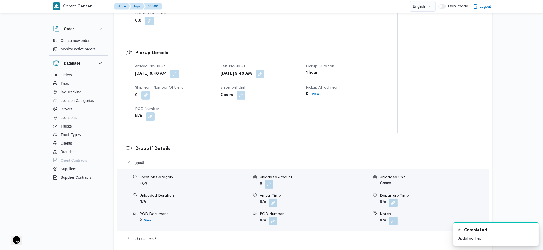
scroll to position [463, 0]
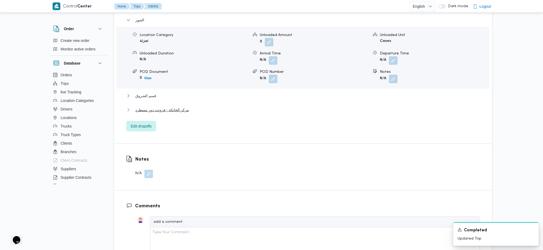
click at [151, 111] on span "مركز الخانكة - فرونت دور مسطرد" at bounding box center [162, 110] width 54 height 6
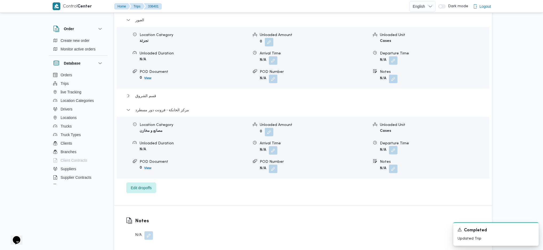
click at [398, 151] on button "button" at bounding box center [393, 150] width 9 height 9
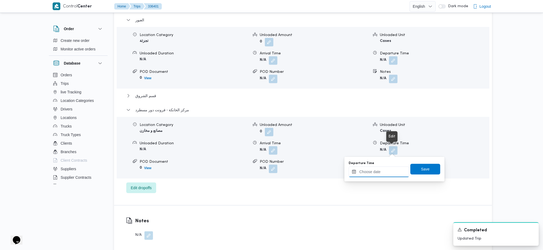
click at [379, 168] on input "Departure Time" at bounding box center [379, 172] width 61 height 11
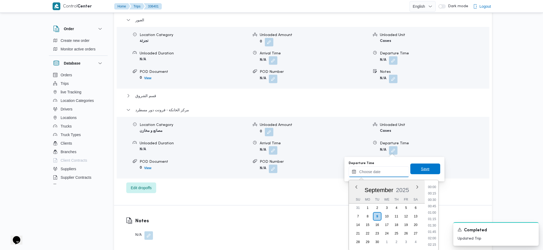
scroll to position [449, 0]
click at [434, 196] on ul "00:00 00:15 00:30 00:45 01:00 01:15 01:30 01:45 02:00 02:15 02:30 02:45 03:00 0…" at bounding box center [432, 216] width 13 height 62
click at [433, 188] on li "17:30" at bounding box center [432, 186] width 12 height 5
type input "09/09/2025 17:30"
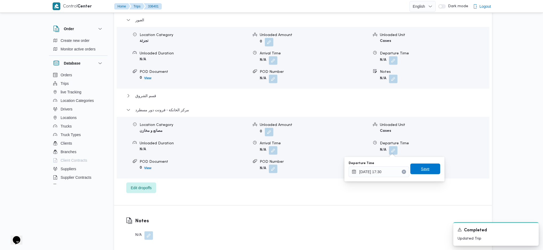
click at [416, 165] on span "Save" at bounding box center [426, 169] width 30 height 11
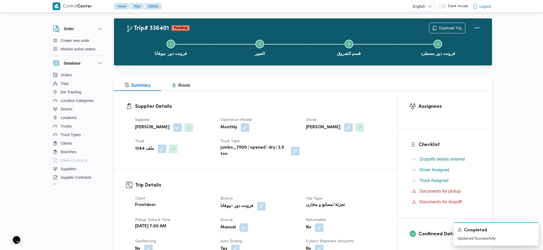
scroll to position [0, 0]
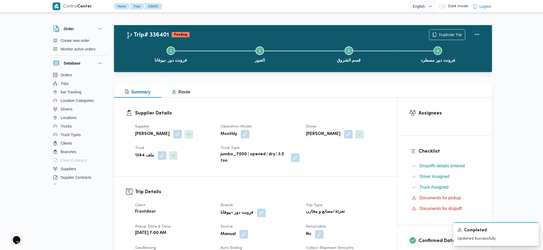
click at [479, 33] on button "Actions" at bounding box center [477, 34] width 11 height 11
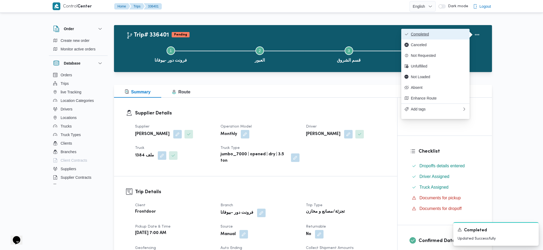
click at [451, 34] on span "Completed" at bounding box center [439, 34] width 56 height 4
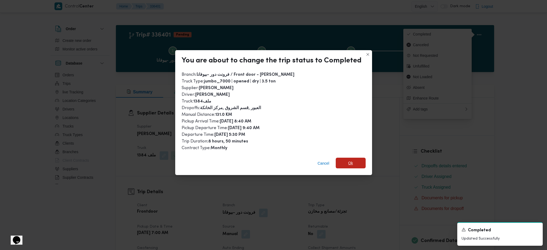
click at [352, 164] on span "Ok" at bounding box center [350, 163] width 5 height 6
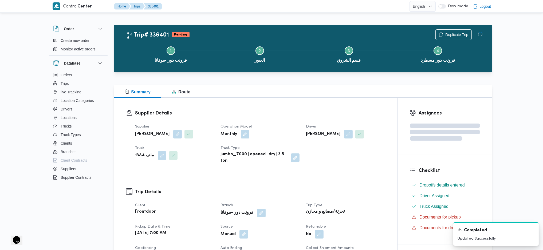
click at [358, 206] on dt "Trip Type" at bounding box center [345, 206] width 79 height 6
click at [341, 101] on div "Supplier Details Supplier محمد صلاح عبداللطيف الشريف Operation Model Monthly Dr…" at bounding box center [255, 137] width 283 height 79
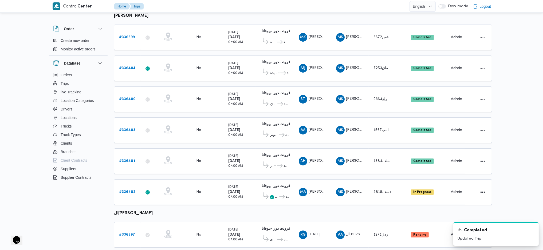
scroll to position [107, 0]
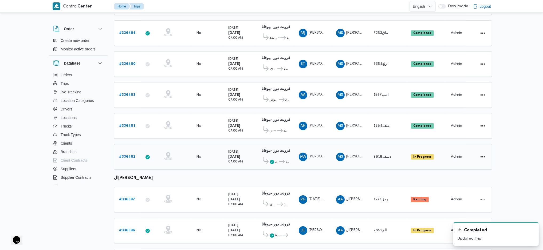
click at [132, 155] on b "# 336402" at bounding box center [127, 156] width 16 height 3
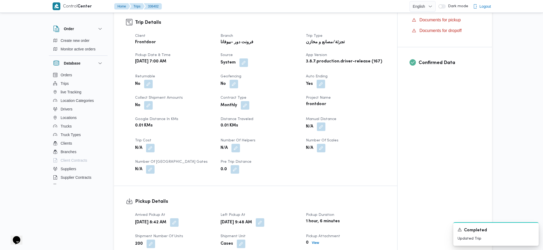
scroll to position [214, 0]
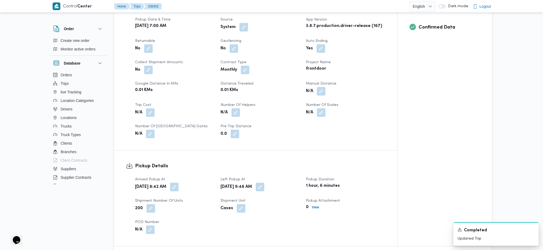
click at [321, 87] on div "N/A" at bounding box center [346, 92] width 80 height 10
click at [321, 87] on button "button" at bounding box center [321, 91] width 9 height 9
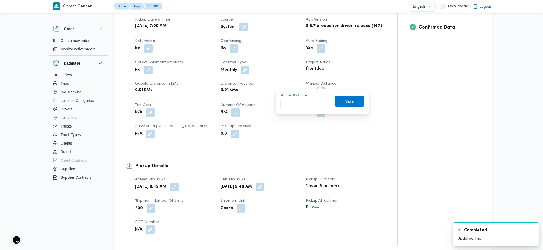
click at [298, 108] on input "Manual Distance" at bounding box center [307, 104] width 53 height 11
type input "135"
click at [351, 105] on span "Save" at bounding box center [350, 101] width 30 height 11
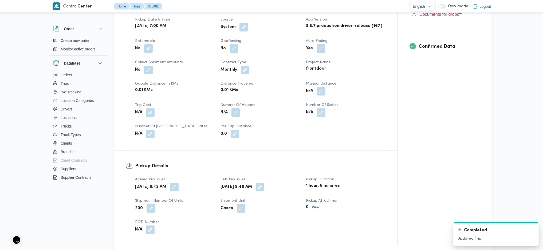
scroll to position [392, 0]
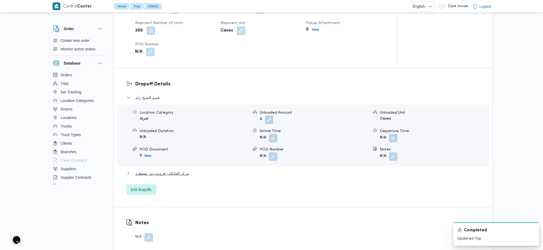
click at [189, 170] on button "مركز الخانكة - فرونت دور مسطرد" at bounding box center [303, 173] width 354 height 6
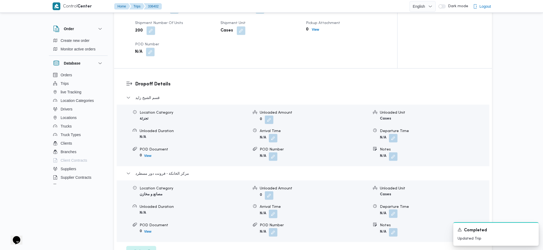
click at [393, 210] on button "button" at bounding box center [393, 214] width 9 height 9
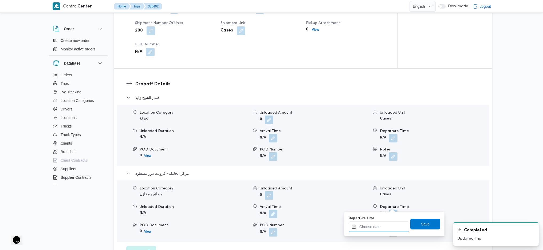
click at [371, 223] on input "Departure Time" at bounding box center [379, 227] width 61 height 11
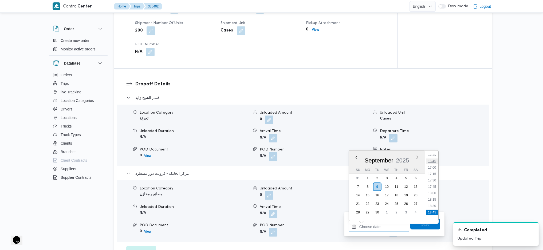
scroll to position [414, 0]
click at [433, 175] on li "16:45" at bounding box center [432, 173] width 12 height 5
type input "09/09/2025 16:45"
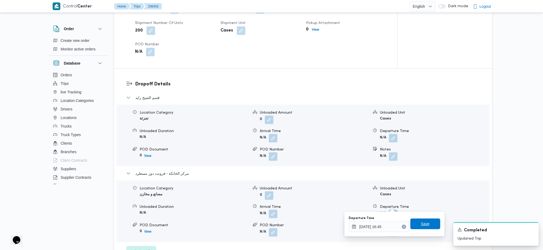
click at [421, 223] on span "Save" at bounding box center [425, 224] width 9 height 6
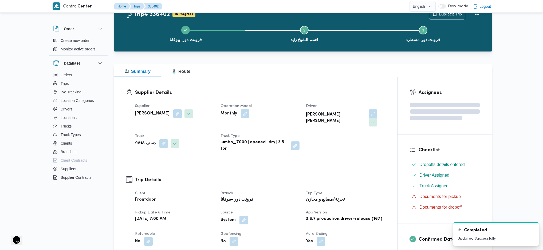
scroll to position [0, 0]
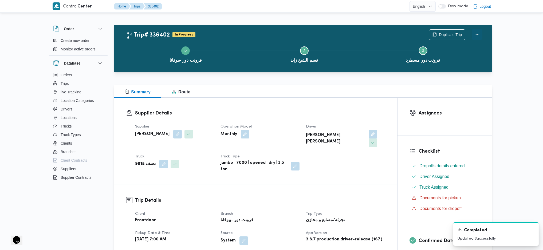
click at [479, 34] on button "Actions" at bounding box center [477, 34] width 11 height 11
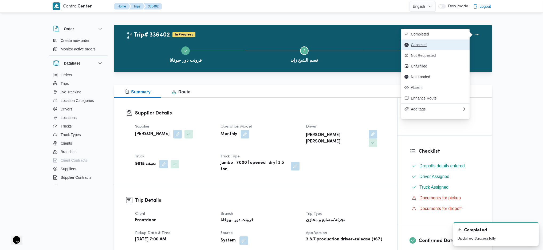
click at [439, 41] on button "Canceled" at bounding box center [436, 45] width 68 height 11
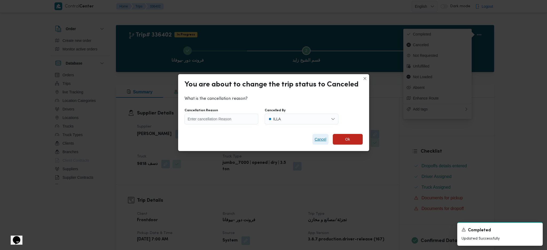
click at [327, 139] on span "Cancel" at bounding box center [321, 139] width 16 height 11
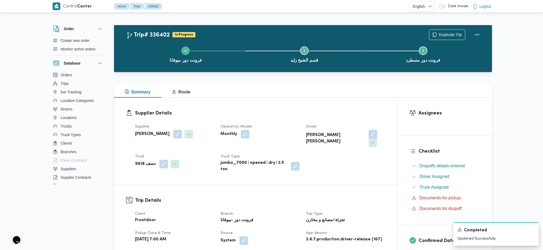
click at [478, 33] on button "Actions" at bounding box center [477, 34] width 11 height 11
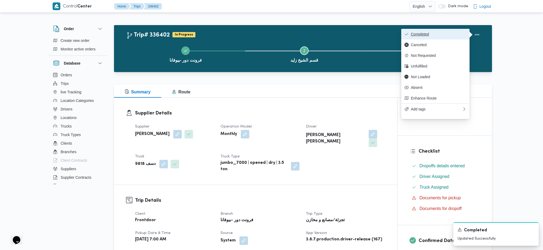
click at [439, 38] on button "Completed" at bounding box center [436, 34] width 68 height 11
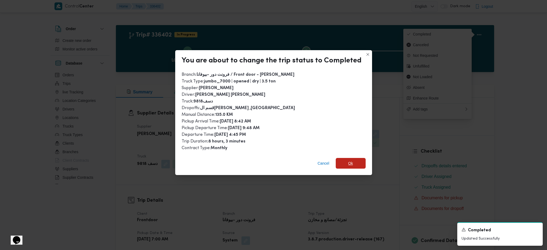
drag, startPoint x: 350, startPoint y: 162, endPoint x: 366, endPoint y: 197, distance: 38.5
click at [351, 161] on span "Ok" at bounding box center [350, 163] width 5 height 6
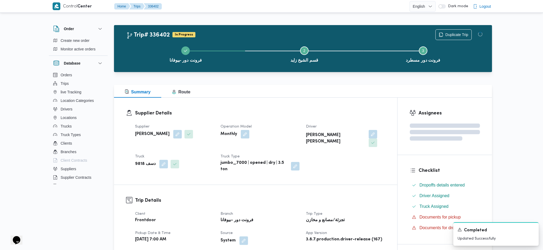
click at [322, 92] on div "Summary Route" at bounding box center [303, 91] width 378 height 13
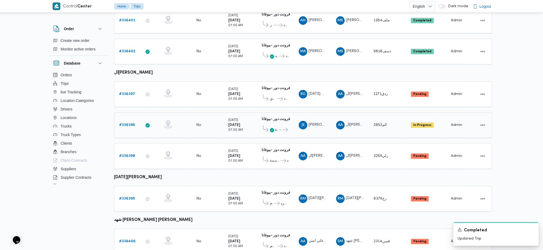
scroll to position [225, 0]
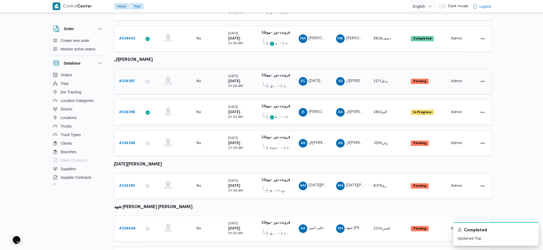
click at [131, 80] on b "# 336397" at bounding box center [127, 81] width 16 height 3
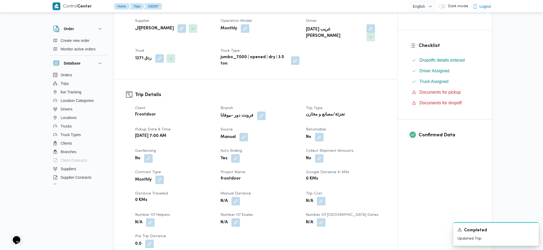
scroll to position [142, 0]
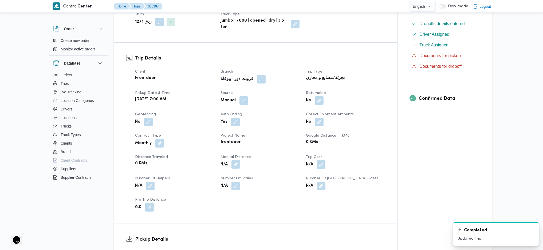
click at [236, 160] on button "button" at bounding box center [236, 164] width 9 height 9
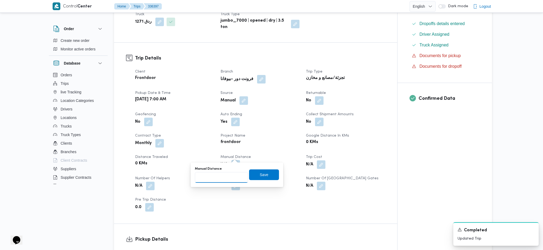
click at [216, 179] on input "Manual Distance" at bounding box center [221, 177] width 53 height 11
type input "133"
click at [267, 170] on span "Save" at bounding box center [264, 174] width 30 height 11
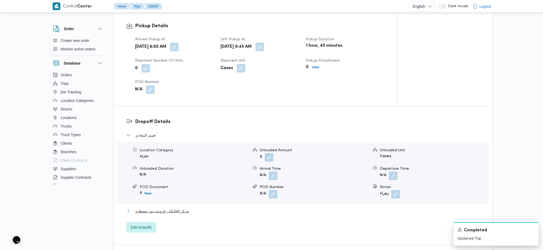
click at [176, 208] on span "مركز الخانكة - فرونت دور مسطرد" at bounding box center [162, 211] width 54 height 6
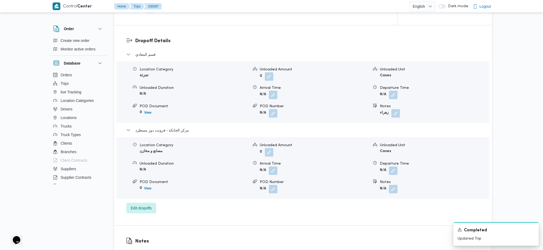
scroll to position [463, 0]
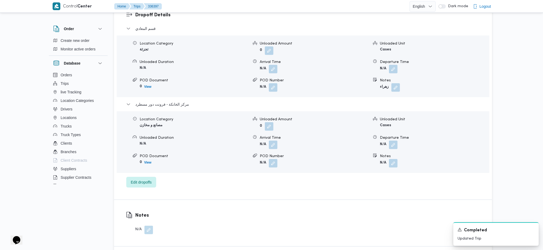
click at [394, 141] on button "button" at bounding box center [393, 145] width 9 height 9
click at [380, 154] on input "Departure Time" at bounding box center [379, 158] width 61 height 11
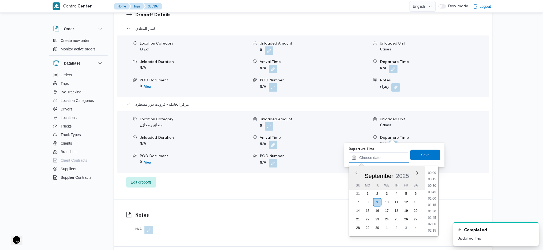
scroll to position [449, 0]
click at [438, 172] on li "17:30" at bounding box center [432, 172] width 12 height 5
type input "09/09/2025 17:30"
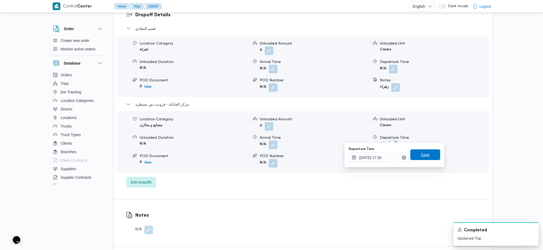
click at [427, 152] on span "Save" at bounding box center [426, 155] width 30 height 11
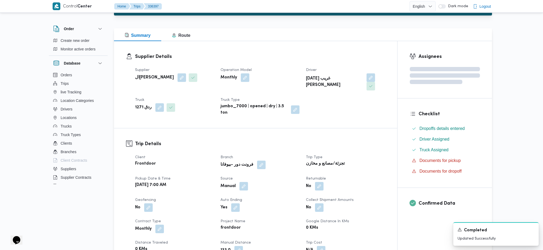
scroll to position [0, 0]
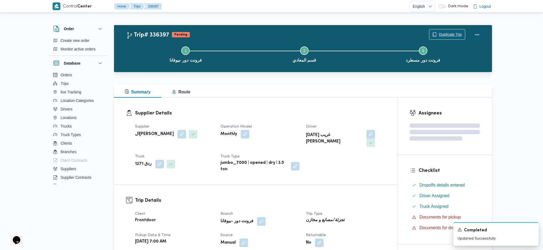
click at [476, 37] on button "Actions" at bounding box center [477, 34] width 11 height 11
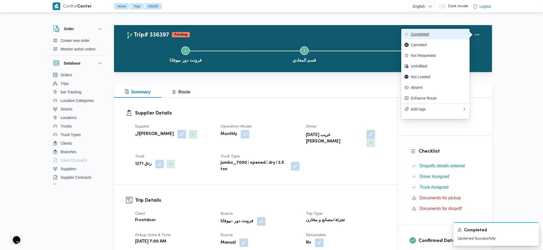
click at [437, 30] on button "Completed" at bounding box center [436, 34] width 68 height 11
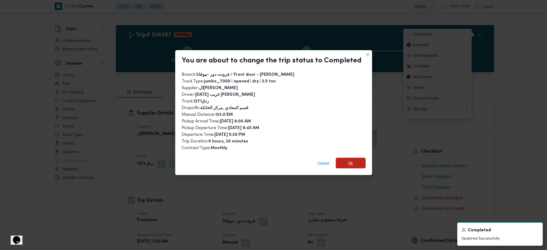
click at [346, 164] on span "Ok" at bounding box center [351, 163] width 30 height 11
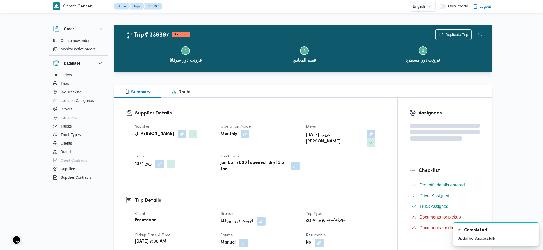
drag, startPoint x: 354, startPoint y: 205, endPoint x: 221, endPoint y: 106, distance: 166.0
click at [352, 211] on dt "Trip Type" at bounding box center [345, 214] width 79 height 6
click at [221, 105] on div "Supplier Details Supplier السيد احمد السيد ابراهيم Operation Model Monthly Driv…" at bounding box center [255, 141] width 283 height 87
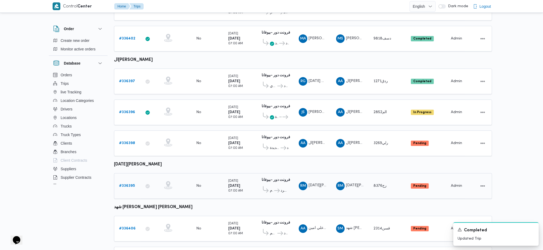
scroll to position [240, 0]
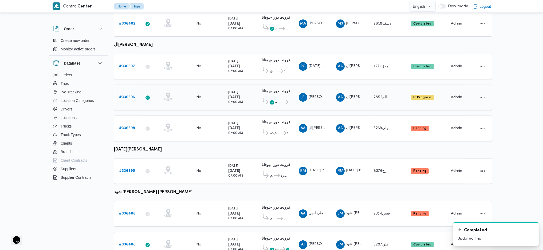
click at [126, 96] on b "# 336396" at bounding box center [127, 97] width 16 height 3
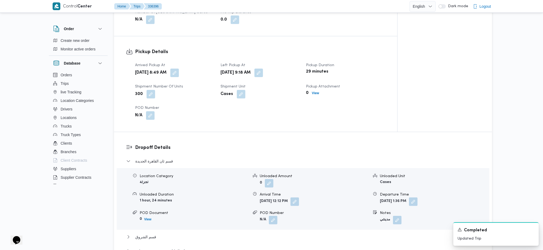
scroll to position [249, 0]
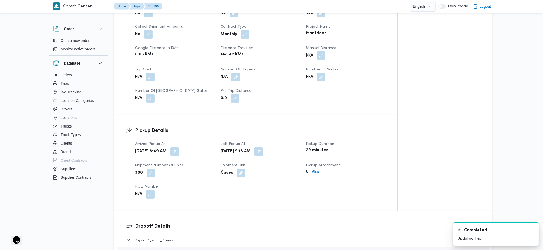
click at [324, 51] on button "button" at bounding box center [321, 55] width 9 height 9
click at [301, 67] on input "Manual Distance" at bounding box center [307, 68] width 53 height 11
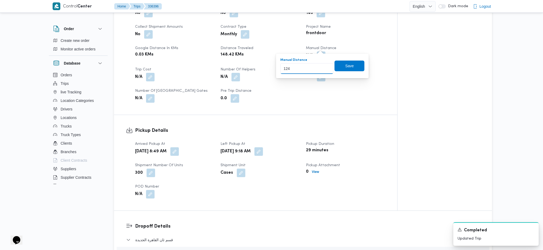
type input "124"
click at [342, 72] on div "Manual Distance 124 Save" at bounding box center [322, 65] width 85 height 17
click at [345, 68] on span "Save" at bounding box center [349, 66] width 9 height 6
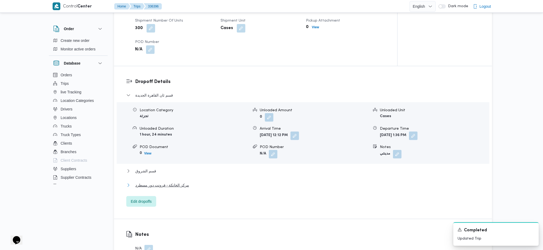
click at [179, 182] on span "مركز الخانكة - فرونت دور مسطرد" at bounding box center [162, 185] width 54 height 6
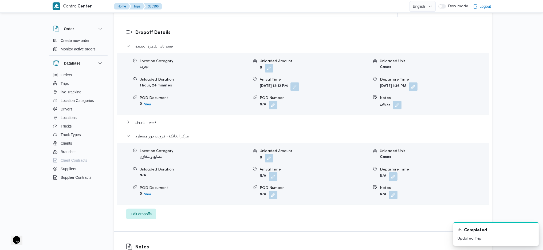
scroll to position [465, 0]
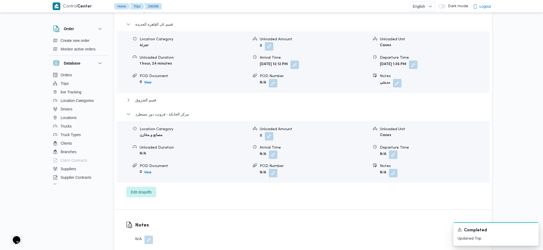
click at [400, 151] on form "N/A" at bounding box center [434, 155] width 109 height 9
click at [394, 150] on button "button" at bounding box center [393, 154] width 9 height 9
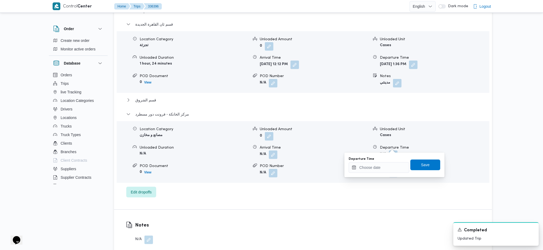
click at [371, 178] on div "قسم ثان القاهرة الجديدة Location Category تجزئة Unloaded Amount 0 Unloaded Unit…" at bounding box center [303, 109] width 354 height 177
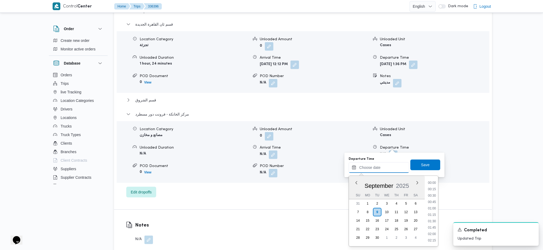
click at [380, 170] on input "Departure Time" at bounding box center [379, 167] width 61 height 11
click at [434, 191] on ul "00:00 00:15 00:30 00:45 01:00 01:15 01:30 01:45 02:00 02:15 02:30 02:45 03:00 0…" at bounding box center [432, 211] width 12 height 62
click at [433, 188] on li "17:45" at bounding box center [432, 188] width 12 height 5
type input "09/09/2025 17:45"
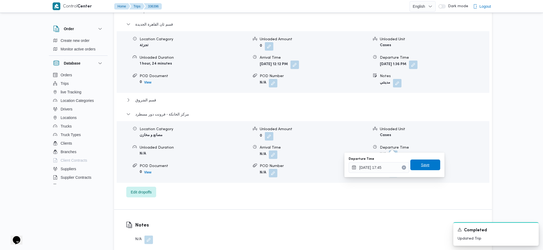
click at [425, 169] on span "Save" at bounding box center [426, 165] width 30 height 11
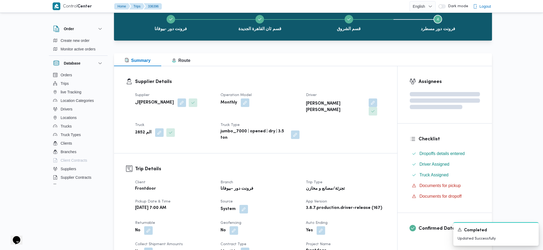
scroll to position [0, 0]
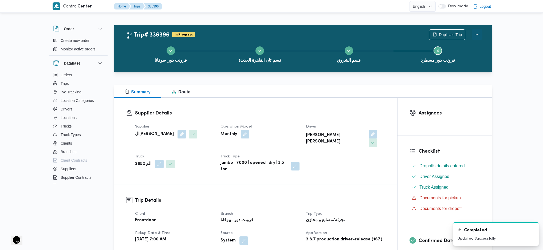
click at [479, 36] on button "Actions" at bounding box center [477, 34] width 11 height 11
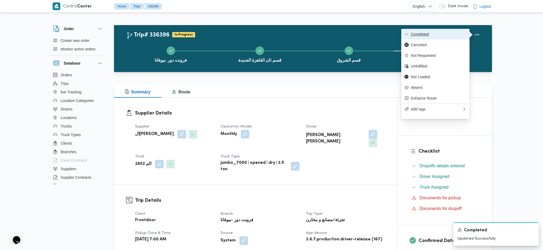
click at [438, 37] on button "Completed" at bounding box center [436, 34] width 68 height 11
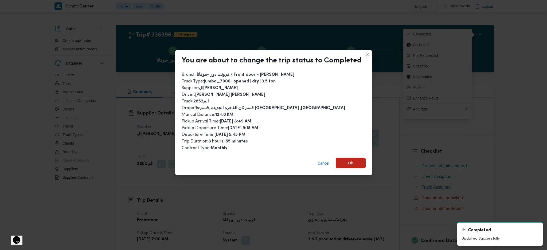
click at [345, 161] on span "Ok" at bounding box center [351, 163] width 30 height 11
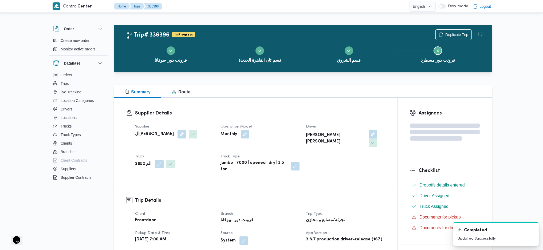
drag, startPoint x: 360, startPoint y: 216, endPoint x: 268, endPoint y: 99, distance: 148.1
click at [268, 99] on div "Supplier Details Supplier السيد احمد السيد ابراهيم Operation Model Monthly Driv…" at bounding box center [255, 141] width 283 height 87
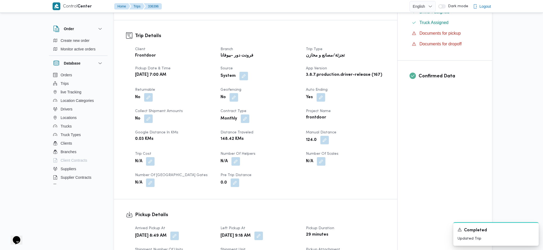
scroll to position [214, 0]
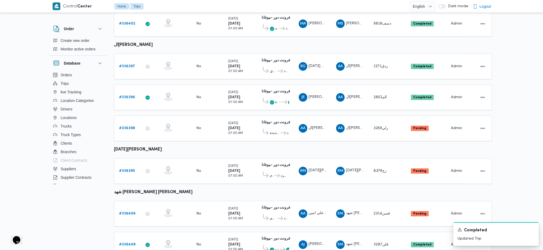
scroll to position [255, 0]
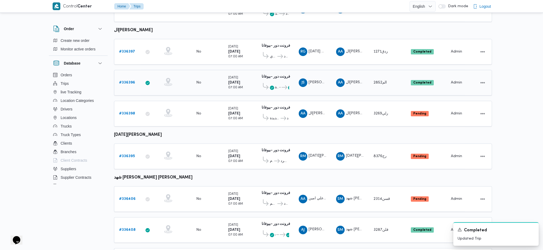
click at [278, 84] on span "..." at bounding box center [279, 87] width 3 height 6
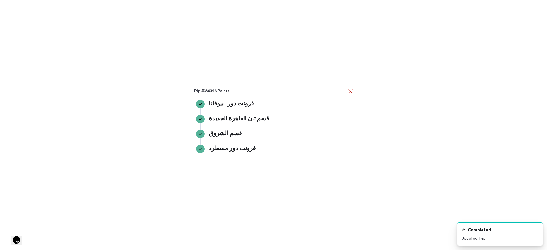
click at [396, 119] on div "Trip #336396 Points فرونت دور -بيوفانا فرونت دور -بيوفانا قسم ثان القاهرة الجدي…" at bounding box center [273, 125] width 547 height 250
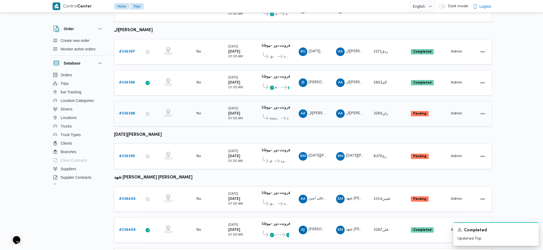
click at [127, 112] on b "# 336398" at bounding box center [127, 113] width 16 height 3
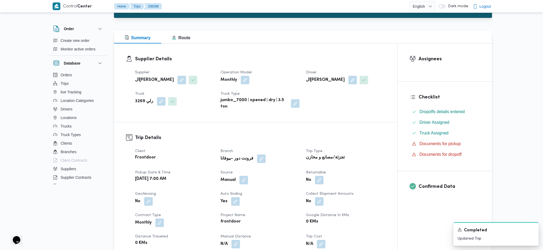
scroll to position [107, 0]
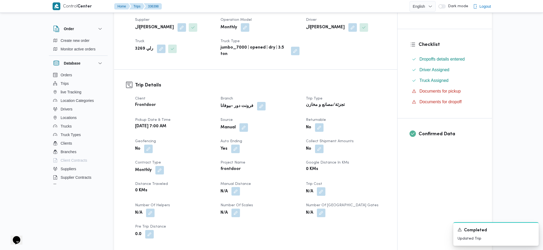
click at [235, 193] on button "button" at bounding box center [236, 191] width 9 height 9
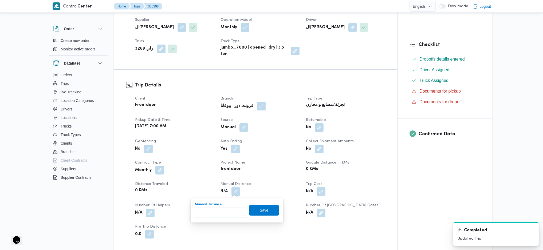
click at [219, 217] on input "Manual Distance" at bounding box center [221, 213] width 53 height 11
type input "115"
click at [268, 212] on span "Save" at bounding box center [264, 210] width 30 height 11
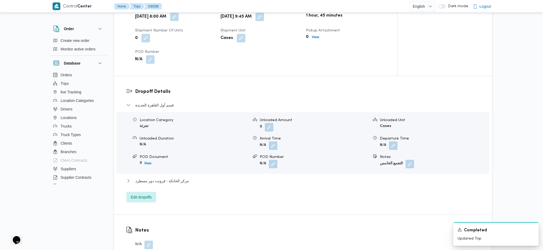
scroll to position [427, 0]
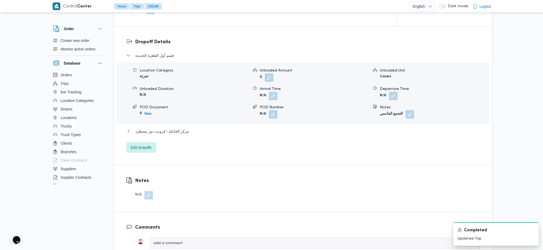
drag, startPoint x: 182, startPoint y: 125, endPoint x: 179, endPoint y: 137, distance: 12.0
click at [182, 129] on div "قسم أول القاهرة الجديدة Location Category تجزئة Unloaded Amount 0 Unloaded Unit…" at bounding box center [303, 102] width 354 height 101
click at [181, 134] on span "مركز الخانكة - فرونت دور مسطرد" at bounding box center [162, 131] width 54 height 6
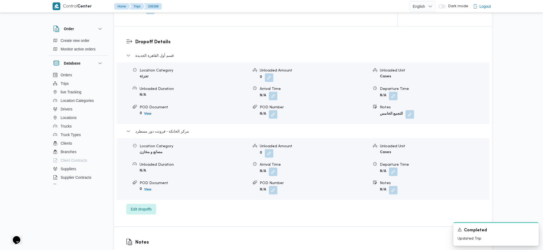
scroll to position [463, 0]
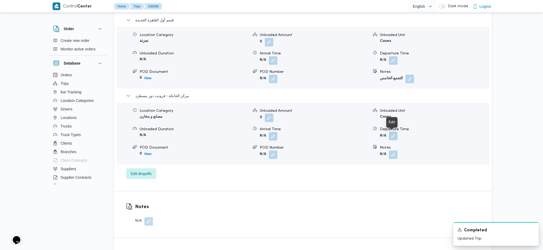
click at [393, 139] on button "button" at bounding box center [393, 136] width 9 height 9
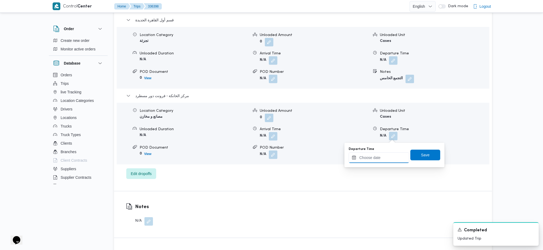
click at [381, 153] on input "Departure Time" at bounding box center [379, 158] width 61 height 11
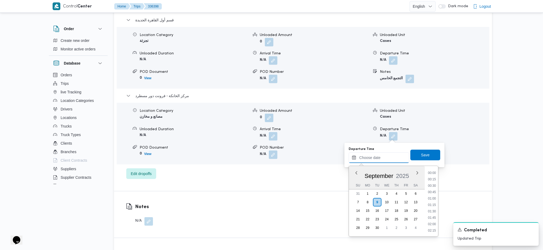
scroll to position [449, 0]
click at [435, 173] on li "17:30" at bounding box center [432, 172] width 12 height 5
type input "09/09/2025 17:30"
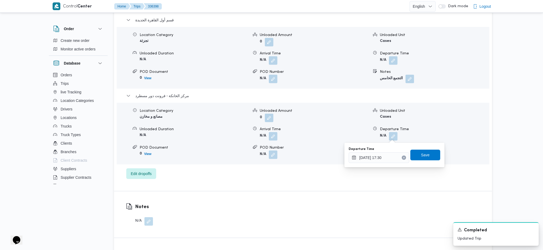
click at [428, 162] on div "Departure Time 09/09/2025 17:30 Save" at bounding box center [394, 155] width 93 height 17
click at [424, 155] on span "Save" at bounding box center [425, 155] width 9 height 6
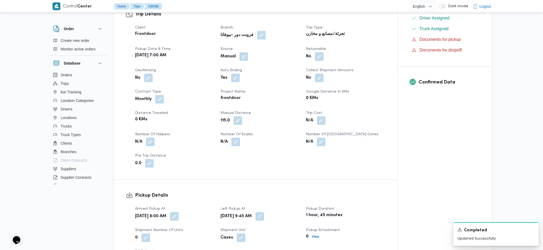
scroll to position [0, 0]
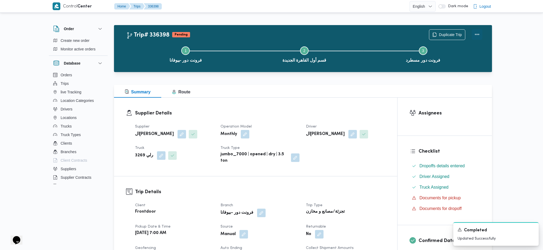
click at [478, 38] on button "Actions" at bounding box center [477, 34] width 11 height 11
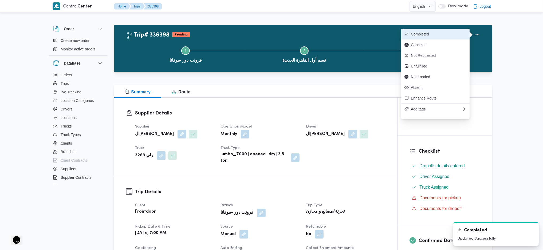
click at [434, 36] on span "Completed" at bounding box center [439, 34] width 56 height 4
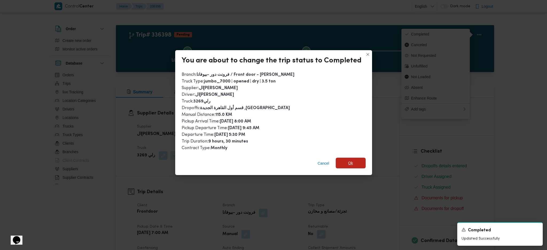
click at [350, 160] on span "Ok" at bounding box center [350, 163] width 5 height 6
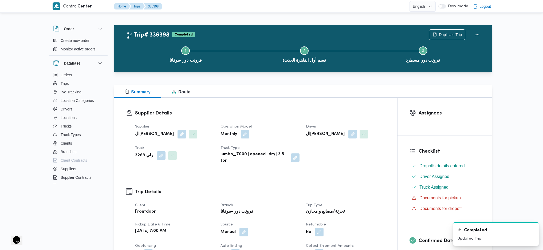
click at [307, 107] on div "Supplier Details Supplier السيد احمد السيد ابراهيم Operation Model Monthly Driv…" at bounding box center [255, 137] width 283 height 79
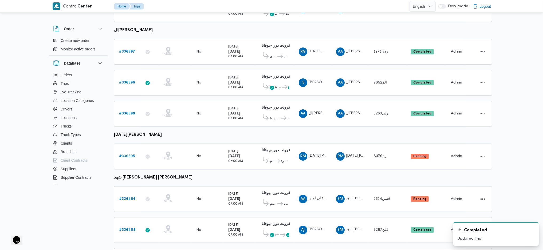
scroll to position [271, 0]
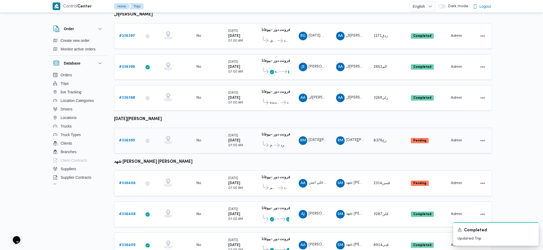
click at [134, 139] on b "# 336395" at bounding box center [127, 140] width 16 height 3
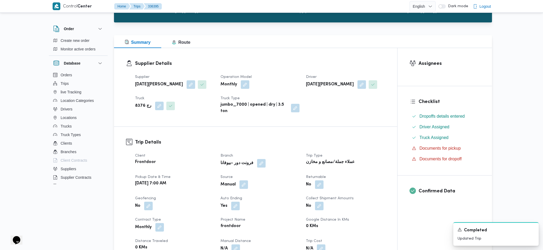
scroll to position [107, 0]
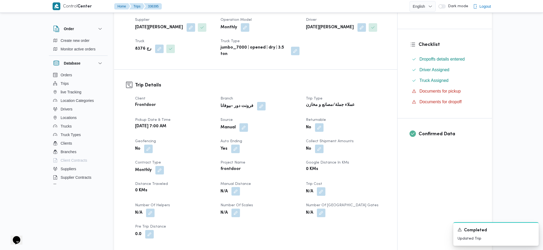
click at [237, 194] on button "button" at bounding box center [236, 191] width 9 height 9
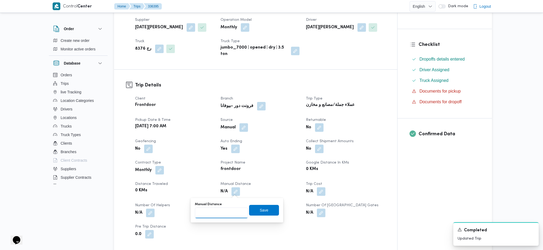
click at [224, 212] on input "Manual Distance" at bounding box center [221, 213] width 53 height 11
type input "105"
click button "Save" at bounding box center [264, 210] width 30 height 11
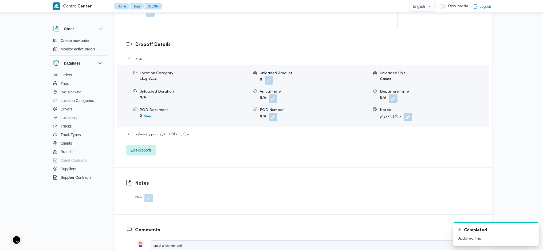
scroll to position [463, 0]
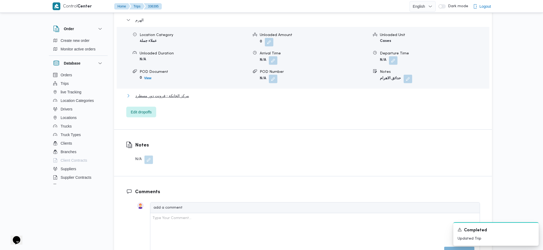
drag, startPoint x: 174, startPoint y: 98, endPoint x: 245, endPoint y: 104, distance: 71.0
click at [177, 97] on span "مركز الخانكة - فرونت دور مسطرد" at bounding box center [162, 96] width 54 height 6
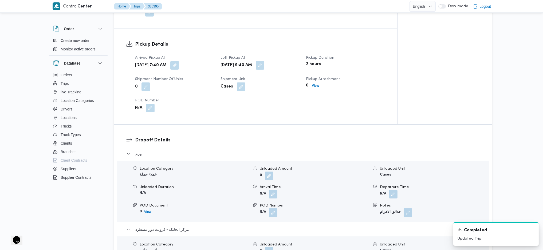
scroll to position [178, 0]
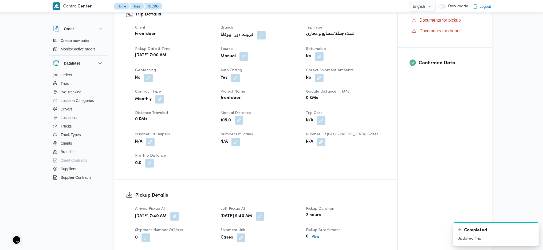
click at [240, 121] on button "button" at bounding box center [239, 120] width 9 height 9
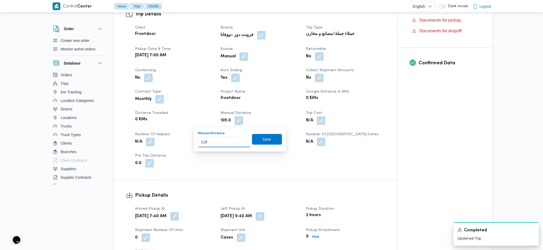
click at [240, 140] on input "118" at bounding box center [224, 142] width 53 height 11
click at [240, 140] on input "119" at bounding box center [224, 142] width 53 height 11
type input "120"
click at [240, 140] on input "120" at bounding box center [224, 142] width 53 height 11
click at [268, 138] on span "Save" at bounding box center [267, 139] width 30 height 11
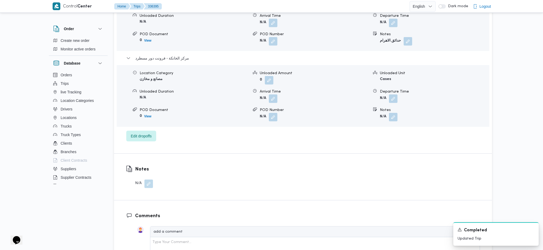
scroll to position [499, 0]
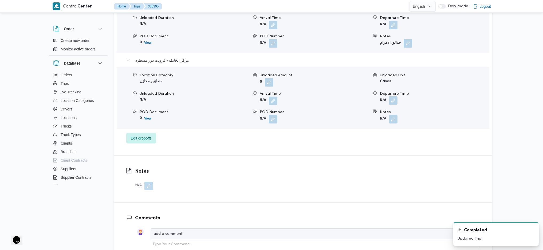
drag, startPoint x: 397, startPoint y: 95, endPoint x: 395, endPoint y: 98, distance: 3.6
click at [395, 97] on dl "Departure Time N/A" at bounding box center [434, 98] width 109 height 14
click at [390, 104] on button "button" at bounding box center [393, 100] width 9 height 9
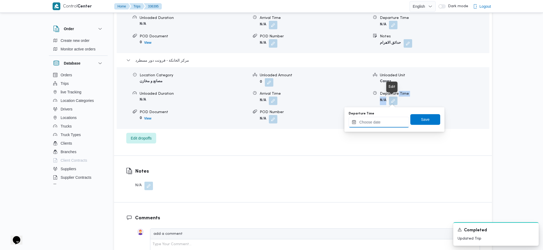
click at [375, 124] on input "Departure Time" at bounding box center [379, 122] width 61 height 11
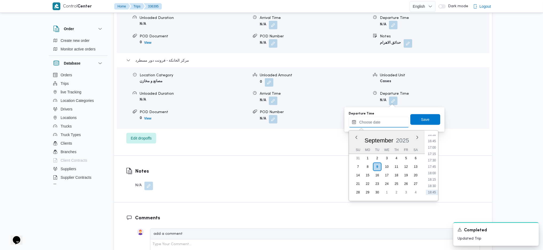
scroll to position [414, 0]
click at [433, 153] on li "16:45" at bounding box center [432, 153] width 12 height 5
type input "09/09/2025 16:45"
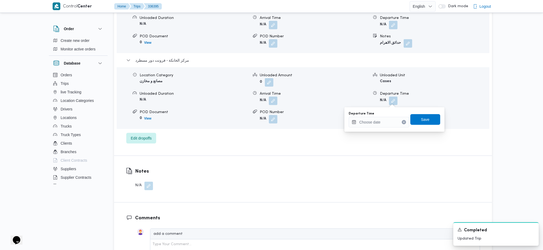
click at [421, 107] on div "Location Category مصانع و مخازن Unloaded Amount 0 Unloaded Unit Cases Unloaded …" at bounding box center [303, 98] width 377 height 61
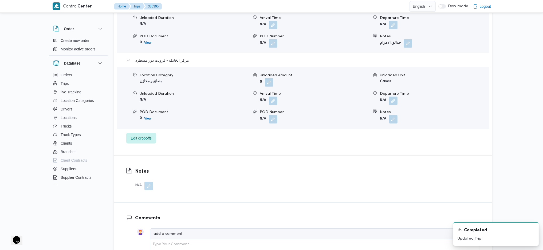
click at [425, 123] on div "Location Category مصانع و مخازن Unloaded Amount 0 Unloaded Unit Cases Unloaded …" at bounding box center [303, 98] width 377 height 61
click at [394, 101] on span at bounding box center [392, 101] width 11 height 9
click at [387, 119] on span at bounding box center [392, 119] width 11 height 9
drag, startPoint x: 396, startPoint y: 96, endPoint x: 396, endPoint y: 102, distance: 5.3
click at [396, 100] on dl "Departure Time N/A" at bounding box center [434, 98] width 109 height 14
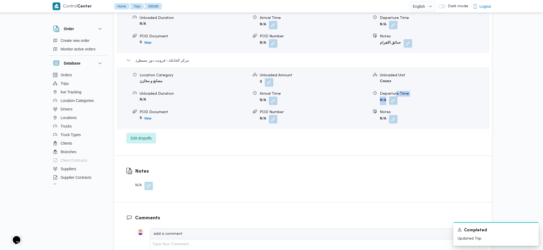
click at [393, 103] on button "button" at bounding box center [393, 100] width 9 height 9
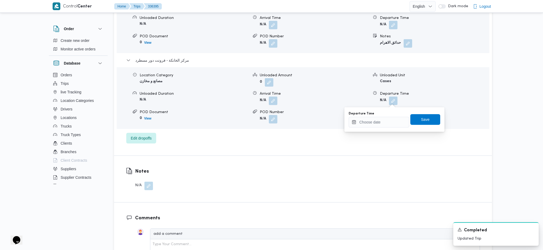
click at [383, 119] on div "Departure Time" at bounding box center [379, 120] width 61 height 16
click at [387, 126] on input "Departure Time" at bounding box center [379, 122] width 61 height 11
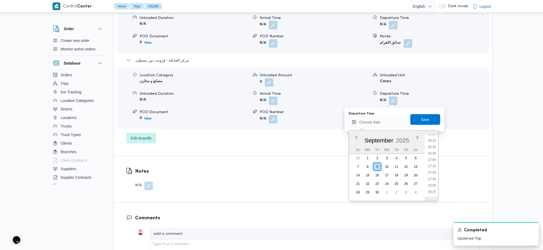
click at [435, 143] on ul "00:00 00:15 00:30 00:45 01:00 01:15 01:30 01:45 02:00 02:15 02:30 02:45 03:00 0…" at bounding box center [432, 166] width 12 height 62
click at [433, 147] on li "16:30" at bounding box center [432, 147] width 12 height 5
type input "09/09/2025 16:30"
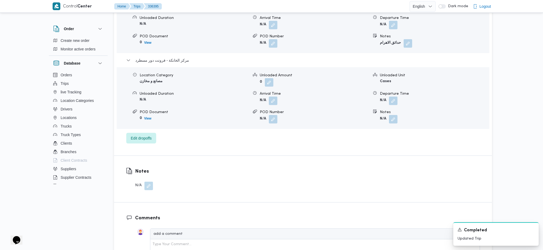
drag, startPoint x: 429, startPoint y: 134, endPoint x: 427, endPoint y: 127, distance: 8.0
click at [429, 134] on div "الهرم Location Category عملاء جملة Unloaded Amount 0 Unloaded Unit Cases Unload…" at bounding box center [303, 62] width 354 height 162
click at [394, 99] on button "button" at bounding box center [393, 100] width 9 height 9
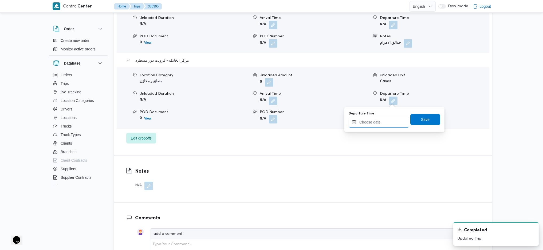
click at [379, 120] on input "Departure Time" at bounding box center [379, 122] width 61 height 11
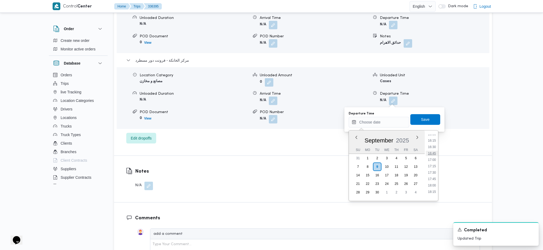
click at [432, 151] on li "16:45" at bounding box center [432, 153] width 12 height 5
type input "09/09/2025 16:45"
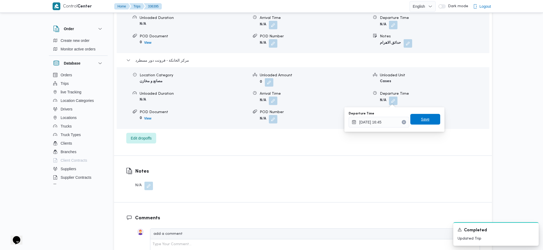
click at [421, 122] on span "Save" at bounding box center [425, 119] width 9 height 6
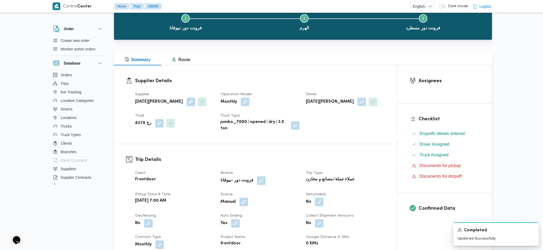
scroll to position [0, 0]
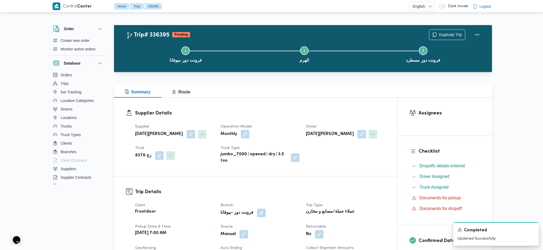
click at [476, 40] on button "Step 3 is incomplete 3 فرونت دور مسطرد" at bounding box center [423, 54] width 119 height 28
click at [475, 32] on button "Actions" at bounding box center [477, 34] width 11 height 11
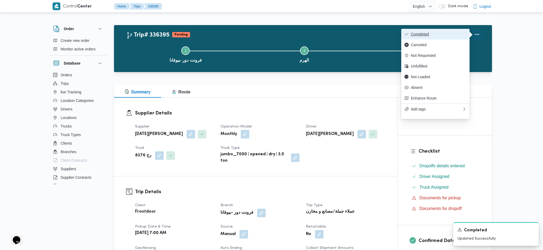
click at [450, 33] on span "Completed" at bounding box center [439, 34] width 56 height 4
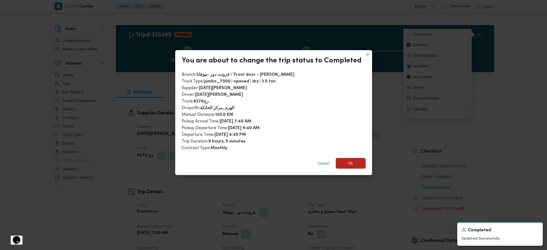
click at [351, 167] on div "Cancel Ok" at bounding box center [273, 164] width 197 height 21
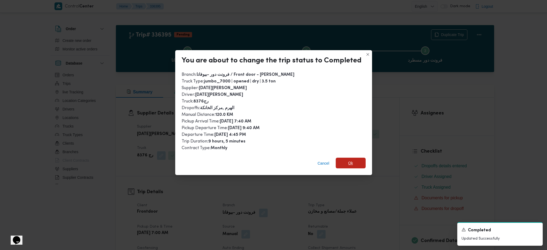
click at [352, 163] on span "Ok" at bounding box center [351, 163] width 30 height 11
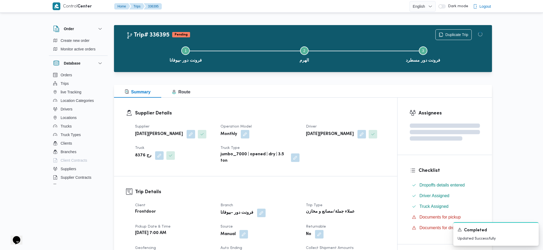
click at [381, 207] on dt "Trip Type" at bounding box center [345, 206] width 79 height 6
click at [337, 107] on div "Supplier Details Supplier رمضان محمد محمد عبدالمنعم Operation Model Monthly Dri…" at bounding box center [255, 137] width 283 height 79
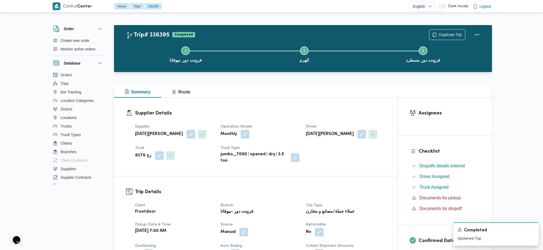
click at [365, 98] on div "Supplier Details Supplier رمضان محمد محمد عبدالمنعم Operation Model Monthly Dri…" at bounding box center [255, 137] width 283 height 79
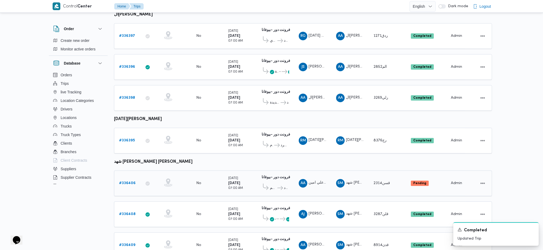
scroll to position [298, 0]
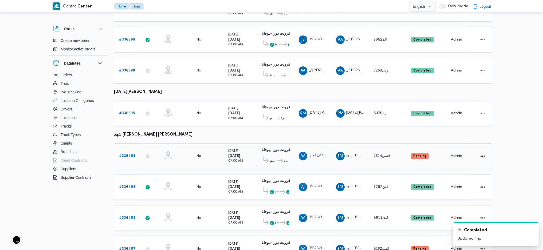
click at [131, 154] on b "# 336406" at bounding box center [127, 155] width 17 height 3
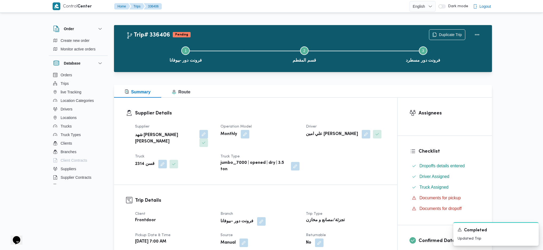
scroll to position [214, 0]
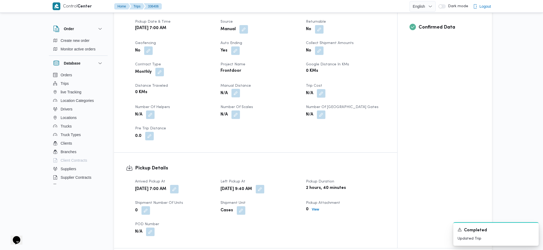
click at [237, 89] on button "button" at bounding box center [236, 93] width 9 height 9
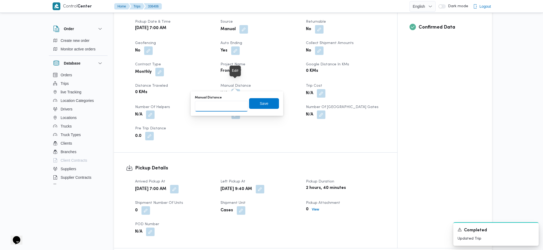
click at [226, 104] on input "Manual Distance" at bounding box center [221, 106] width 53 height 11
type input "130"
click button "Save" at bounding box center [264, 103] width 30 height 11
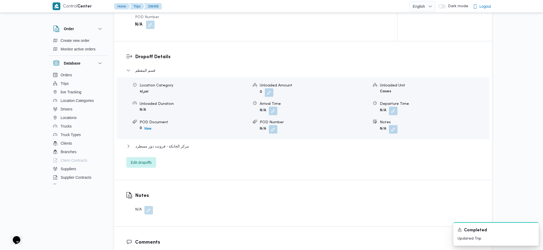
scroll to position [427, 0]
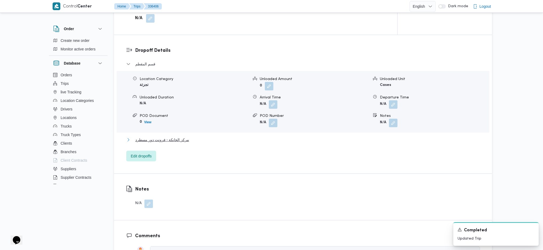
click at [174, 137] on span "مركز الخانكة - فرونت دور مسطرد" at bounding box center [162, 140] width 54 height 6
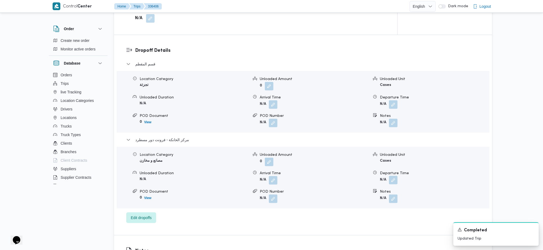
click at [396, 176] on button "button" at bounding box center [393, 180] width 9 height 9
click at [369, 199] on div "Departure Time Save" at bounding box center [394, 190] width 93 height 17
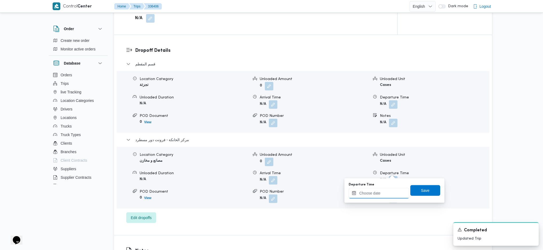
click at [372, 197] on input "Departure Time" at bounding box center [379, 193] width 61 height 11
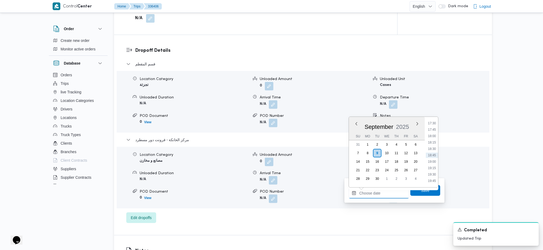
scroll to position [414, 0]
click at [434, 133] on li "16:30" at bounding box center [432, 133] width 12 height 5
type input "09/09/2025 16:30"
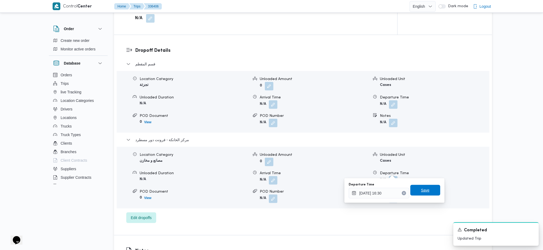
click at [421, 190] on span "Save" at bounding box center [425, 190] width 9 height 6
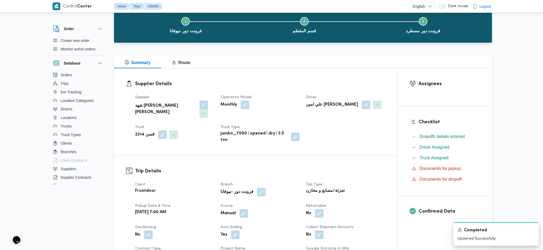
scroll to position [0, 0]
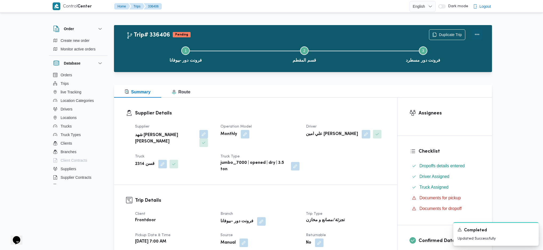
click at [477, 34] on button "Actions" at bounding box center [477, 34] width 11 height 11
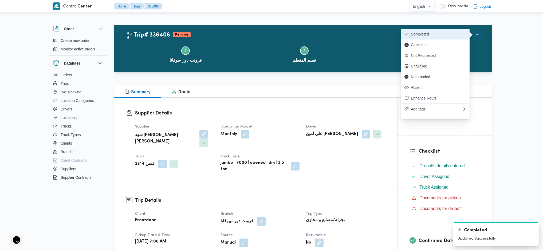
click at [427, 34] on span "Completed" at bounding box center [439, 34] width 56 height 4
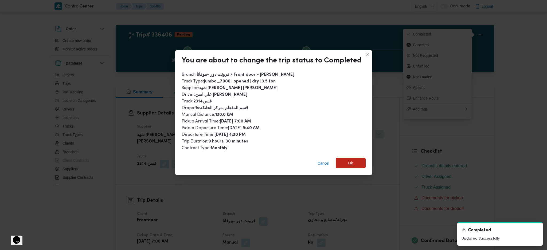
click at [338, 158] on span "Ok" at bounding box center [351, 163] width 30 height 11
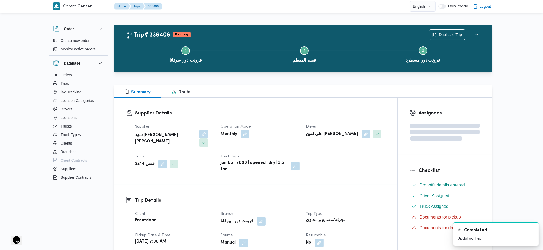
click at [344, 175] on div "Supplier Details Supplier شهد مصطفي احمد عبدة عباس حمودة Operation Model Monthl…" at bounding box center [255, 141] width 283 height 87
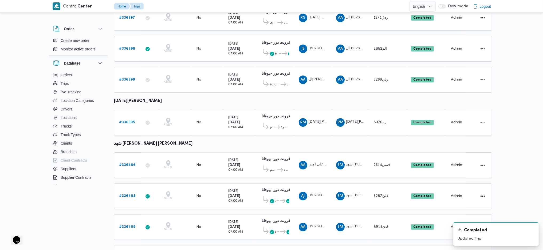
scroll to position [318, 0]
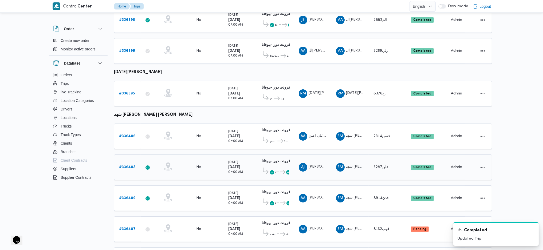
click at [136, 162] on div "# 336408" at bounding box center [127, 167] width 21 height 11
click at [129, 166] on b "# 336408" at bounding box center [127, 167] width 17 height 3
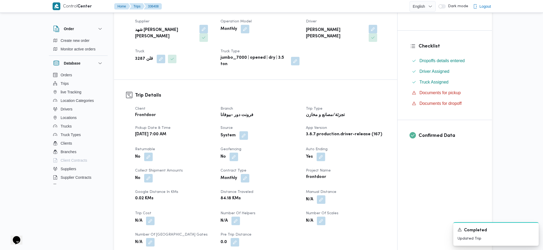
scroll to position [107, 0]
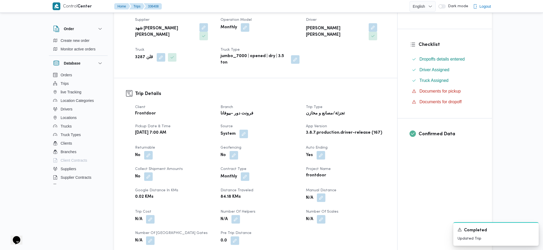
click at [320, 194] on button "button" at bounding box center [321, 198] width 9 height 9
click at [294, 212] on input "Manual Distance" at bounding box center [307, 211] width 53 height 11
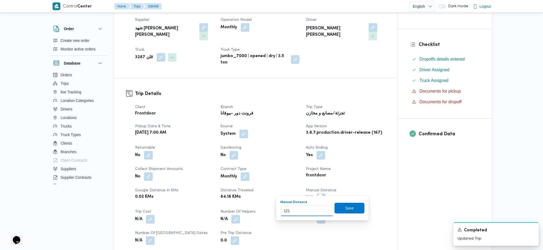
type input "121"
click at [347, 214] on div "Manual Distance 121 Save" at bounding box center [322, 208] width 85 height 17
click at [347, 211] on span "Save" at bounding box center [349, 208] width 9 height 6
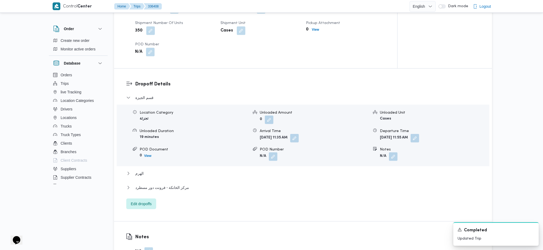
scroll to position [463, 0]
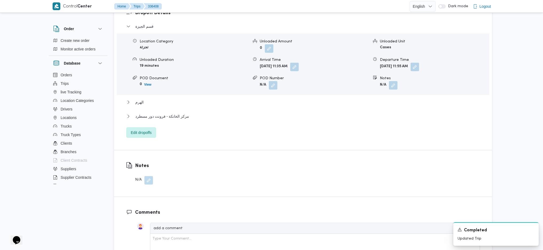
click at [190, 104] on div "قسم الجيزة Location Category تجزئة Unloaded Amount 0 Unloaded Unit Cases Unload…" at bounding box center [303, 80] width 354 height 115
click at [178, 113] on div "مركز الخانكة - فرونت دور مسطرد" at bounding box center [303, 118] width 354 height 10
click at [181, 113] on span "مركز الخانكة - فرونت دور مسطرد" at bounding box center [162, 116] width 54 height 6
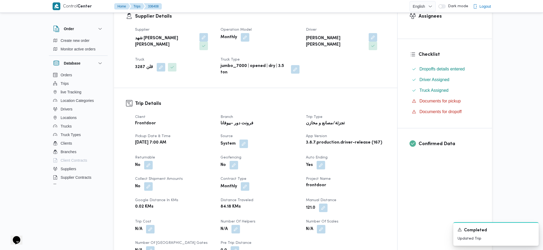
scroll to position [0, 0]
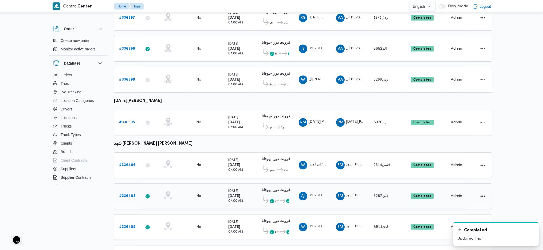
scroll to position [318, 0]
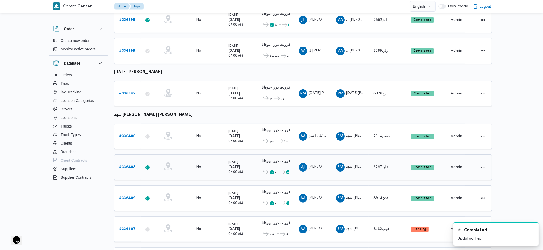
click at [281, 169] on span "فرونت دور مسطرد" at bounding box center [284, 172] width 10 height 6
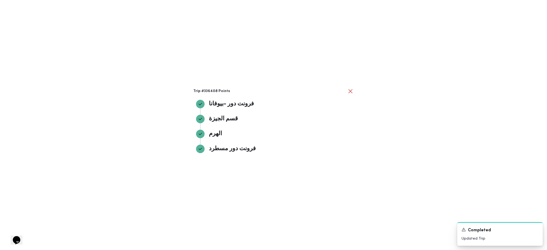
drag, startPoint x: 422, startPoint y: 176, endPoint x: 401, endPoint y: 179, distance: 21.4
click at [422, 176] on div "Trip #336408 Points فرونت دور -بيوفانا فرونت دور -بيوفانا قسم الجيزة قسم الجيزة…" at bounding box center [273, 125] width 547 height 250
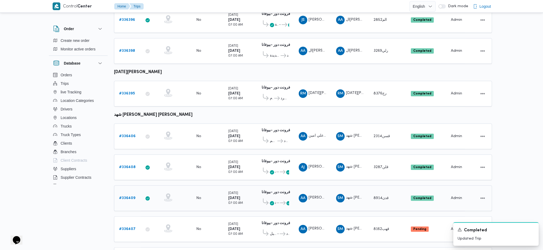
click at [120, 197] on b "# 336409" at bounding box center [127, 198] width 16 height 3
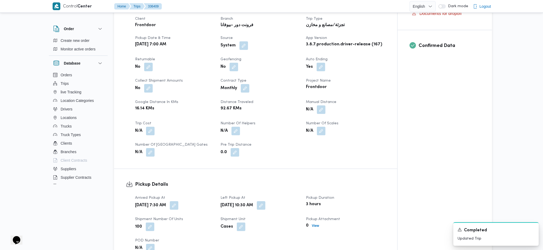
scroll to position [249, 0]
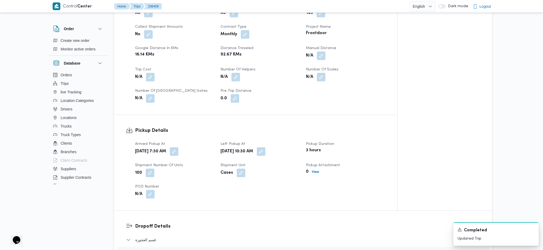
click at [324, 52] on button "button" at bounding box center [321, 56] width 9 height 9
click at [310, 70] on input "Manual Distance" at bounding box center [307, 68] width 53 height 11
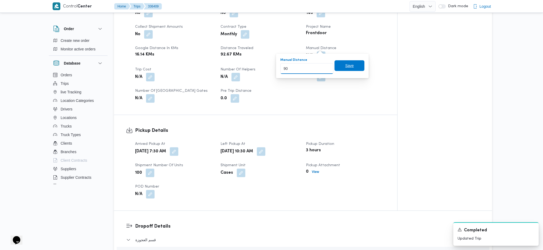
type input "90"
click at [346, 71] on span "Save" at bounding box center [350, 66] width 30 height 11
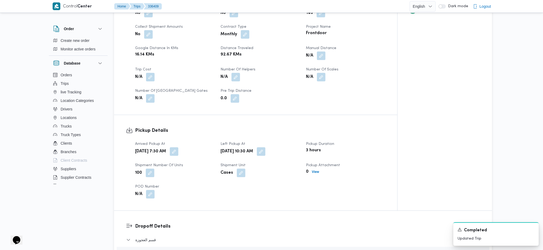
scroll to position [463, 0]
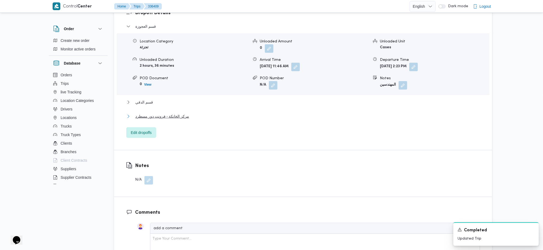
click at [180, 113] on span "مركز الخانكة - فرونت دور مسطرد" at bounding box center [162, 116] width 54 height 6
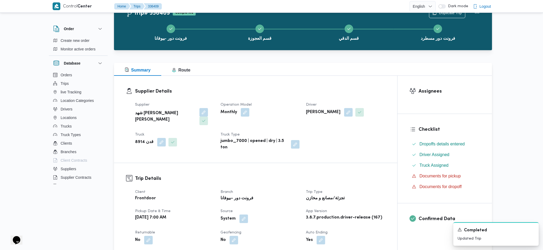
scroll to position [0, 0]
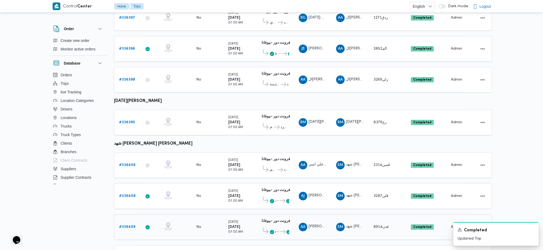
scroll to position [318, 0]
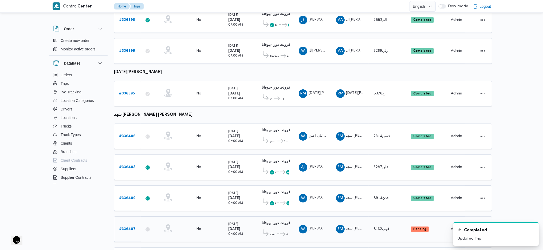
click at [126, 228] on b "# 336407" at bounding box center [127, 229] width 17 height 3
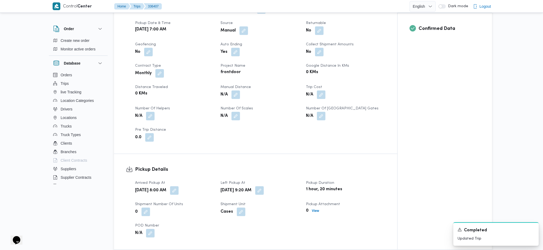
scroll to position [214, 0]
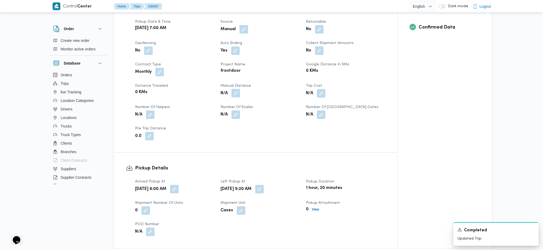
click at [236, 89] on button "button" at bounding box center [236, 93] width 9 height 9
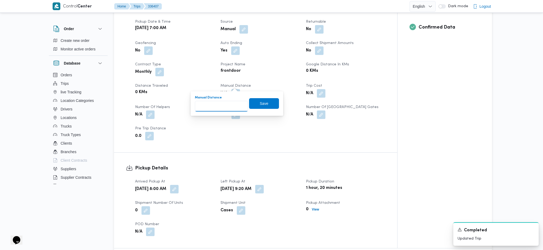
click at [225, 106] on input "Manual Distance" at bounding box center [221, 106] width 53 height 11
type input "90"
click at [264, 103] on span "Save" at bounding box center [264, 103] width 30 height 11
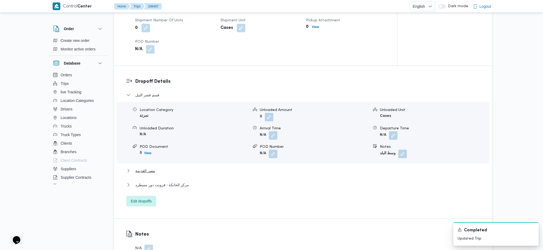
scroll to position [427, 0]
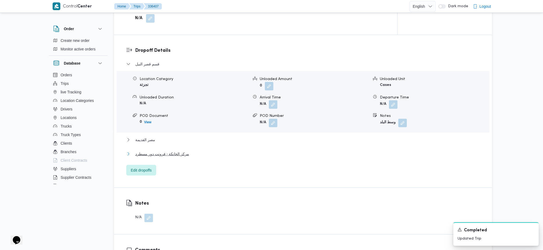
click at [178, 151] on span "مركز الخانكة - فرونت دور مسطرد" at bounding box center [162, 154] width 54 height 6
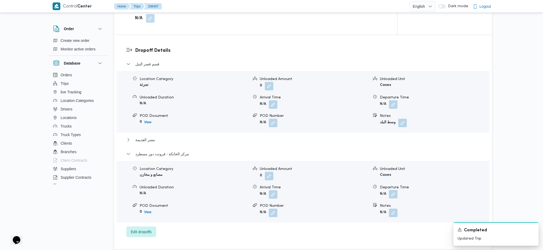
click at [396, 190] on button "button" at bounding box center [393, 194] width 9 height 9
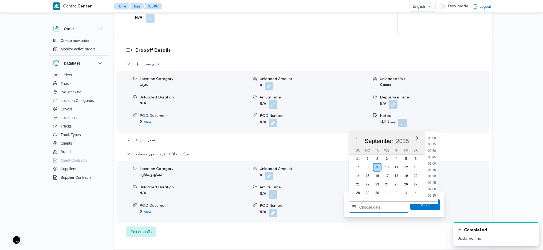
click at [379, 205] on input "Departure Time" at bounding box center [379, 207] width 61 height 11
click at [430, 136] on li "17:30" at bounding box center [432, 137] width 12 height 5
type input "09/09/2025 17:30"
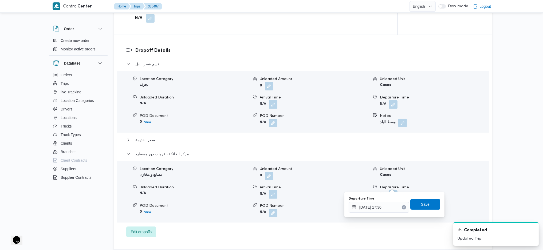
click at [413, 204] on span "Save" at bounding box center [426, 204] width 30 height 11
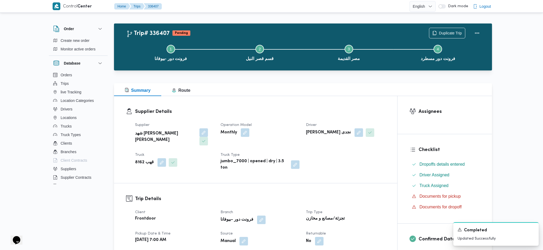
scroll to position [0, 0]
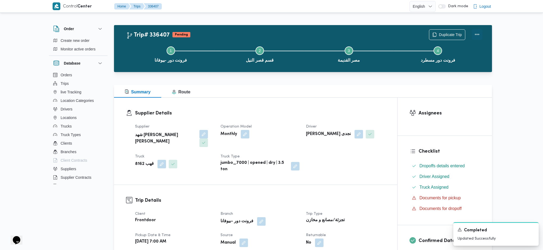
click at [478, 33] on button "Actions" at bounding box center [477, 34] width 11 height 11
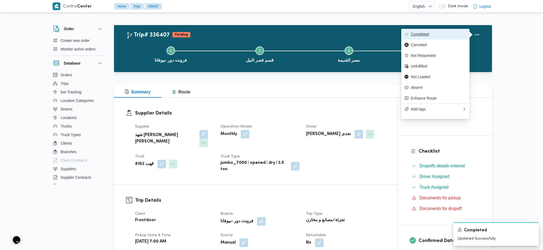
click at [441, 36] on span "Completed" at bounding box center [439, 34] width 56 height 4
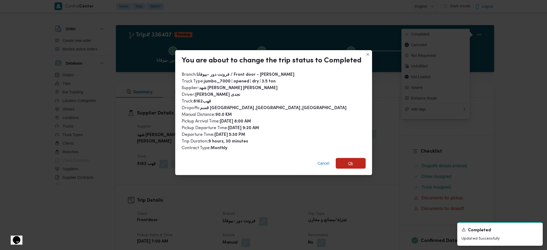
click at [347, 162] on span "Ok" at bounding box center [351, 163] width 30 height 11
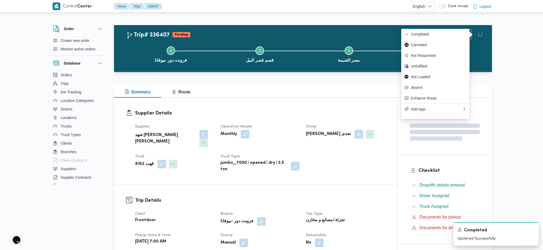
click at [348, 197] on h3 "Trip Details" at bounding box center [260, 200] width 250 height 7
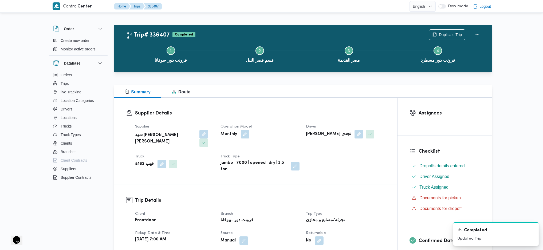
click at [284, 85] on div "Summary Route" at bounding box center [303, 91] width 378 height 13
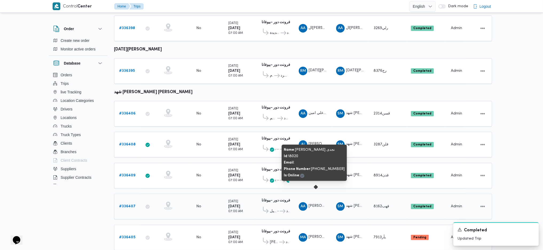
scroll to position [347, 0]
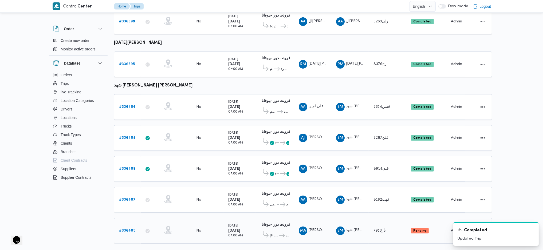
click at [131, 229] on b "# 336405" at bounding box center [127, 230] width 16 height 3
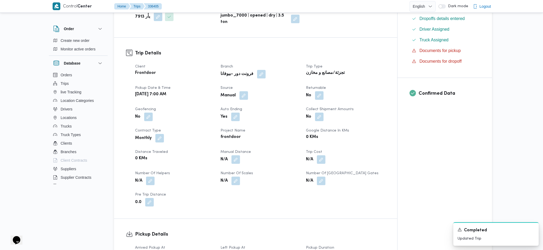
scroll to position [214, 0]
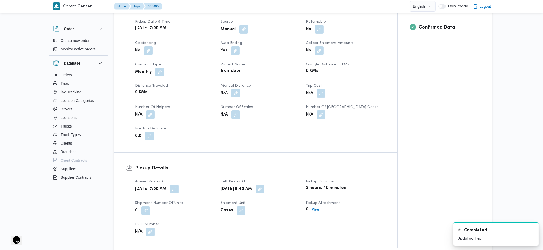
click at [234, 89] on button "button" at bounding box center [236, 93] width 9 height 9
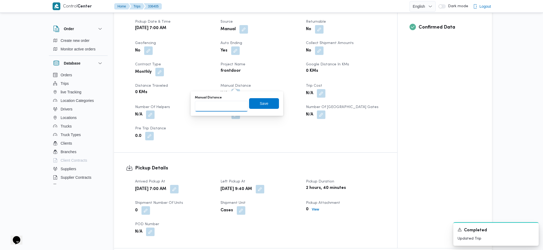
click at [218, 111] on input "Manual Distance" at bounding box center [221, 106] width 53 height 11
type input "121"
drag, startPoint x: 250, startPoint y: 107, endPoint x: 263, endPoint y: 106, distance: 13.1
click at [253, 106] on span "Save" at bounding box center [264, 103] width 30 height 11
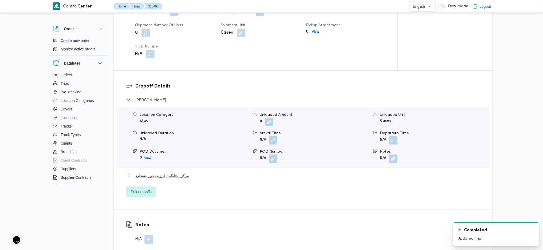
click at [189, 173] on button "مركز الخانكة - فرونت دور مسطرد" at bounding box center [303, 176] width 354 height 6
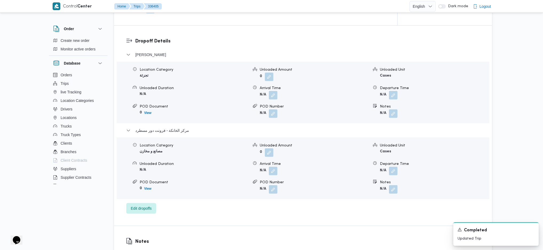
scroll to position [463, 0]
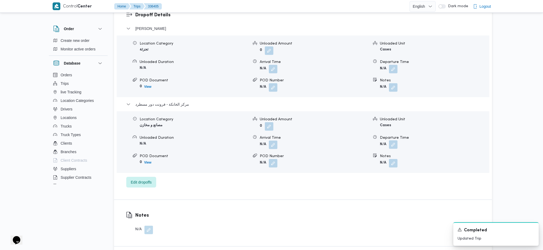
click at [392, 141] on button "button" at bounding box center [393, 145] width 9 height 9
click at [383, 157] on input "Departure Time" at bounding box center [379, 158] width 61 height 11
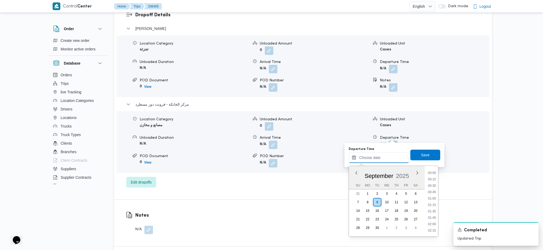
scroll to position [449, 0]
click at [432, 173] on li "17:30" at bounding box center [432, 172] width 12 height 5
type input "09/09/2025 17:30"
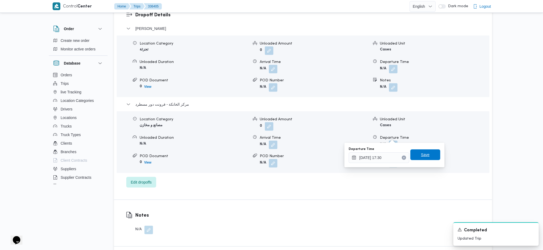
click at [423, 151] on span "Save" at bounding box center [426, 155] width 30 height 11
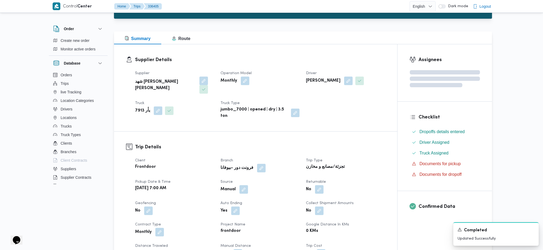
scroll to position [0, 0]
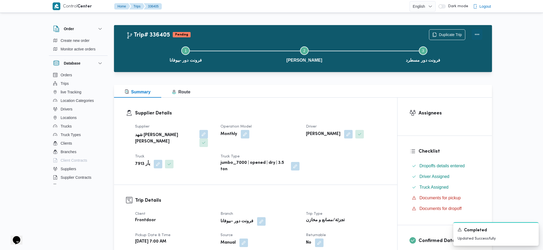
click at [477, 35] on button "Actions" at bounding box center [477, 34] width 11 height 11
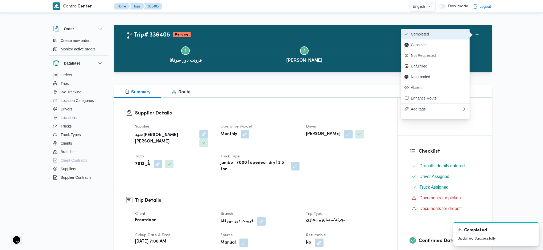
click at [444, 34] on span "Completed" at bounding box center [439, 34] width 56 height 4
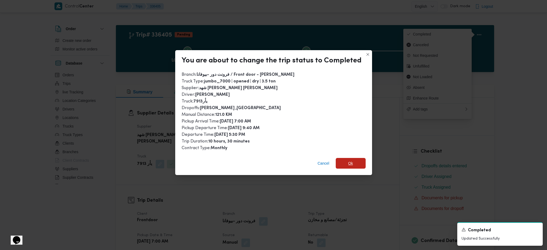
click at [345, 159] on span "Ok" at bounding box center [351, 163] width 30 height 11
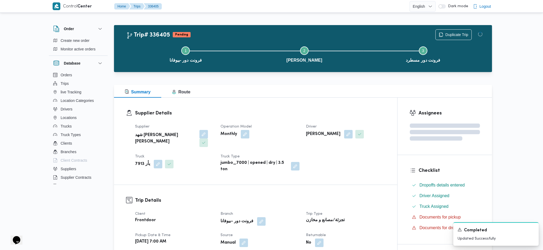
click at [305, 89] on div "Summary Route" at bounding box center [303, 91] width 378 height 13
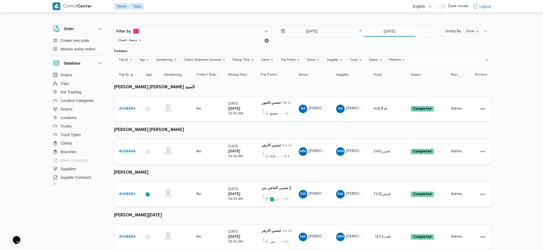
click at [394, 29] on input "[DATE]" at bounding box center [389, 31] width 53 height 11
click at [390, 22] on div at bounding box center [303, 21] width 378 height 9
click at [386, 34] on input "[DATE]" at bounding box center [389, 31] width 53 height 11
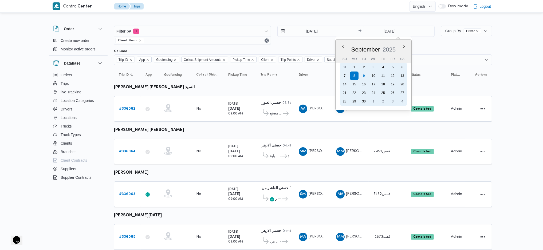
click at [365, 75] on div "9" at bounding box center [364, 76] width 9 height 9
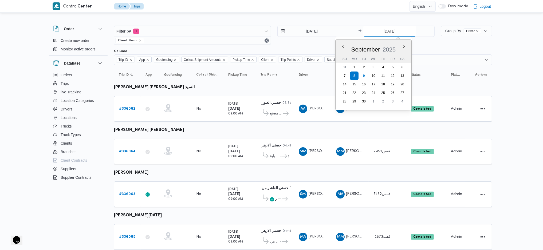
type input "[DATE]"
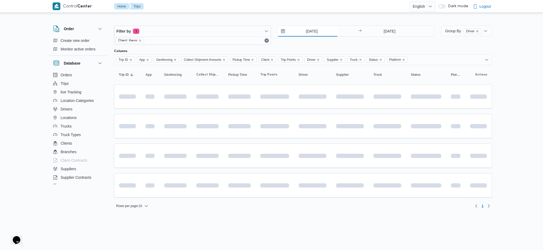
click at [318, 30] on input "[DATE]" at bounding box center [308, 31] width 61 height 11
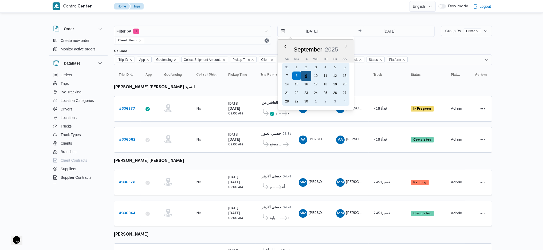
click at [309, 77] on div "9" at bounding box center [306, 76] width 10 height 10
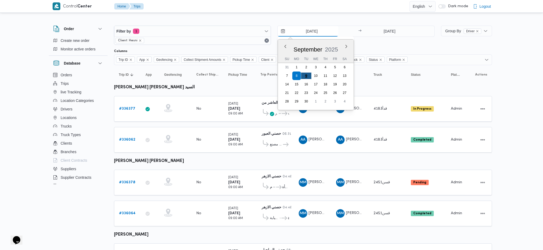
type input "[DATE]"
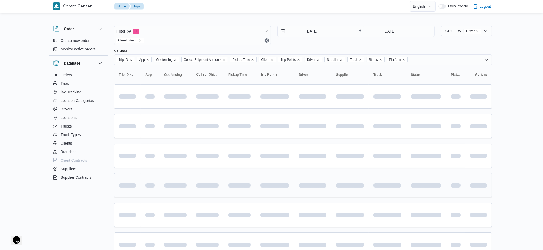
click at [220, 166] on td at bounding box center [208, 185] width 32 height 24
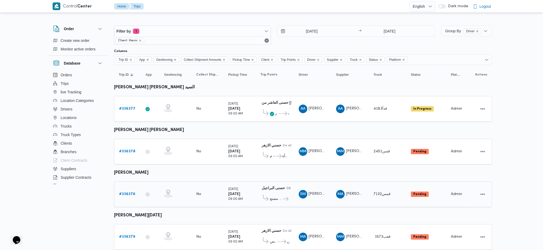
scroll to position [14, 0]
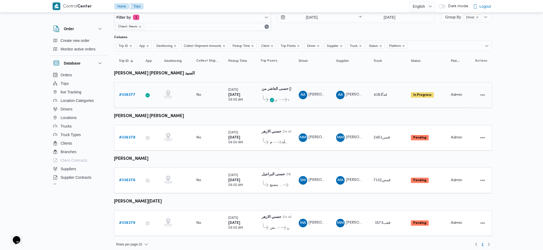
click at [127, 94] on b "# 336377" at bounding box center [127, 94] width 16 height 3
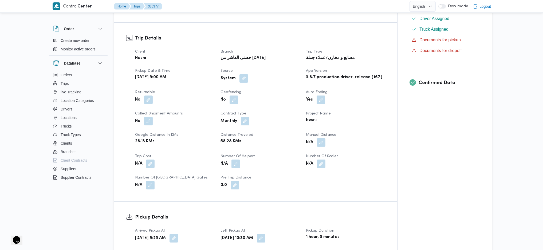
scroll to position [36, 0]
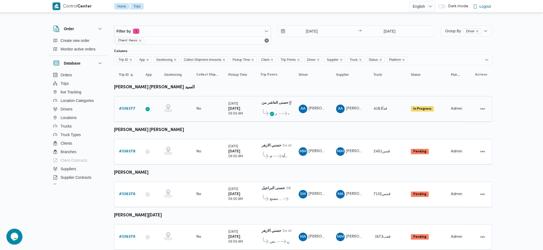
click at [125, 111] on link "# 336377" at bounding box center [127, 109] width 16 height 6
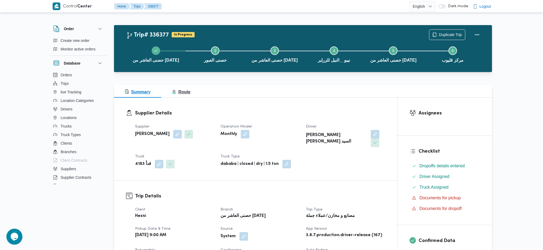
click at [189, 90] on span "Route" at bounding box center [181, 92] width 18 height 5
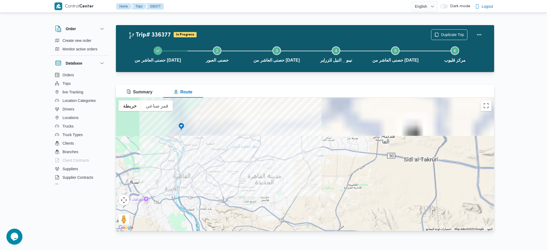
drag, startPoint x: 283, startPoint y: 122, endPoint x: 229, endPoint y: 224, distance: 115.0
click at [229, 224] on div at bounding box center [305, 165] width 378 height 134
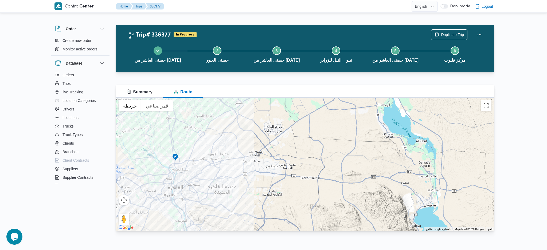
click at [144, 91] on span "Summary" at bounding box center [140, 92] width 26 height 5
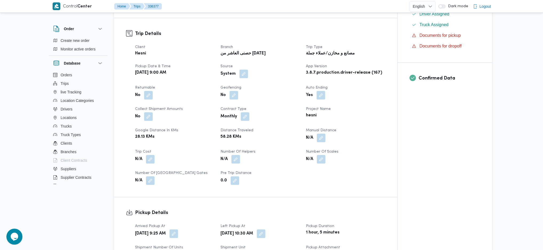
scroll to position [178, 0]
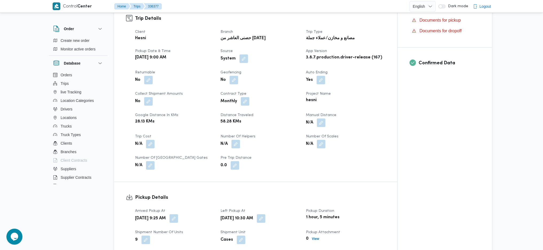
drag, startPoint x: 317, startPoint y: 116, endPoint x: 328, endPoint y: 118, distance: 10.9
click at [319, 119] on span at bounding box center [319, 123] width 11 height 9
click at [319, 112] on dt "Manual Distance" at bounding box center [345, 115] width 79 height 6
click at [320, 118] on button "button" at bounding box center [321, 122] width 9 height 9
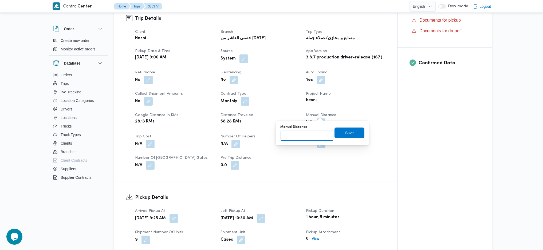
click at [305, 138] on input "Manual Distance" at bounding box center [307, 135] width 53 height 11
type input "90"
click button "Save" at bounding box center [350, 133] width 30 height 11
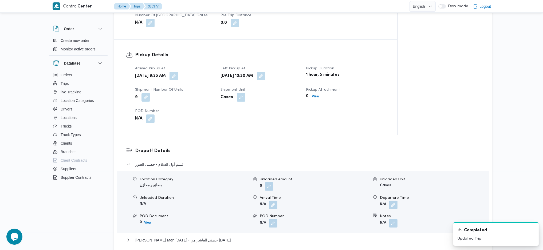
scroll to position [427, 0]
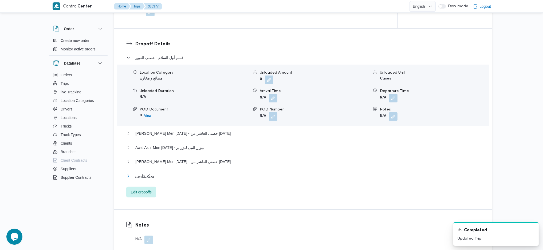
click at [146, 173] on span "مركز قليوب" at bounding box center [144, 176] width 19 height 6
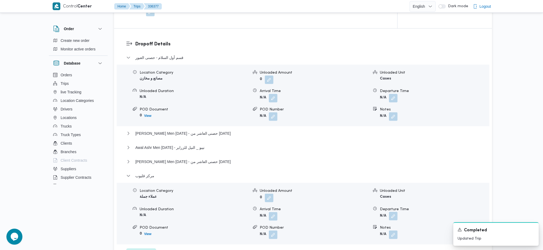
click at [398, 212] on button "button" at bounding box center [393, 216] width 9 height 9
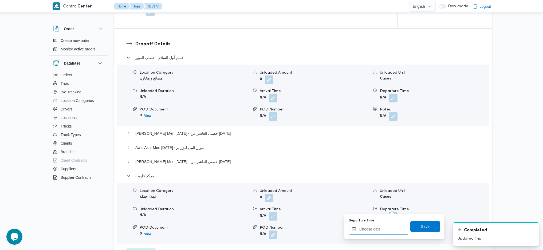
click at [375, 228] on input "Departure Time" at bounding box center [379, 229] width 61 height 11
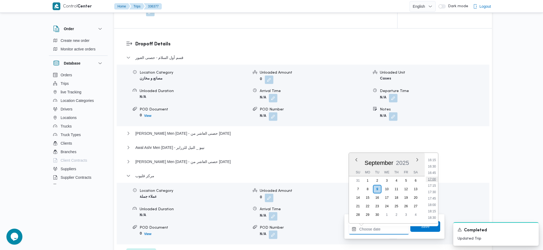
scroll to position [378, 0]
click at [430, 194] on li "16:00" at bounding box center [432, 192] width 12 height 5
type input "[DATE] 16:00"
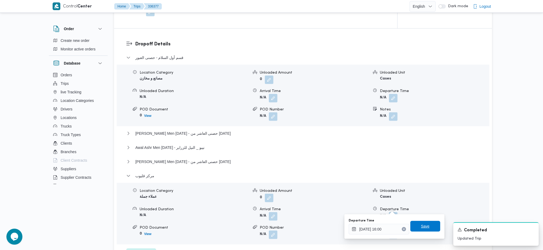
click at [424, 224] on span "Save" at bounding box center [425, 226] width 9 height 6
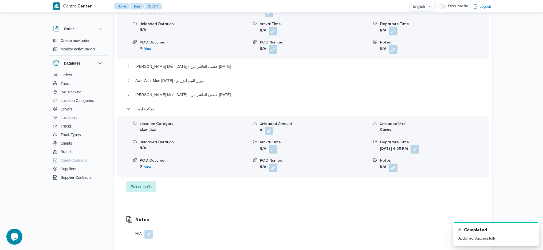
scroll to position [499, 0]
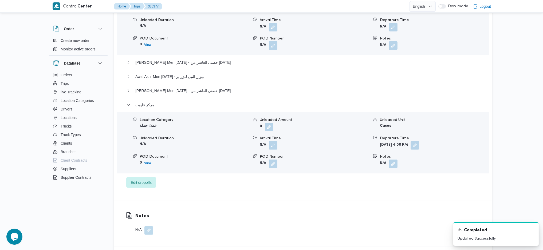
click at [147, 177] on span "Edit dropoffs" at bounding box center [141, 182] width 30 height 11
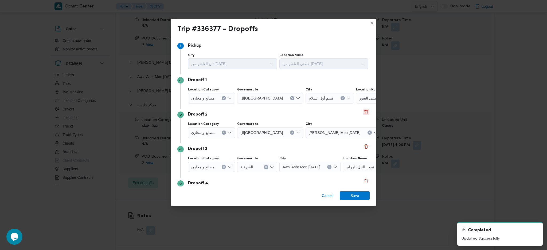
click at [363, 111] on button "Delete" at bounding box center [366, 112] width 6 height 6
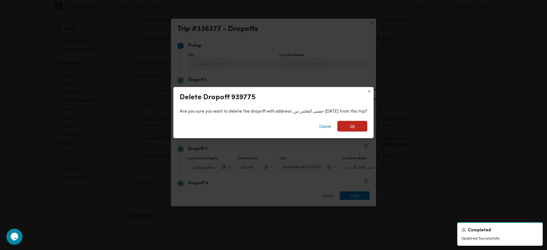
click at [347, 127] on span "Ok" at bounding box center [352, 126] width 30 height 11
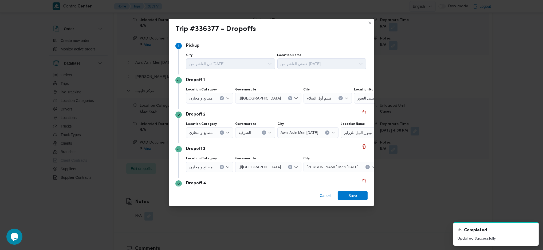
click at [360, 118] on div "Dropoff 2" at bounding box center [272, 115] width 192 height 6
click at [361, 115] on button "Delete" at bounding box center [364, 112] width 6 height 6
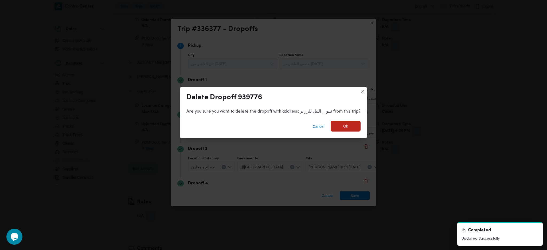
click at [347, 128] on span "Ok" at bounding box center [346, 126] width 30 height 11
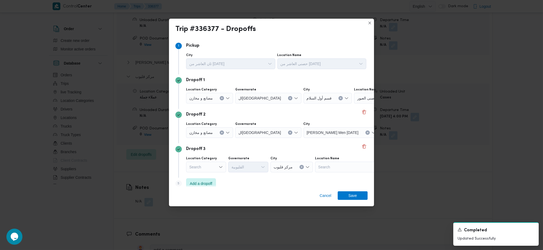
click at [223, 132] on icon "Clear input" at bounding box center [222, 133] width 2 height 2
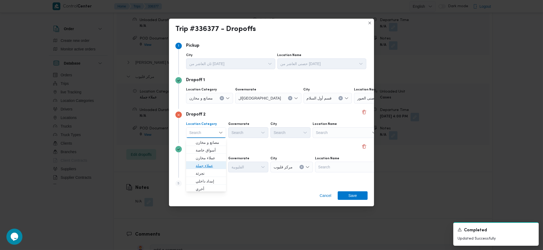
click at [210, 165] on span "عملاء جملة" at bounding box center [209, 166] width 27 height 6
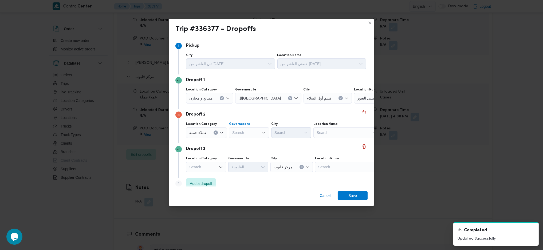
click at [253, 129] on div "Search" at bounding box center [249, 132] width 40 height 11
type input "r"
type input "قل"
click at [245, 142] on span "ال قل يوبية" at bounding box center [251, 142] width 27 height 6
click at [282, 134] on div "Search" at bounding box center [291, 132] width 40 height 11
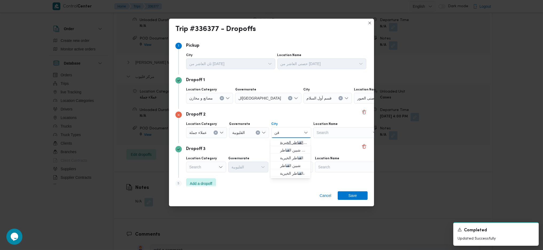
type input "قن"
click at [297, 145] on span "مركز ال قن اطر الخيرية" at bounding box center [293, 142] width 27 height 6
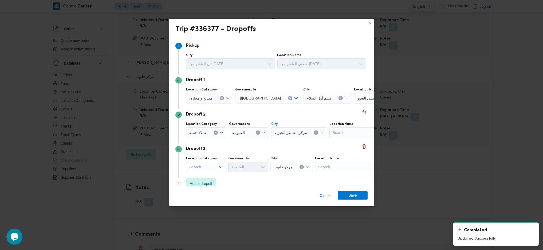
click at [354, 198] on span "Save" at bounding box center [353, 195] width 9 height 9
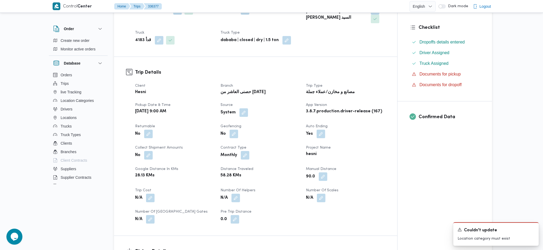
scroll to position [0, 0]
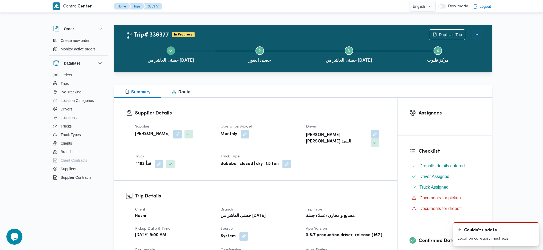
drag, startPoint x: 477, startPoint y: 34, endPoint x: 475, endPoint y: 36, distance: 3.0
click at [477, 35] on button "Actions" at bounding box center [477, 34] width 11 height 11
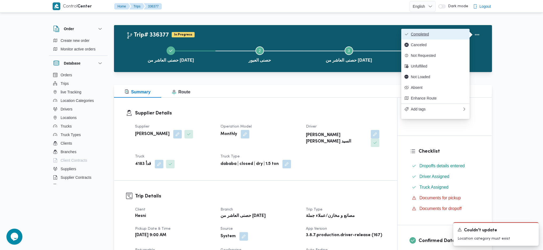
click at [448, 35] on span "Completed" at bounding box center [439, 34] width 56 height 4
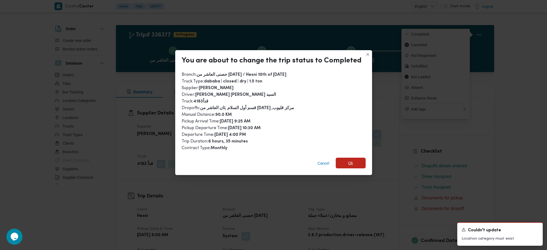
click at [350, 166] on span "Ok" at bounding box center [351, 163] width 30 height 11
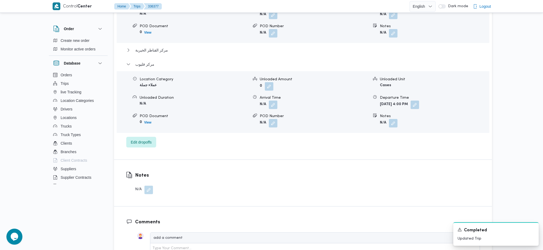
scroll to position [534, 0]
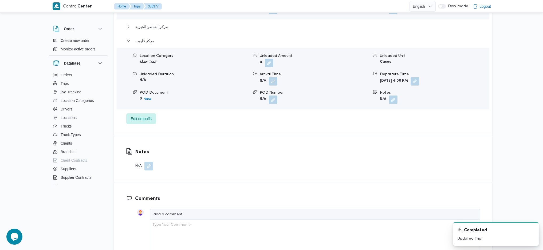
click at [149, 162] on button "button" at bounding box center [149, 166] width 9 height 9
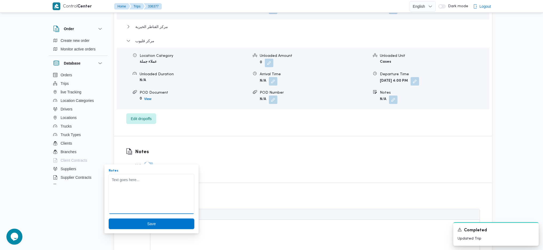
click at [136, 204] on textarea "Notes" at bounding box center [152, 194] width 86 height 40
click at [153, 194] on textarea "Notes" at bounding box center [152, 194] width 86 height 40
type textarea "تم تغيير خط السير من العميل البداية من العبور"
click at [151, 221] on span "Save" at bounding box center [151, 224] width 9 height 6
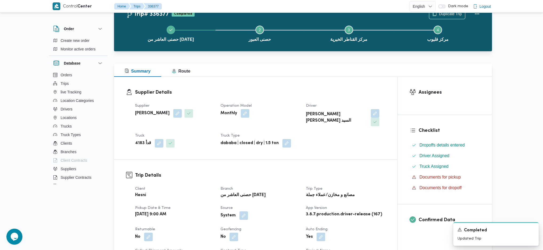
scroll to position [0, 0]
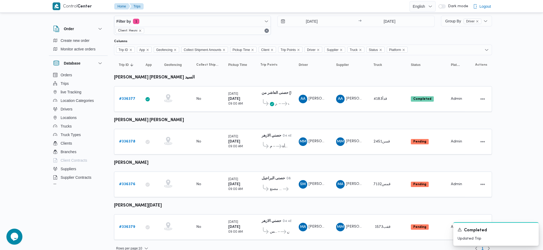
scroll to position [14, 0]
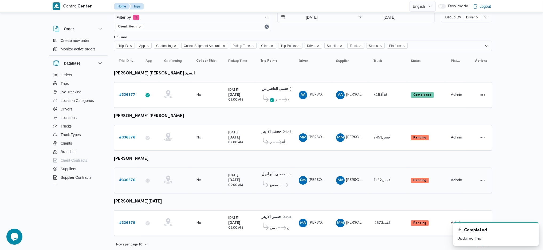
click at [130, 179] on b "# 336376" at bounding box center [127, 180] width 16 height 3
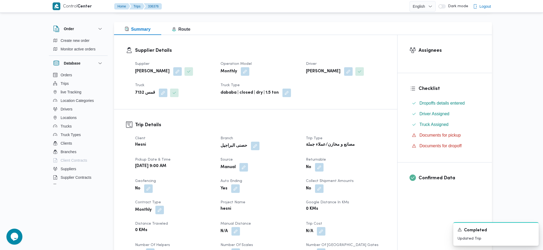
scroll to position [142, 0]
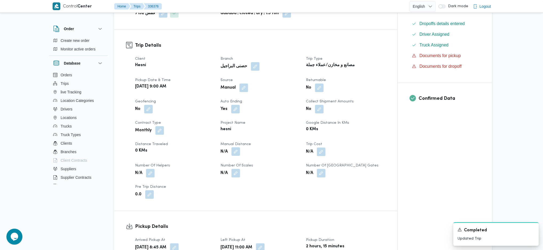
click at [234, 153] on button "button" at bounding box center [236, 151] width 9 height 9
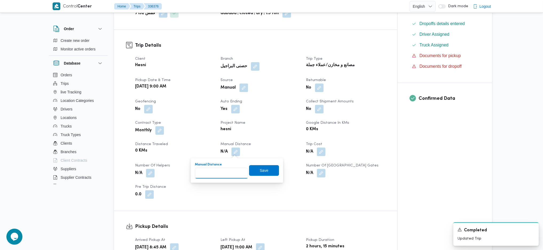
click at [223, 173] on input "Manual Distance" at bounding box center [221, 173] width 53 height 11
type input "155"
click at [262, 169] on span "Save" at bounding box center [264, 170] width 9 height 6
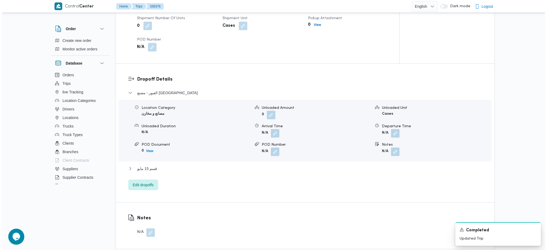
scroll to position [392, 0]
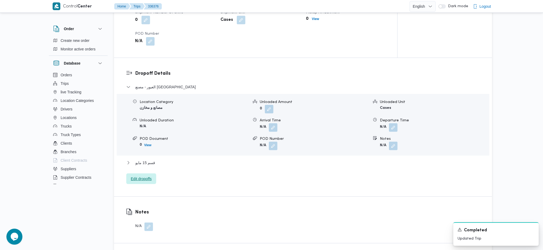
click at [146, 180] on span "Edit dropoffs" at bounding box center [141, 179] width 21 height 6
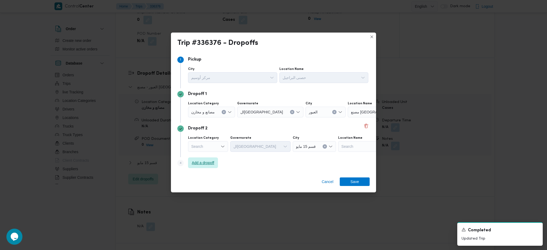
click at [203, 166] on span "Add a dropoff" at bounding box center [203, 163] width 22 height 6
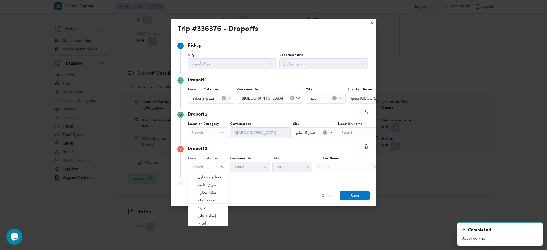
click at [395, 99] on div at bounding box center [396, 98] width 3 height 9
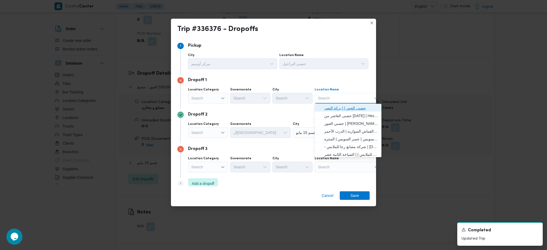
click at [343, 110] on span "حصنى العبور | | بركة النصر" at bounding box center [351, 108] width 54 height 6
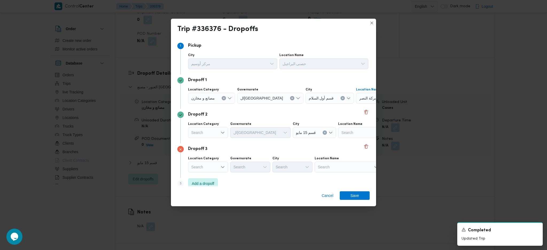
click at [359, 97] on span "حصنى العبور | | بركة النصر" at bounding box center [380, 98] width 42 height 6
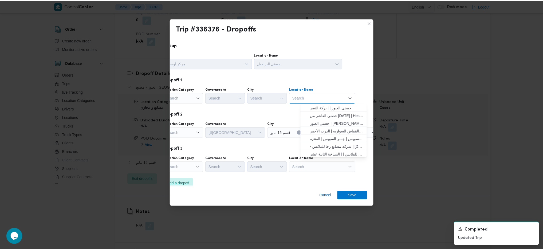
scroll to position [0, 12]
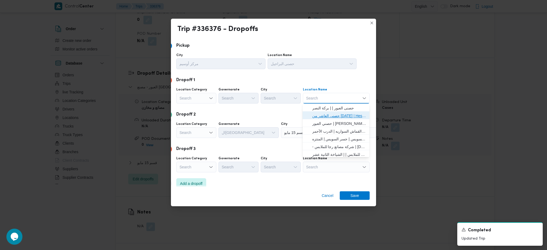
click at [335, 115] on span "حصنى العاشر من رمضان | Hesni Textiles Factory | جزء من مدينة العاشر-مجاورات" at bounding box center [339, 116] width 54 height 6
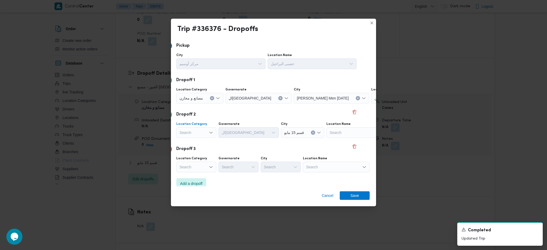
click at [198, 133] on div "Search" at bounding box center [196, 132] width 40 height 11
click at [191, 139] on span "مصانع و مخازن" at bounding box center [196, 142] width 36 height 9
click at [212, 132] on icon "Clear input" at bounding box center [212, 133] width 2 height 2
click at [343, 133] on div "Search" at bounding box center [336, 132] width 67 height 11
type input "نيب"
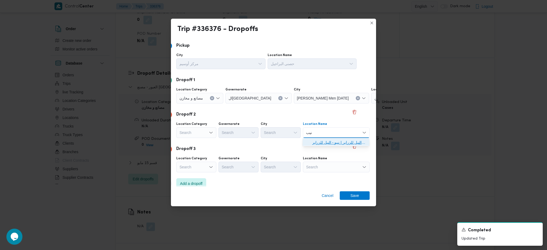
click at [332, 142] on span "نيب و _ النيل للزراير | نيبو - النيل للزراير | null" at bounding box center [339, 142] width 54 height 6
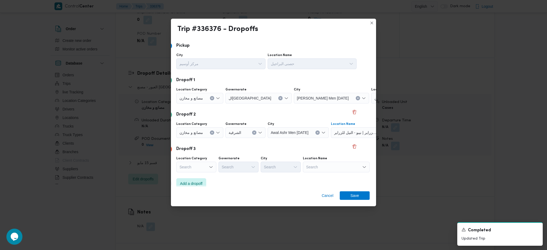
click at [334, 166] on div "Search" at bounding box center [336, 167] width 67 height 11
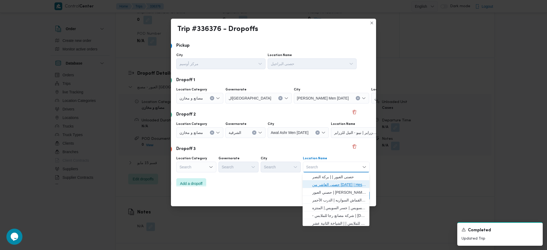
click at [344, 184] on span "حصنى العاشر من رمضان | Hesni Textiles Factory | جزء من مدينة العاشر-مجاورات" at bounding box center [339, 185] width 54 height 6
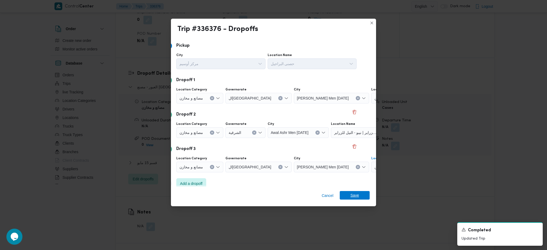
click at [351, 195] on span "Save" at bounding box center [355, 195] width 30 height 9
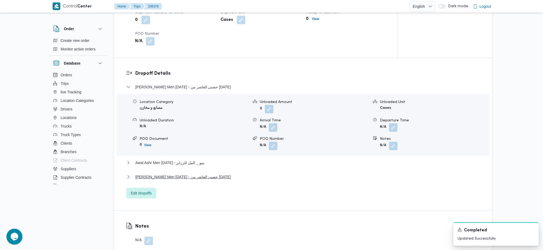
click at [186, 177] on span "Thany Ashr Men Ramadan - حصنى العاشر من رمضان" at bounding box center [182, 177] width 95 height 6
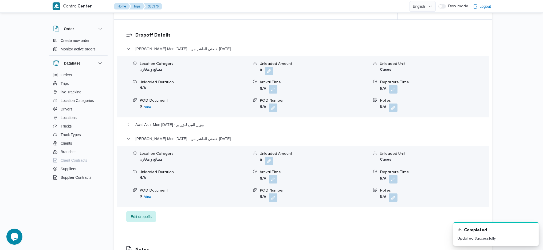
scroll to position [463, 0]
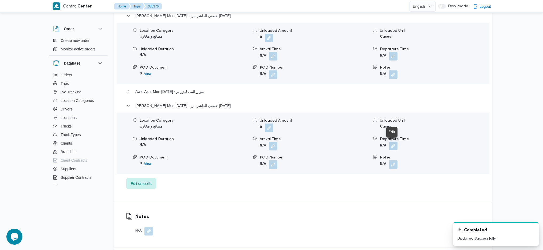
click at [393, 147] on button "button" at bounding box center [393, 146] width 9 height 9
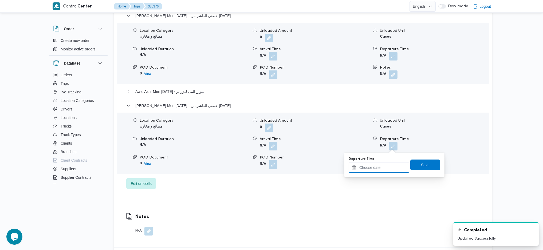
click at [376, 164] on input "Departure Time" at bounding box center [379, 167] width 61 height 11
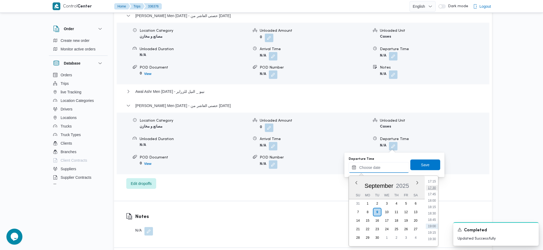
scroll to position [456, 0]
click at [431, 194] on li "18:15" at bounding box center [432, 195] width 12 height 5
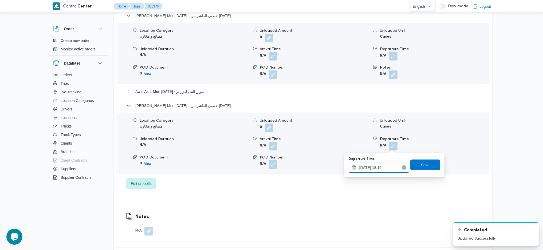
type input "09/09/2025 18:15"
click at [424, 157] on div "Departure Time 09/09/2025 18:15 Save" at bounding box center [394, 165] width 93 height 17
click at [422, 165] on span "Save" at bounding box center [425, 165] width 9 height 6
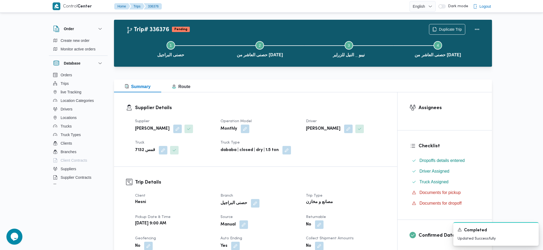
scroll to position [0, 0]
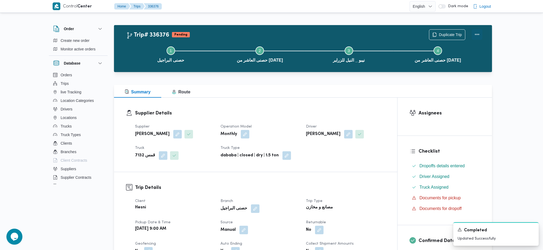
drag, startPoint x: 484, startPoint y: 34, endPoint x: 476, endPoint y: 37, distance: 9.0
click at [479, 36] on div "Duplicate Trip" at bounding box center [456, 34] width 60 height 17
click at [475, 37] on button "Actions" at bounding box center [477, 34] width 11 height 11
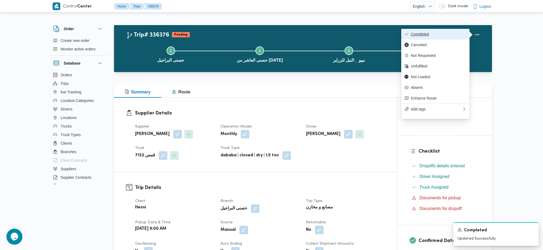
click at [446, 35] on span "Completed" at bounding box center [439, 34] width 56 height 4
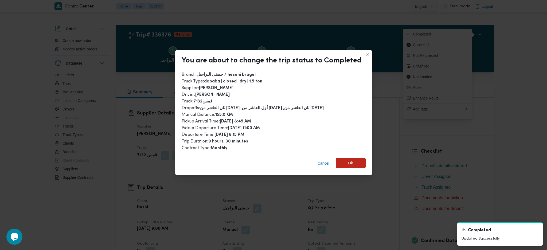
drag, startPoint x: 343, startPoint y: 167, endPoint x: 352, endPoint y: 164, distance: 9.5
click at [345, 166] on div "Cancel Ok" at bounding box center [273, 164] width 197 height 21
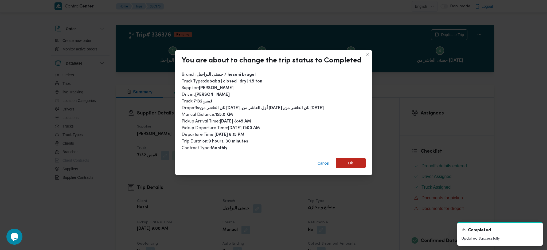
click at [355, 160] on span "Ok" at bounding box center [351, 163] width 30 height 11
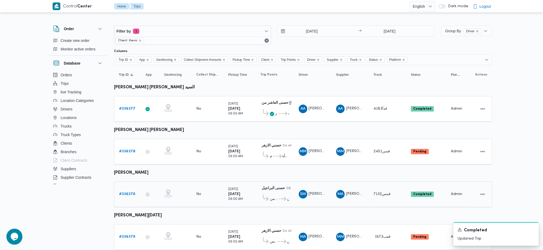
click at [129, 193] on b "# 336376" at bounding box center [127, 194] width 16 height 3
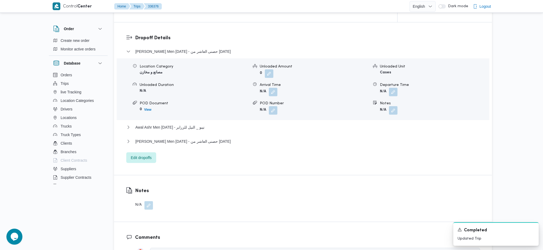
scroll to position [285, 0]
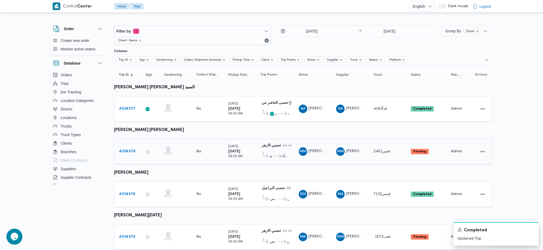
click at [130, 151] on b "# 336378" at bounding box center [127, 151] width 16 height 3
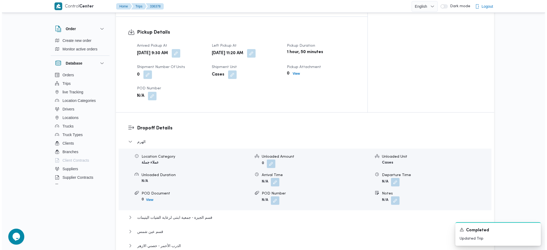
scroll to position [392, 0]
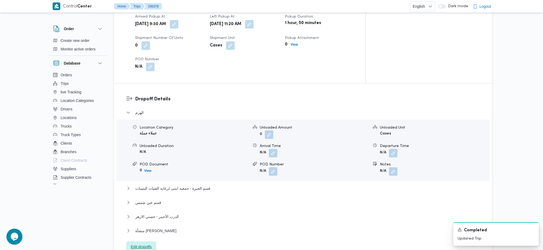
click at [146, 242] on span "Edit dropoffs" at bounding box center [141, 247] width 30 height 11
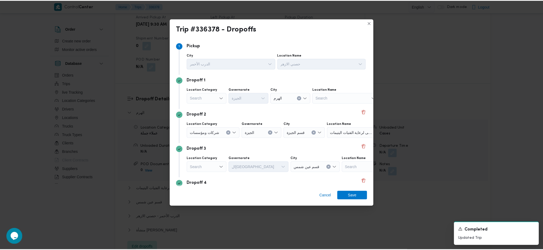
scroll to position [36, 0]
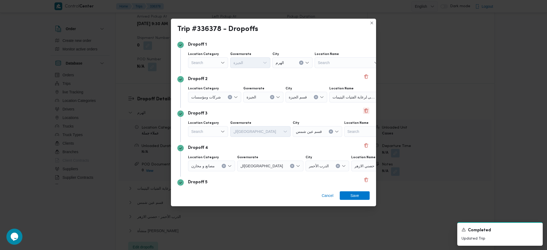
click at [363, 112] on button "Delete" at bounding box center [366, 111] width 6 height 6
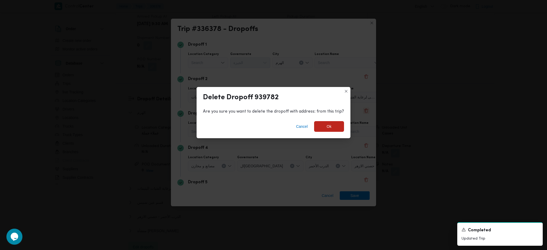
click at [345, 117] on div "Are you sure you want to delete the dropoff with address: from this trip?" at bounding box center [274, 111] width 154 height 11
click at [335, 129] on span "Ok" at bounding box center [329, 126] width 30 height 11
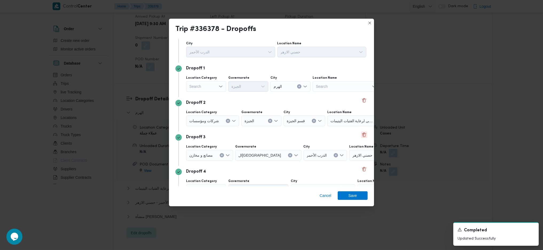
scroll to position [0, 0]
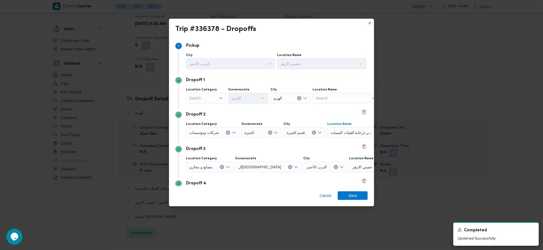
click at [352, 134] on span "جمعية ابنتى لرعاية الفتيات اليتيمات" at bounding box center [352, 133] width 43 height 6
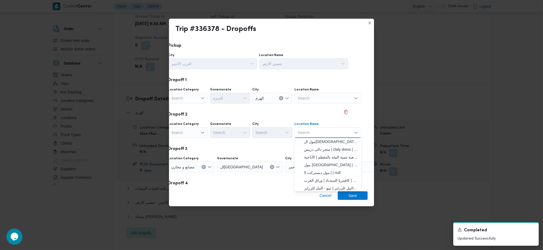
scroll to position [141, 0]
click at [324, 175] on span "مخزن المستقبل _ القومية امبابة | كافيتريا السندباد | وراق العرب" at bounding box center [328, 179] width 63 height 9
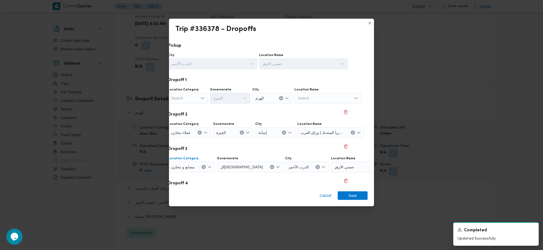
click at [203, 167] on icon "Clear input" at bounding box center [204, 167] width 2 height 2
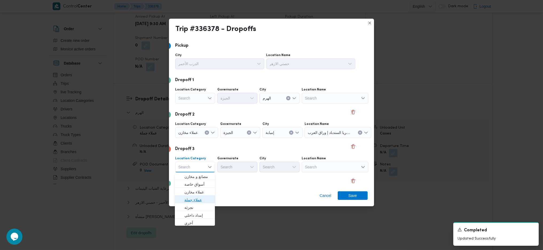
click at [200, 198] on span "عملاء جملة" at bounding box center [198, 200] width 27 height 6
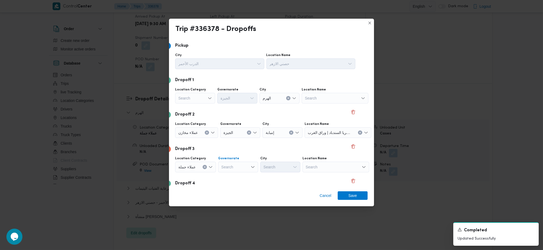
click at [236, 170] on div "Search" at bounding box center [238, 167] width 40 height 11
click at [237, 183] on span "القاهرة" at bounding box center [240, 183] width 27 height 6
click at [287, 169] on div "Search" at bounding box center [307, 167] width 40 height 11
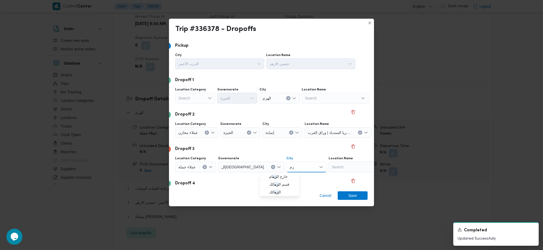
type input "زم"
click at [260, 184] on button "قسم ال زم الك" at bounding box center [280, 184] width 40 height 8
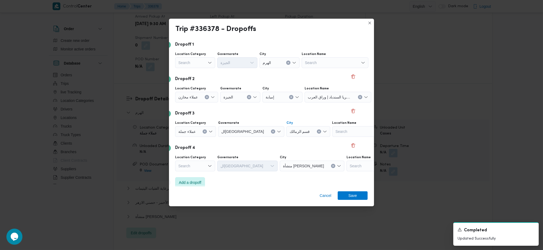
scroll to position [41, 11]
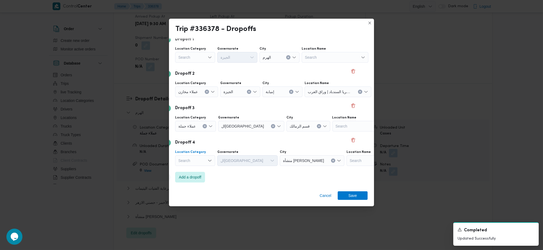
click at [206, 164] on div "Search" at bounding box center [195, 160] width 40 height 11
click at [198, 160] on div "Search" at bounding box center [195, 160] width 40 height 11
click at [195, 168] on span "مصانع و مخازن" at bounding box center [198, 170] width 27 height 6
click at [196, 179] on span "Add a dropoff" at bounding box center [190, 177] width 22 height 6
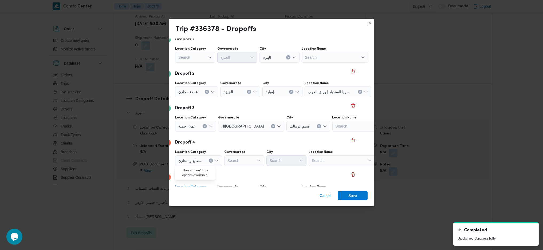
scroll to position [75, 11]
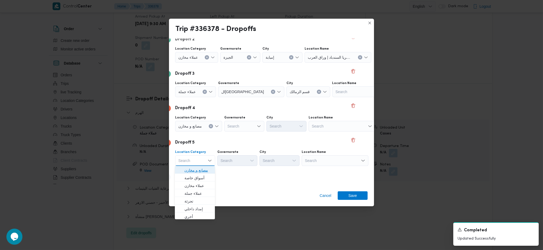
click at [198, 169] on span "مصانع و مخازن" at bounding box center [198, 170] width 27 height 6
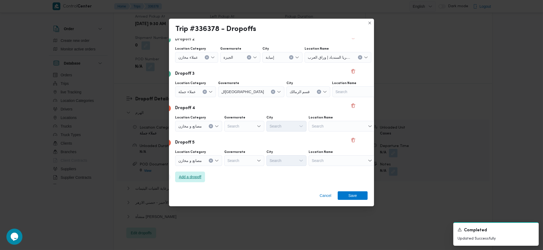
click at [196, 179] on span "Add a dropoff" at bounding box center [190, 177] width 22 height 6
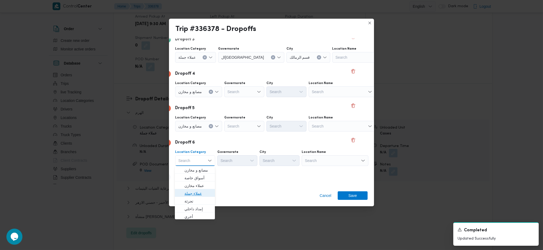
click at [198, 192] on span "عملاء جملة" at bounding box center [198, 193] width 27 height 6
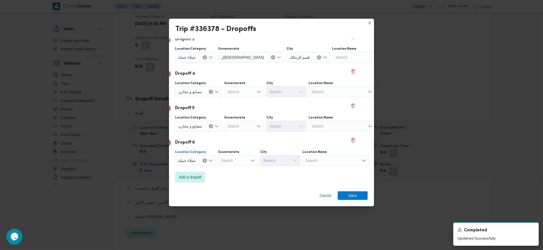
click at [334, 95] on div "Search" at bounding box center [342, 92] width 67 height 11
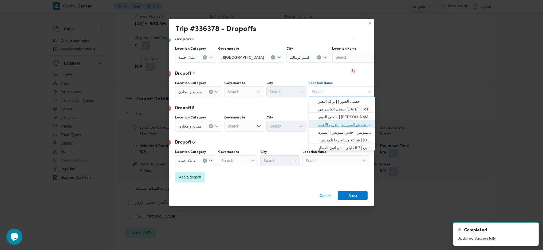
drag, startPoint x: 336, startPoint y: 122, endPoint x: 306, endPoint y: 122, distance: 29.9
click at [336, 122] on span "حصني الازهر | سوق الازهر كل انواع القماش السواريه | الدرب الأحمر" at bounding box center [345, 125] width 54 height 6
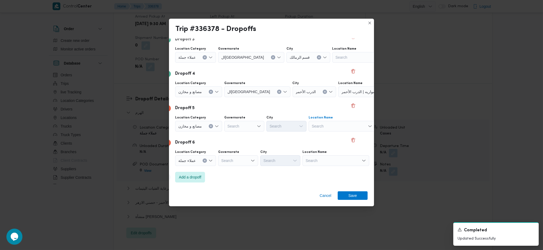
click at [330, 126] on div "Search" at bounding box center [342, 126] width 67 height 11
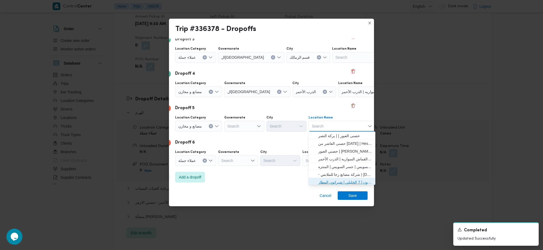
click at [333, 180] on span "حصني -شيراتون | 7 الخليلي | شيراتون المطار" at bounding box center [345, 182] width 54 height 6
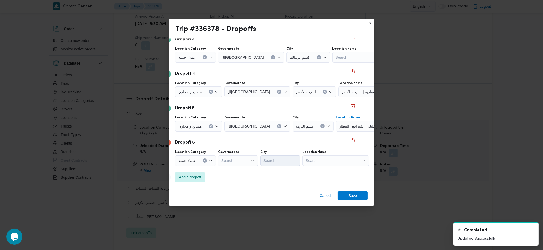
click at [247, 161] on div "Search" at bounding box center [238, 160] width 40 height 11
click at [238, 211] on span "القاهرة" at bounding box center [240, 212] width 27 height 6
click at [287, 160] on div "Search" at bounding box center [307, 160] width 40 height 11
type input "ناص"
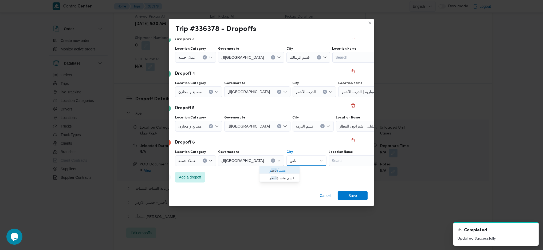
click at [280, 172] on span "منشأة ناص ر" at bounding box center [282, 170] width 27 height 6
click at [353, 198] on span "Save" at bounding box center [353, 195] width 9 height 9
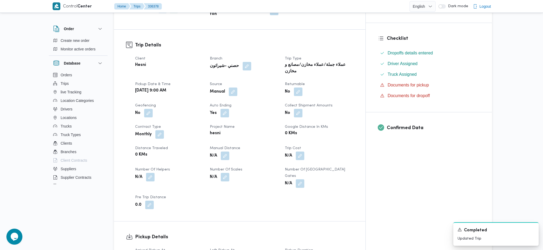
scroll to position [207, 0]
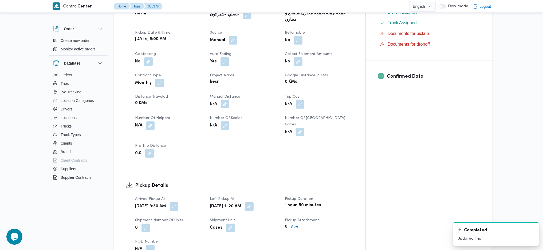
click at [229, 100] on button "button" at bounding box center [225, 104] width 9 height 9
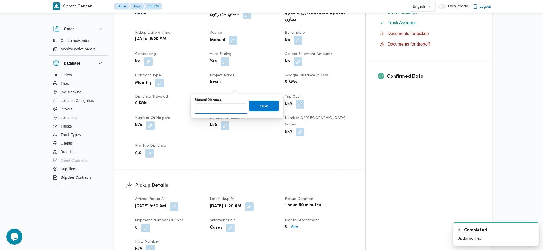
click at [223, 110] on input "Manual Distance" at bounding box center [221, 108] width 53 height 11
type input "137"
click at [264, 110] on span "Save" at bounding box center [264, 105] width 30 height 11
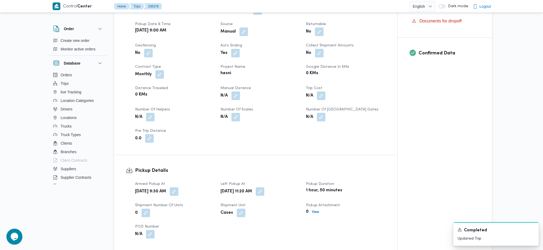
click at [276, 135] on div "Client Hesni Branch حصني -شيراتون Trip Type عملاء جملة/عملاء مخازن/مصانع و مخاز…" at bounding box center [260, 72] width 257 height 150
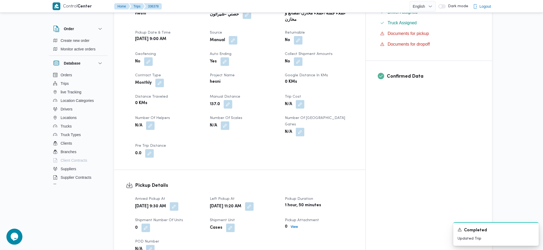
scroll to position [0, 0]
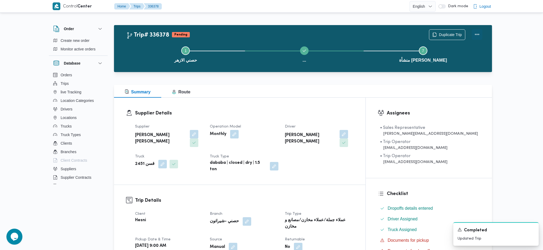
drag, startPoint x: 474, startPoint y: 32, endPoint x: 477, endPoint y: 35, distance: 4.1
click at [476, 33] on button "Actions" at bounding box center [477, 34] width 11 height 11
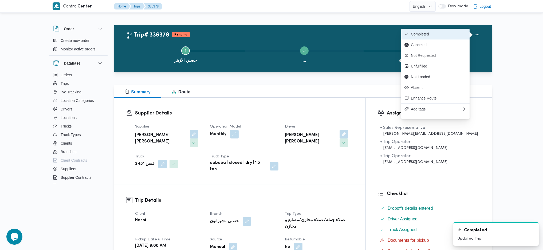
click at [437, 33] on span "Completed" at bounding box center [439, 34] width 56 height 4
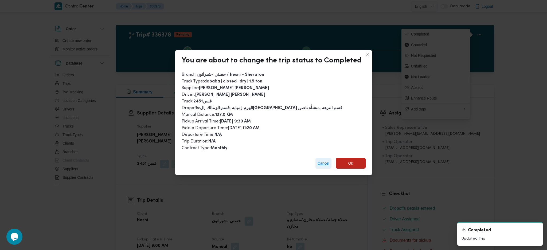
click at [320, 162] on span "Cancel" at bounding box center [324, 163] width 12 height 6
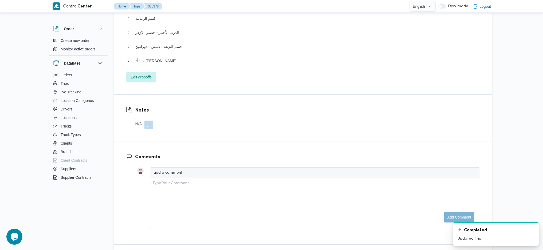
scroll to position [574, 0]
click at [145, 58] on span "منشأة ناصر" at bounding box center [155, 61] width 41 height 6
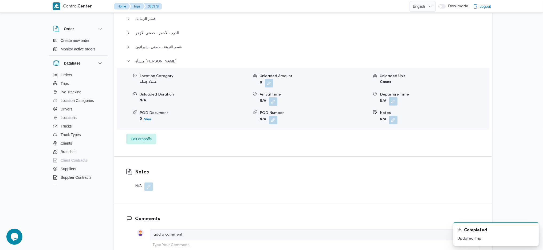
click at [391, 97] on button "button" at bounding box center [393, 101] width 9 height 9
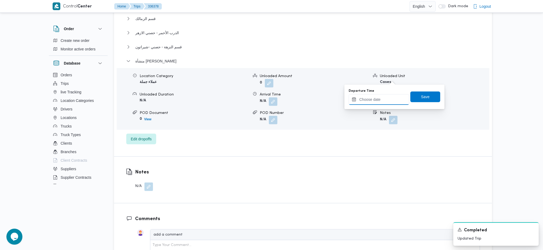
click at [376, 97] on input "Departure Time" at bounding box center [379, 99] width 61 height 11
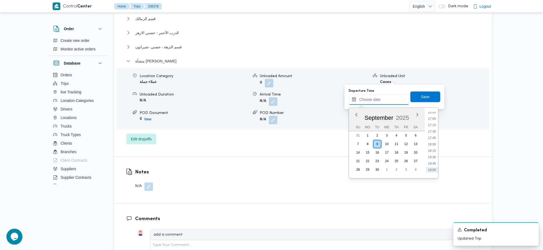
scroll to position [420, 0]
click at [429, 133] on li "17:00" at bounding box center [432, 130] width 12 height 5
type input "09/09/2025 17:00"
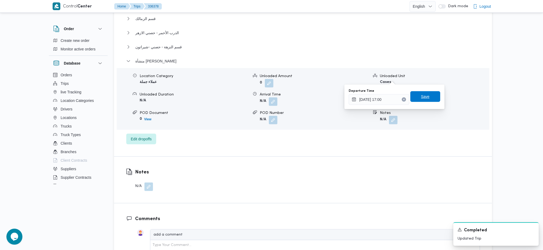
click at [427, 100] on span "Save" at bounding box center [426, 96] width 30 height 11
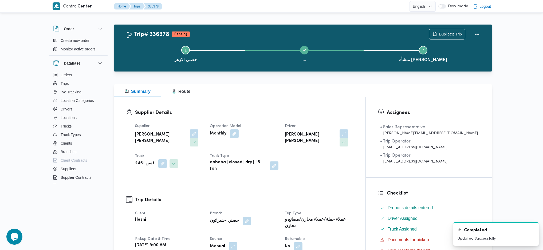
scroll to position [0, 0]
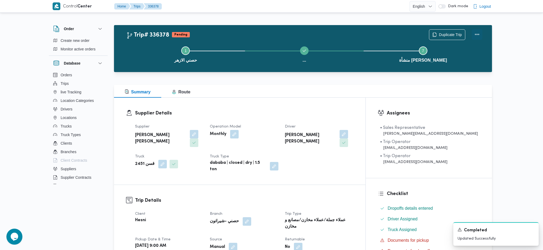
click at [478, 38] on button "Actions" at bounding box center [477, 34] width 11 height 11
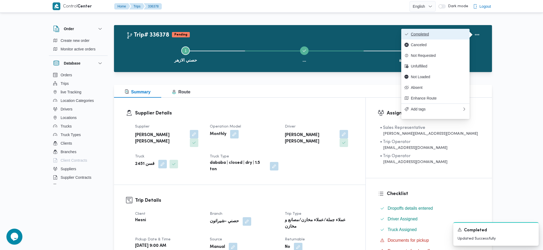
click at [442, 36] on span "Completed" at bounding box center [439, 34] width 56 height 4
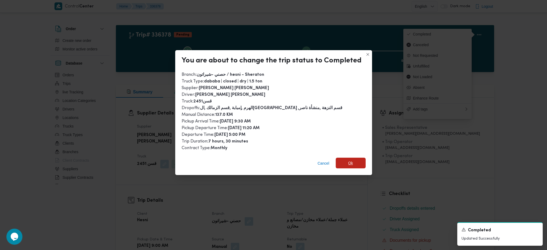
click at [352, 163] on span "Ok" at bounding box center [351, 163] width 30 height 11
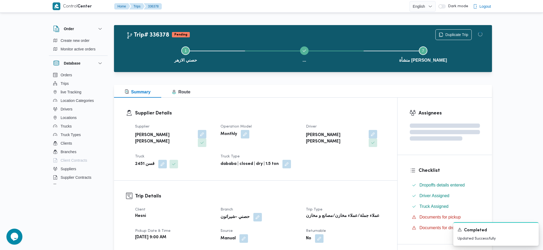
click at [343, 207] on dt "Trip Type" at bounding box center [345, 210] width 79 height 6
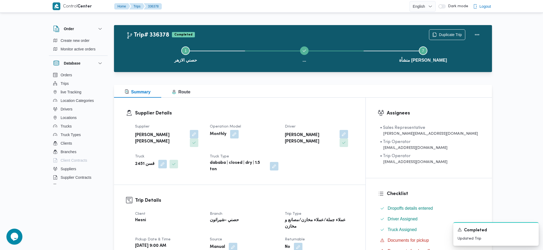
click at [250, 87] on div "Summary Route" at bounding box center [303, 91] width 378 height 13
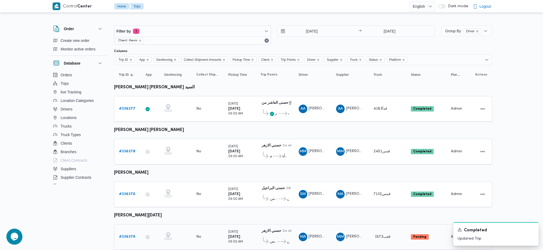
click at [130, 235] on b "# 336379" at bounding box center [127, 236] width 16 height 3
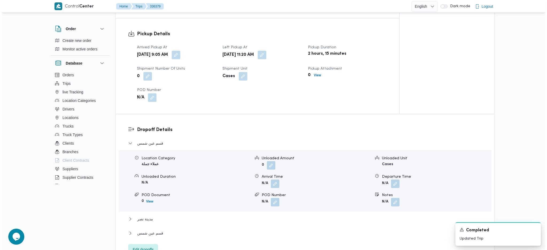
scroll to position [356, 0]
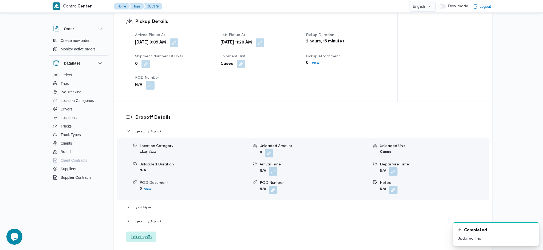
click at [144, 234] on span "Edit dropoffs" at bounding box center [141, 237] width 21 height 6
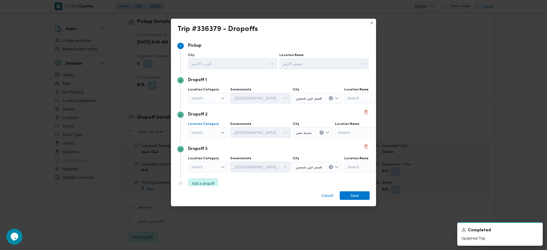
click at [216, 133] on div "Search" at bounding box center [208, 132] width 40 height 11
click at [211, 139] on span "مصانع و مخازن" at bounding box center [208, 142] width 36 height 9
drag, startPoint x: 341, startPoint y: 133, endPoint x: 340, endPoint y: 138, distance: 5.4
click at [341, 133] on div "Search" at bounding box center [355, 132] width 67 height 11
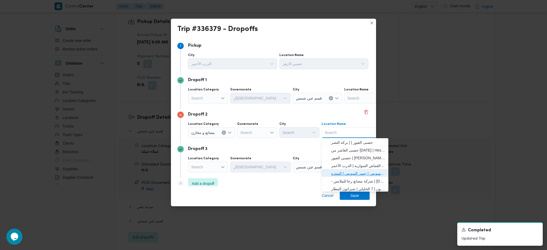
click at [339, 171] on span "حصني -جسر السويس | جسر السويس | المنتزه" at bounding box center [358, 173] width 54 height 6
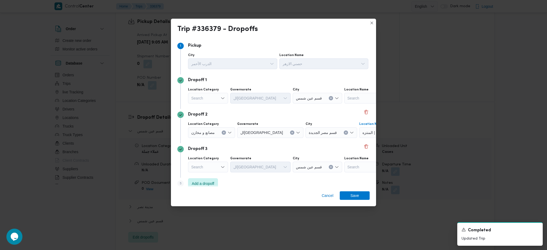
click at [227, 169] on div "Search" at bounding box center [208, 167] width 40 height 11
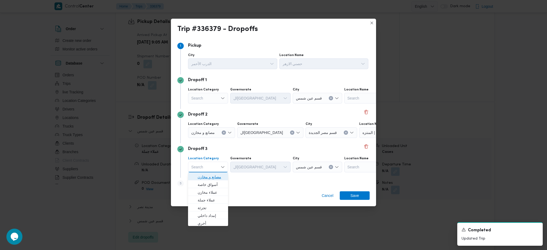
click at [213, 173] on span "مصانع و مخازن" at bounding box center [208, 177] width 36 height 9
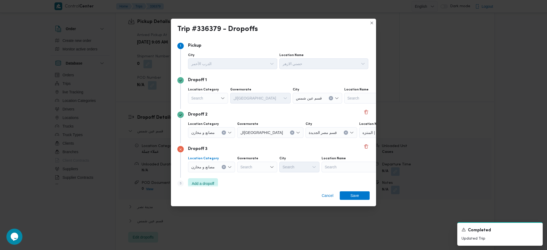
click at [340, 169] on div "Search" at bounding box center [355, 167] width 67 height 11
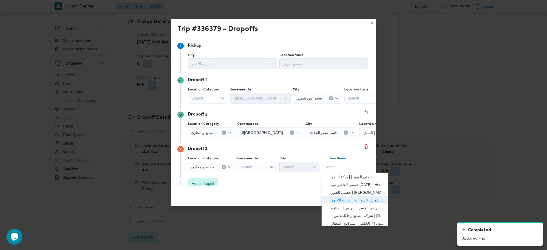
click at [349, 200] on span "حصني الازهر | سوق الازهر كل انواع القماش السواريه | الدرب الأحمر" at bounding box center [358, 200] width 54 height 6
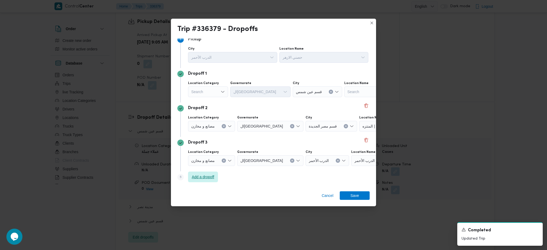
click at [195, 178] on span "Add a dropoff" at bounding box center [203, 177] width 22 height 6
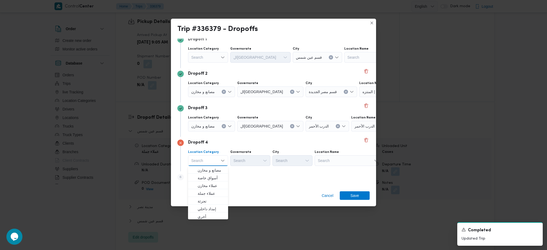
click at [356, 161] on div "Search" at bounding box center [348, 160] width 67 height 11
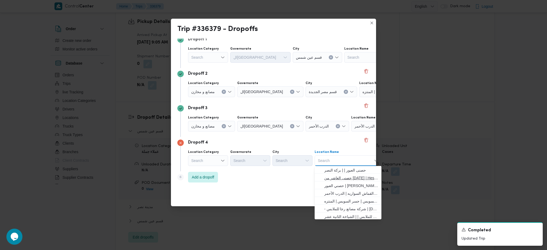
scroll to position [36, 0]
click at [342, 186] on span "حصني -شيراتون | 7 الخليلي | شيراتون المطار" at bounding box center [351, 189] width 54 height 6
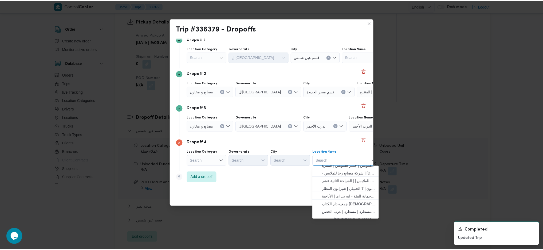
scroll to position [0, 0]
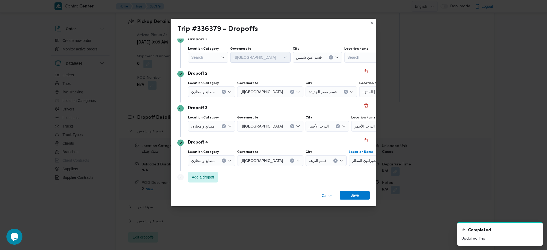
click at [359, 197] on span "Save" at bounding box center [355, 195] width 30 height 9
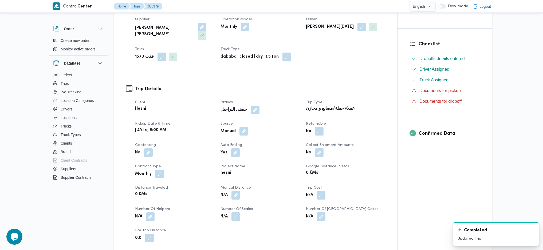
scroll to position [178, 0]
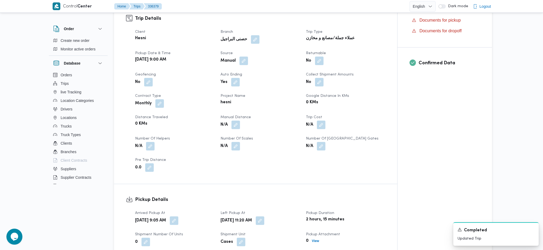
click at [238, 121] on div "N/A" at bounding box center [260, 125] width 80 height 10
click at [236, 120] on button "button" at bounding box center [236, 124] width 9 height 9
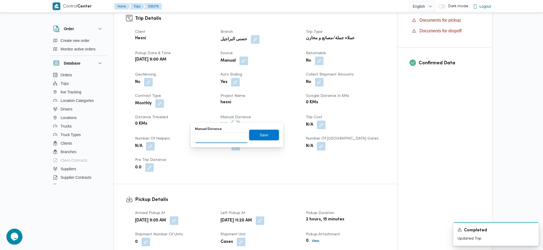
click at [220, 139] on input "Manual Distance" at bounding box center [221, 138] width 53 height 11
type input "85"
click at [257, 139] on span "Save" at bounding box center [264, 135] width 30 height 11
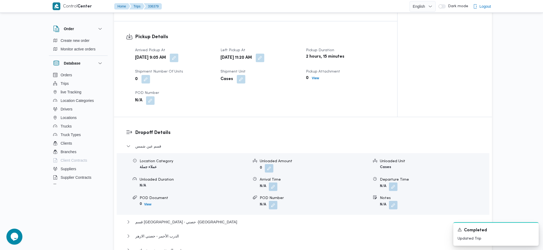
scroll to position [427, 0]
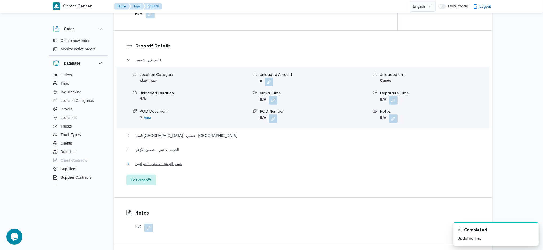
click at [184, 161] on button "قسم النزهة - حصني -شيراتون" at bounding box center [303, 164] width 354 height 6
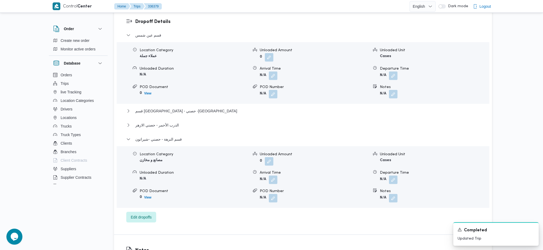
scroll to position [463, 0]
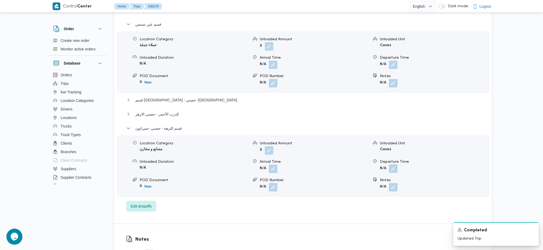
click at [392, 165] on button "button" at bounding box center [393, 169] width 9 height 9
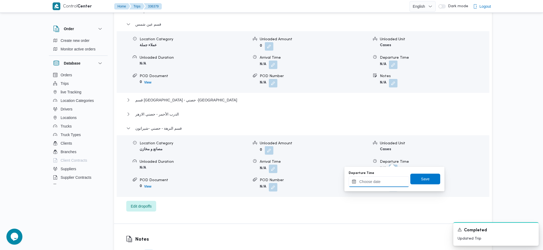
click at [376, 184] on input "Departure Time" at bounding box center [379, 182] width 61 height 11
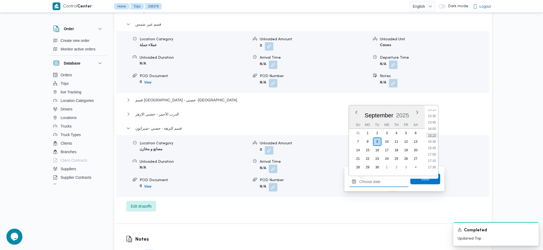
scroll to position [385, 0]
drag, startPoint x: 430, startPoint y: 162, endPoint x: 430, endPoint y: 170, distance: 8.0
click at [430, 162] on li "17:00" at bounding box center [432, 163] width 12 height 5
type input "09/09/2025 17:00"
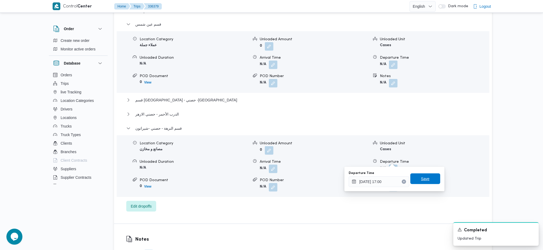
click at [430, 174] on div "Save" at bounding box center [426, 179] width 30 height 11
click at [427, 177] on span "Save" at bounding box center [426, 179] width 30 height 11
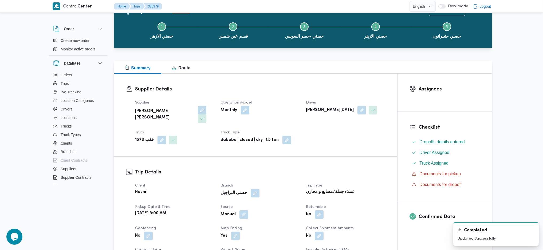
scroll to position [0, 0]
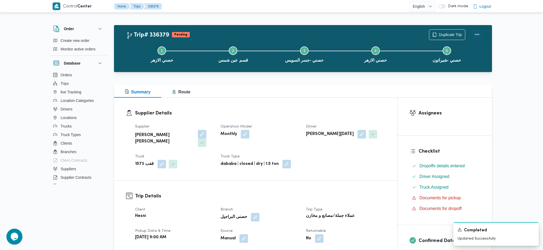
click at [473, 38] on button "Actions" at bounding box center [477, 34] width 11 height 11
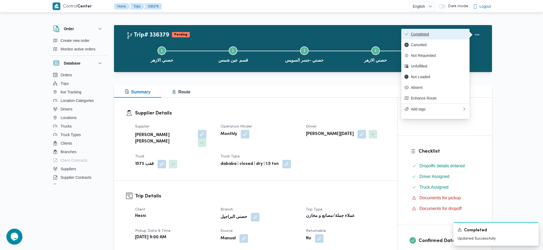
click at [450, 33] on span "Completed" at bounding box center [439, 34] width 56 height 4
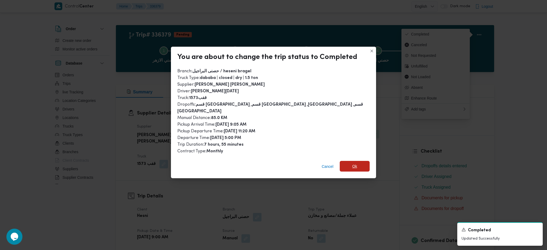
click at [352, 163] on span "Ok" at bounding box center [354, 166] width 5 height 6
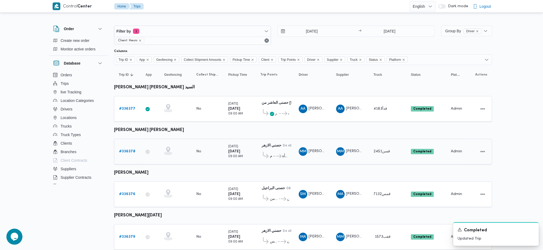
click at [132, 152] on b "# 336378" at bounding box center [127, 151] width 16 height 3
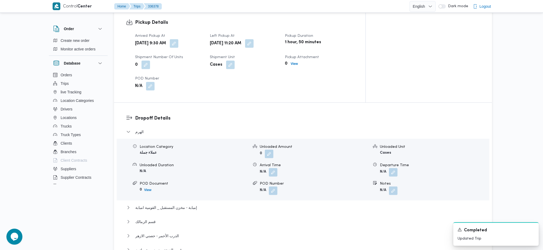
scroll to position [427, 0]
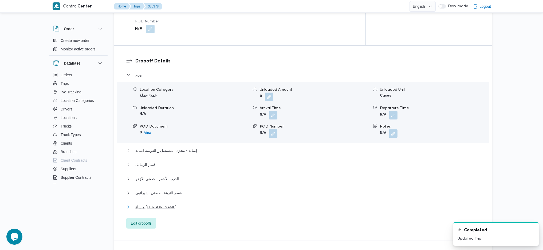
click at [158, 204] on button "منشأة ناصر" at bounding box center [303, 207] width 354 height 6
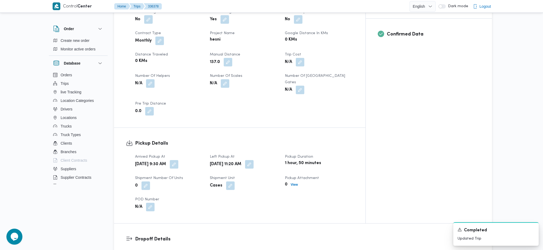
scroll to position [0, 0]
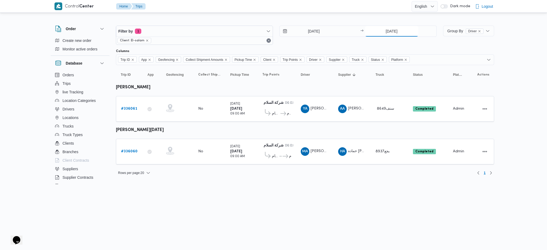
drag, startPoint x: 387, startPoint y: 33, endPoint x: 390, endPoint y: 33, distance: 3.0
click at [390, 33] on input "[DATE]" at bounding box center [391, 31] width 53 height 11
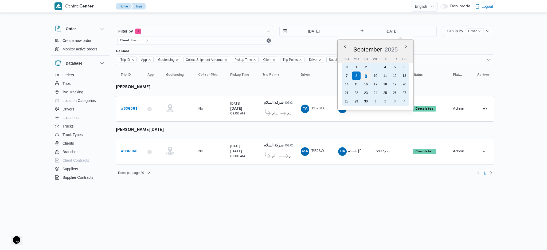
click at [365, 75] on div "9" at bounding box center [366, 76] width 10 height 10
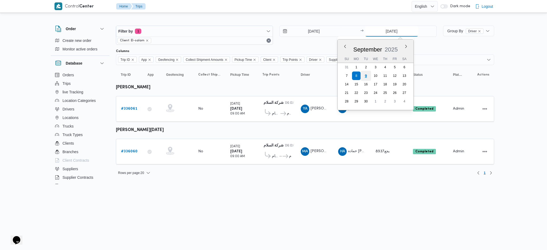
type input "[DATE]"
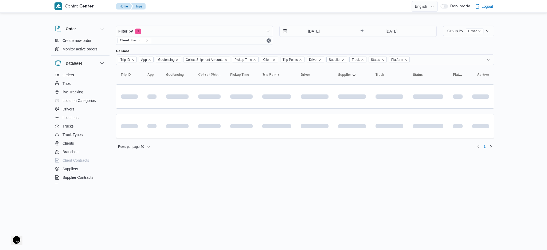
drag, startPoint x: 296, startPoint y: 25, endPoint x: 316, endPoint y: 40, distance: 24.6
click at [296, 25] on div "Filter by 1 Client: El-salam [DATE] → [DATE]" at bounding box center [276, 35] width 327 height 26
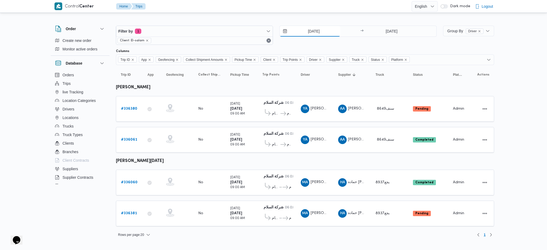
click at [313, 29] on input "[DATE]" at bounding box center [310, 31] width 61 height 11
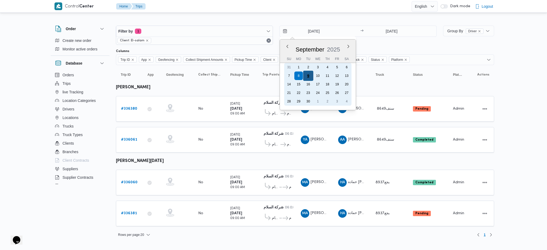
click at [307, 75] on div "9" at bounding box center [308, 76] width 10 height 10
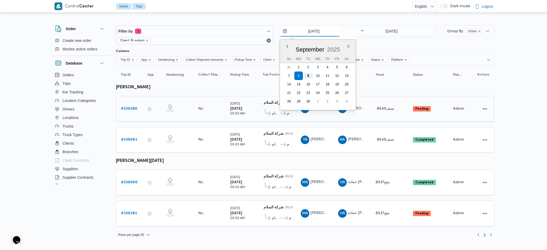
type input "[DATE]"
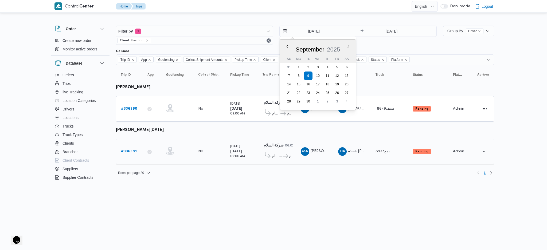
click at [131, 150] on b "# 336381" at bounding box center [129, 151] width 16 height 3
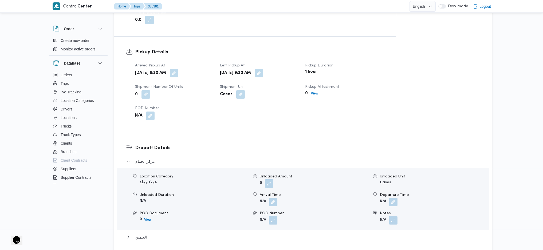
scroll to position [356, 0]
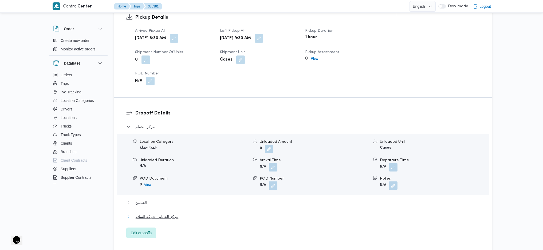
click at [155, 216] on span "مركز الحمام - شركة السلام" at bounding box center [156, 217] width 43 height 6
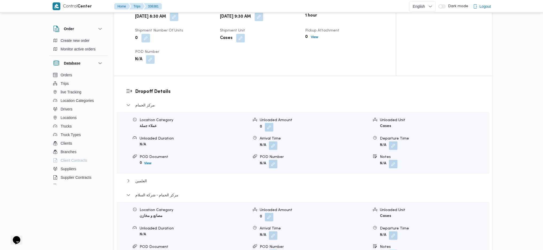
scroll to position [463, 0]
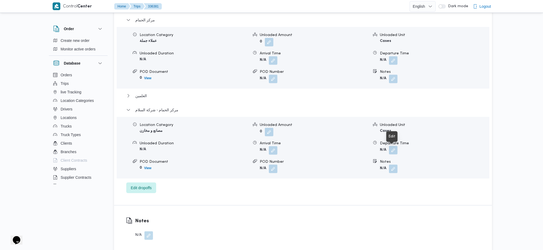
click at [392, 151] on button "button" at bounding box center [393, 150] width 9 height 9
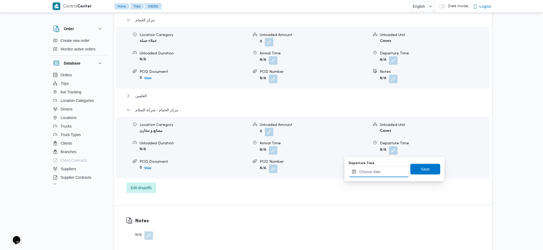
click at [379, 174] on input "Departure Time" at bounding box center [379, 172] width 61 height 11
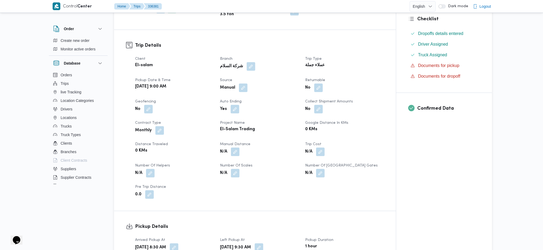
scroll to position [142, 0]
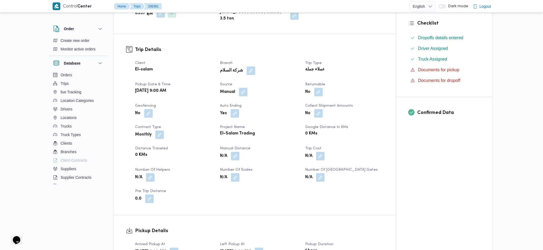
click at [267, 150] on dt "Manual Distance" at bounding box center [259, 149] width 79 height 6
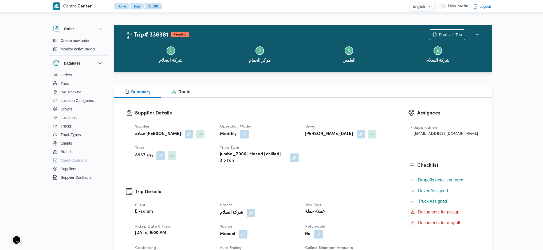
scroll to position [214, 0]
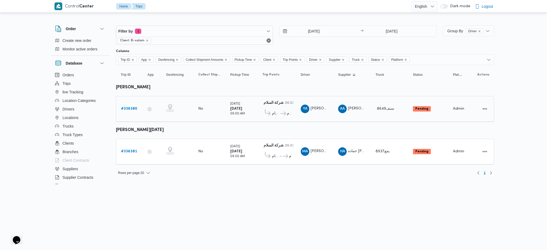
click at [132, 111] on link "# 336380" at bounding box center [129, 109] width 16 height 6
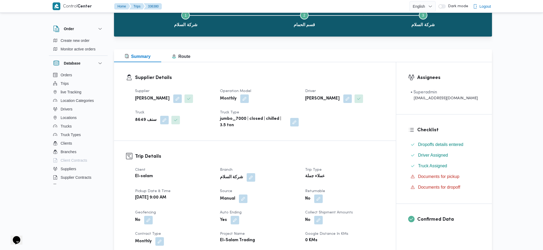
scroll to position [178, 0]
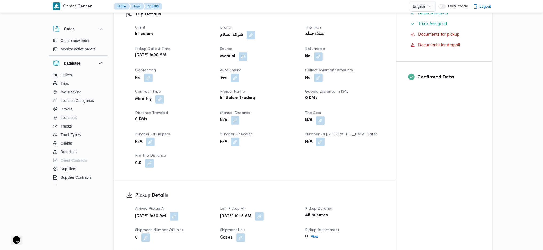
click at [240, 118] on button "button" at bounding box center [235, 120] width 9 height 9
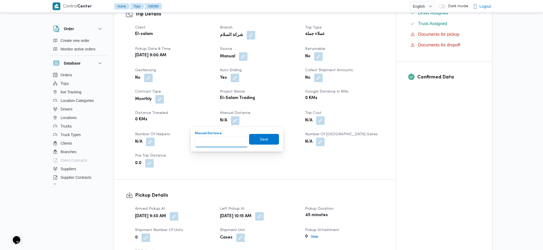
click at [224, 145] on input "Manual Distance" at bounding box center [221, 142] width 53 height 11
type input "96"
click at [260, 142] on span "Save" at bounding box center [264, 139] width 9 height 6
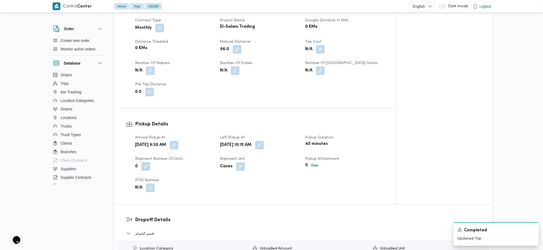
scroll to position [463, 0]
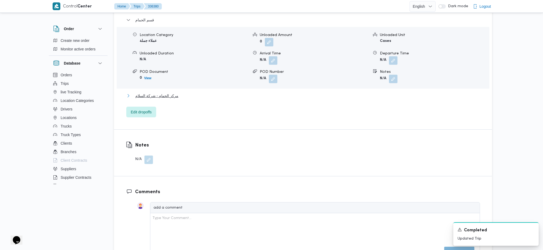
click at [170, 93] on span "مركز الحمام - شركة السلام" at bounding box center [156, 96] width 43 height 6
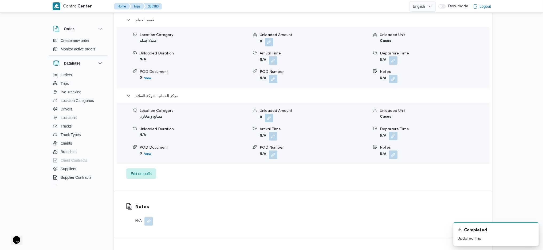
click at [394, 134] on button "button" at bounding box center [393, 136] width 9 height 9
click at [372, 167] on div "You are in a dialog. To close this dialog, hit escape. Departure Time Save" at bounding box center [395, 155] width 100 height 25
click at [385, 157] on input "Departure Time" at bounding box center [379, 158] width 61 height 11
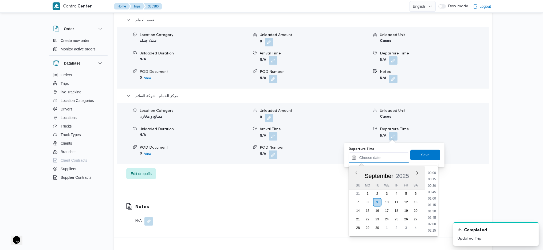
scroll to position [456, 0]
click at [429, 178] on li "18:00" at bounding box center [432, 178] width 12 height 5
type input "[DATE] 18:00"
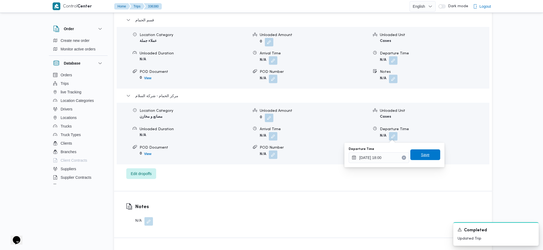
click at [420, 151] on span "Save" at bounding box center [426, 155] width 30 height 11
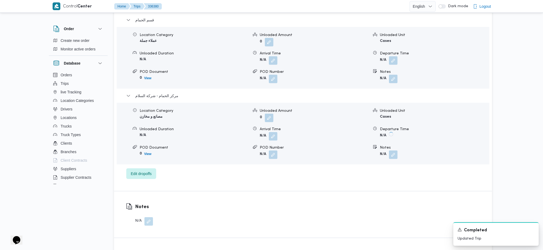
click at [408, 193] on div "Notes N/A" at bounding box center [303, 215] width 378 height 46
click at [320, 84] on div "Location Category عملاء جملة Unloaded Amount 0 Unloaded Unit Cases Unloaded Dur…" at bounding box center [303, 58] width 377 height 61
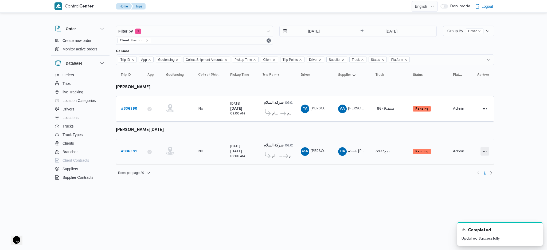
click at [486, 148] on button "Actions" at bounding box center [485, 151] width 9 height 9
click at [452, 151] on icon "button" at bounding box center [454, 149] width 4 height 4
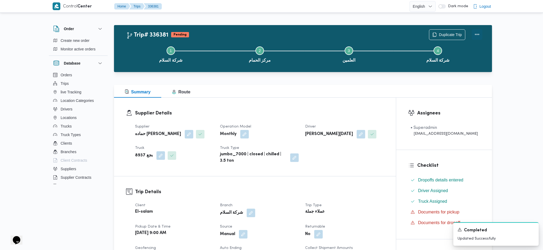
click at [478, 30] on button "Actions" at bounding box center [477, 34] width 11 height 11
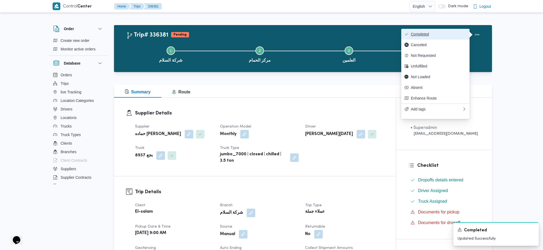
click at [441, 32] on span "Completed" at bounding box center [439, 34] width 56 height 4
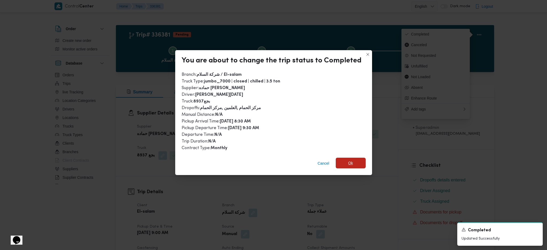
click at [347, 165] on span "Ok" at bounding box center [351, 163] width 30 height 11
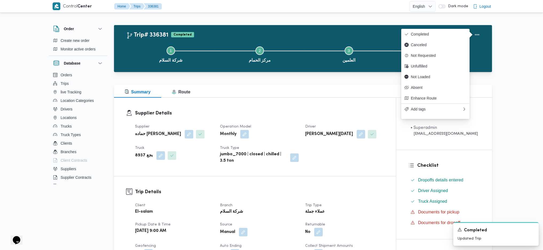
click at [339, 195] on h3 "Trip Details" at bounding box center [259, 192] width 249 height 7
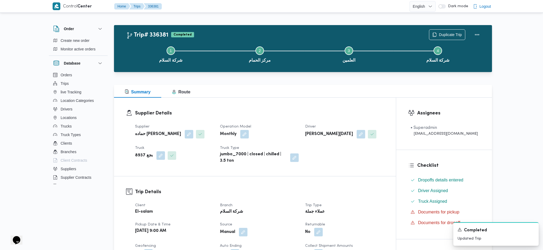
click at [305, 120] on dl "Supplier Details Supplier [PERSON_NAME] Operation Model Monthly Driver [PERSON_…" at bounding box center [259, 137] width 249 height 55
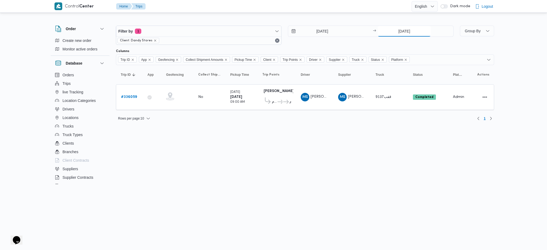
click at [399, 33] on input "[DATE]" at bounding box center [404, 31] width 53 height 11
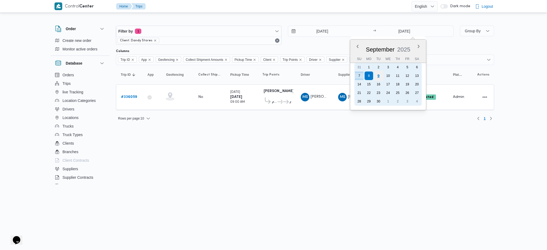
click at [377, 76] on div "9" at bounding box center [378, 76] width 10 height 10
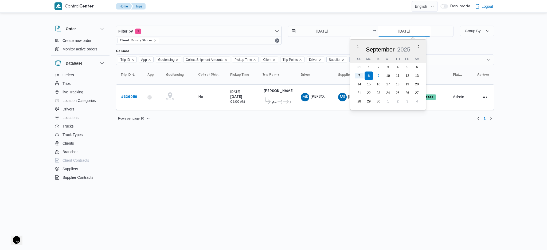
type input "[DATE]"
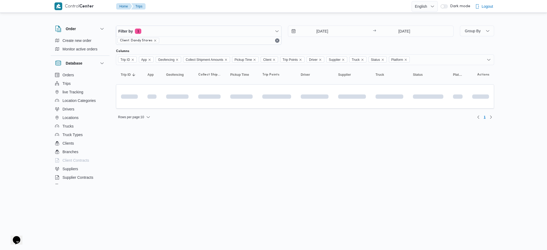
click at [297, 192] on html "Control Center Home Trips English عربي Dark mode Logout Order Create new order …" at bounding box center [273, 125] width 547 height 250
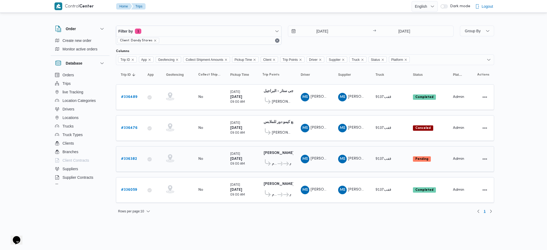
click at [127, 158] on b "# 336382" at bounding box center [129, 158] width 16 height 3
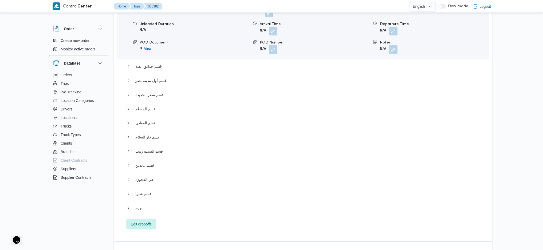
scroll to position [641, 0]
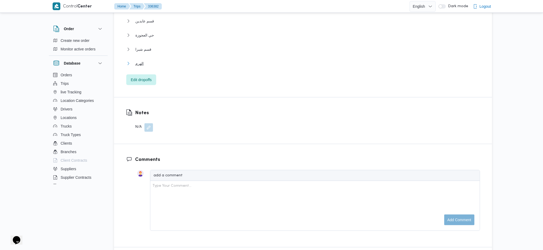
click at [147, 60] on button "الهرم" at bounding box center [303, 63] width 354 height 6
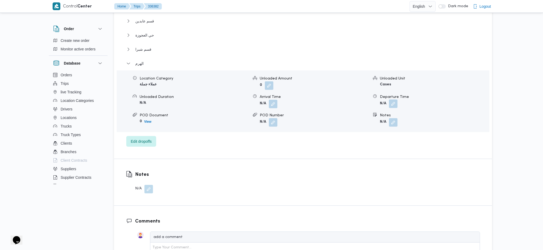
click at [393, 100] on button "button" at bounding box center [393, 104] width 9 height 9
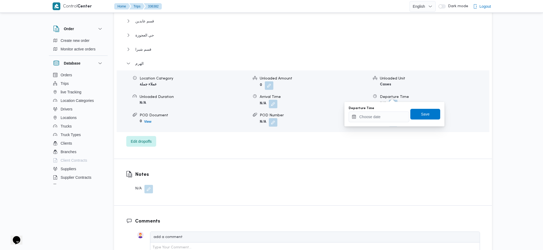
click at [382, 108] on div "Departure Time" at bounding box center [379, 108] width 61 height 4
click at [383, 111] on div "Departure Time" at bounding box center [379, 114] width 61 height 16
click at [390, 120] on input "Departure Time" at bounding box center [379, 117] width 61 height 11
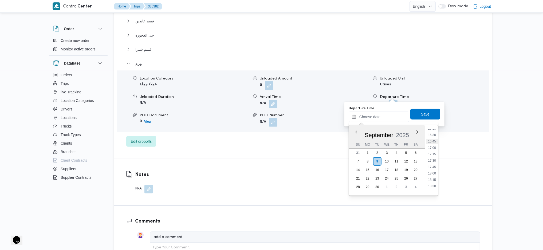
scroll to position [385, 0]
click at [433, 159] on li "16:00" at bounding box center [432, 157] width 12 height 5
type input "[DATE] 16:00"
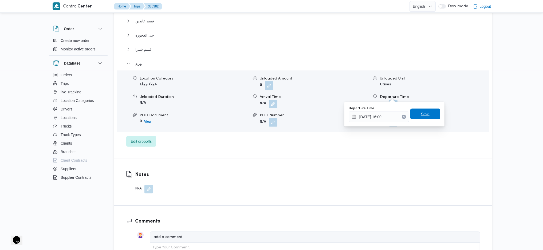
click at [421, 115] on span "Save" at bounding box center [425, 114] width 9 height 6
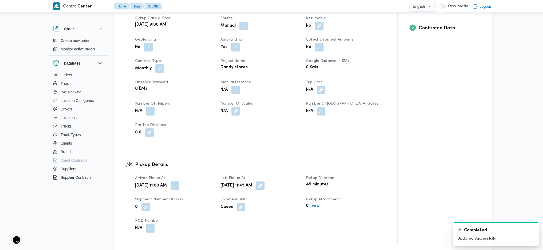
scroll to position [178, 0]
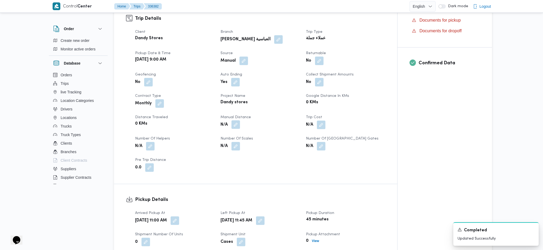
click at [239, 120] on button "button" at bounding box center [236, 124] width 9 height 9
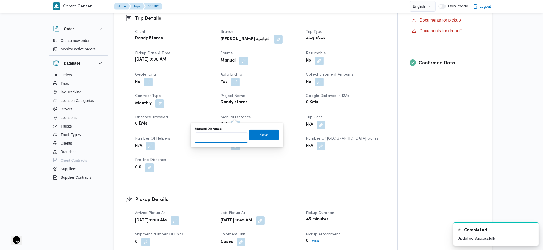
click at [221, 139] on input "Manual Distance" at bounding box center [221, 138] width 53 height 11
type input "17"
click button "Save" at bounding box center [264, 135] width 30 height 11
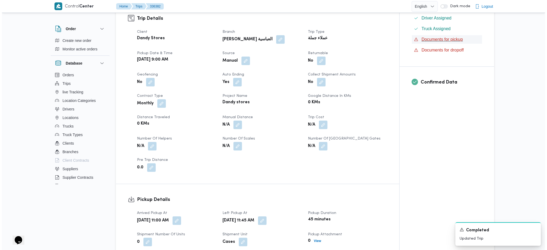
scroll to position [0, 0]
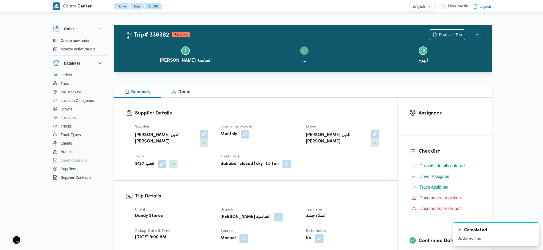
click at [480, 33] on button "Actions" at bounding box center [477, 34] width 11 height 11
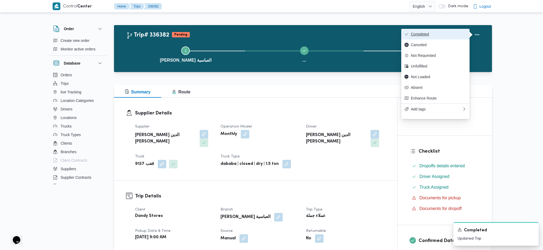
click at [440, 29] on button "Completed" at bounding box center [436, 34] width 68 height 11
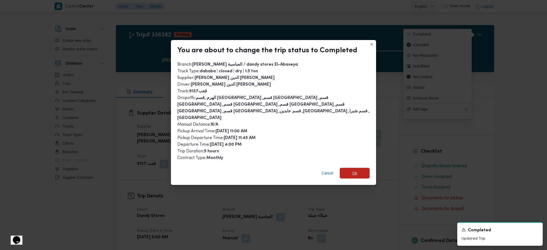
click at [356, 170] on span "Ok" at bounding box center [354, 173] width 5 height 6
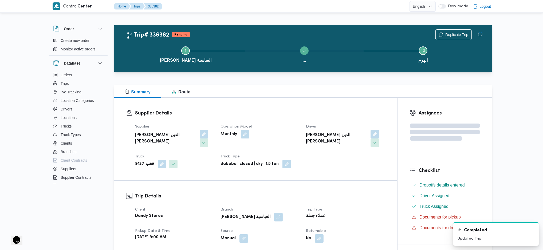
click at [357, 213] on div "عملاء جملة" at bounding box center [346, 216] width 80 height 7
click at [319, 91] on div "Summary Route" at bounding box center [303, 91] width 378 height 13
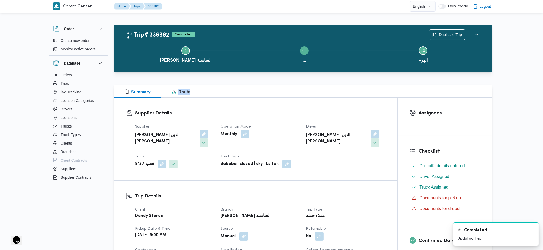
click at [319, 91] on div "Summary Route" at bounding box center [303, 91] width 378 height 13
